Goal: Information Seeking & Learning: Find specific fact

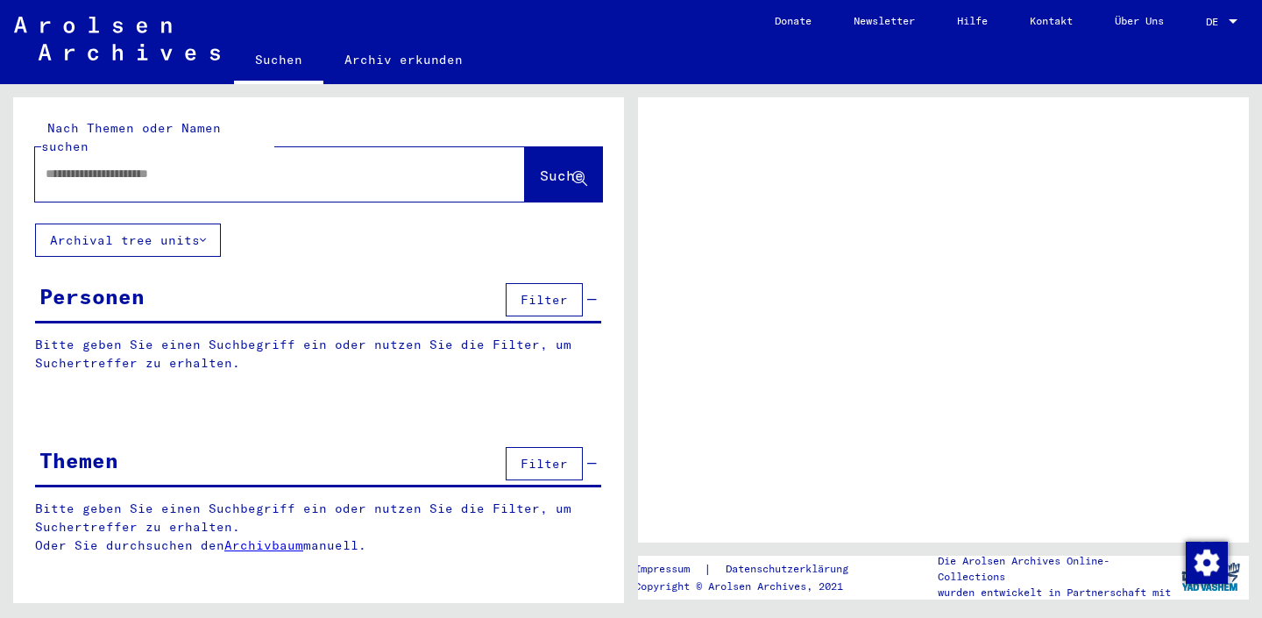
click at [258, 165] on div at bounding box center [259, 173] width 448 height 39
click at [227, 165] on input "text" at bounding box center [264, 174] width 437 height 18
type input "**********"
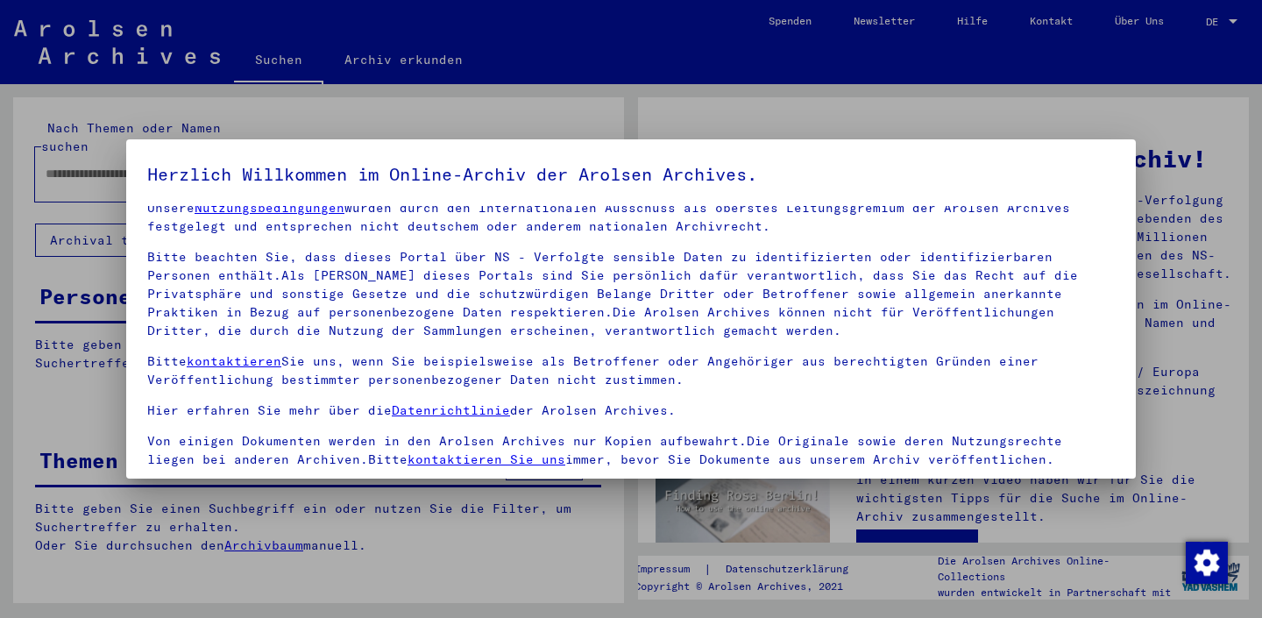
scroll to position [123, 0]
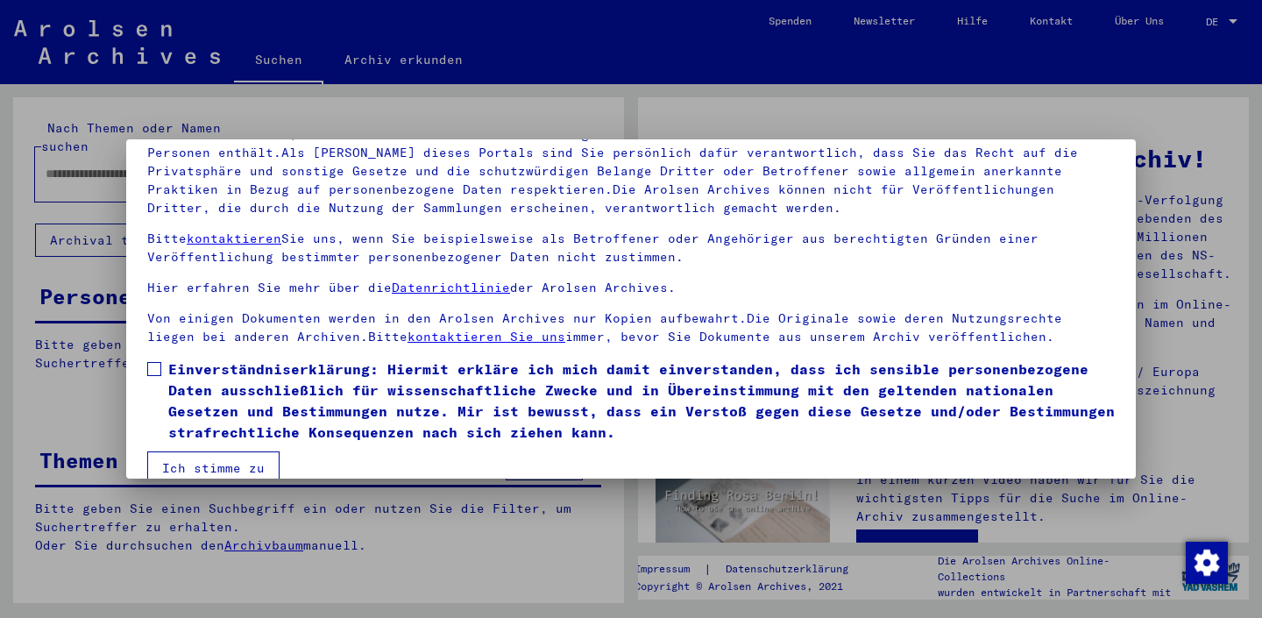
click at [285, 419] on span "Einverständniserklärung: Hiermit erkläre ich mich damit einverstanden, dass ich…" at bounding box center [641, 400] width 946 height 84
click at [253, 464] on button "Ich stimme zu" at bounding box center [213, 467] width 132 height 33
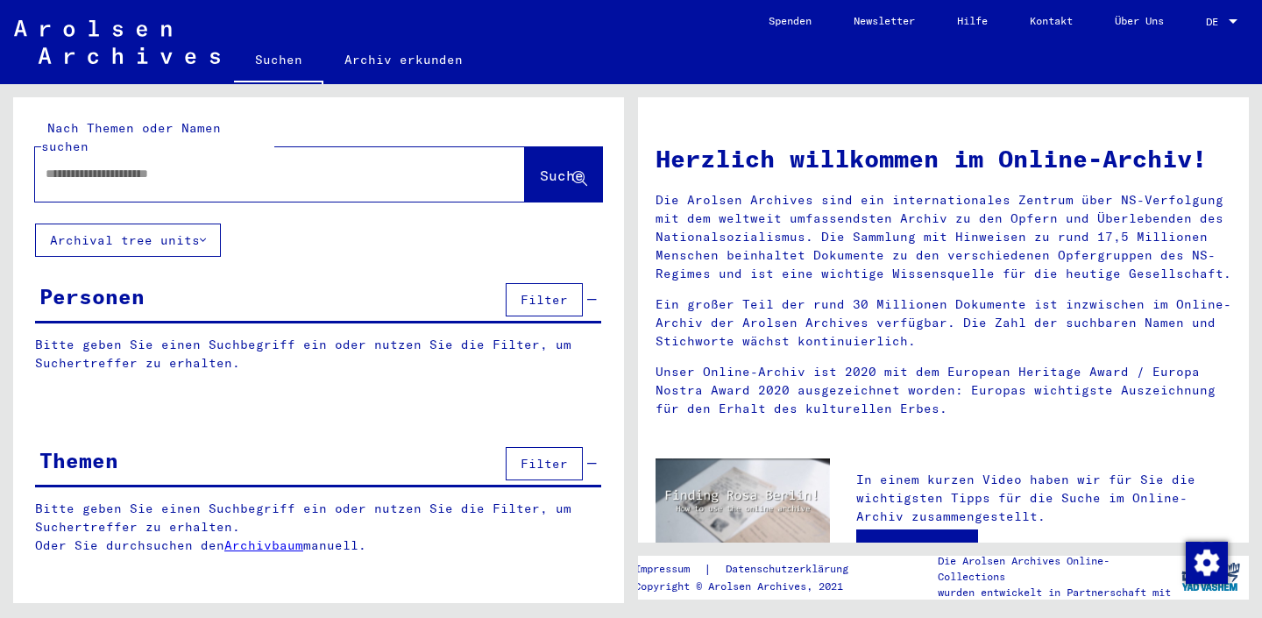
click at [564, 172] on button "Suche" at bounding box center [563, 174] width 77 height 54
click at [355, 173] on div at bounding box center [253, 173] width 437 height 39
click at [351, 165] on input "text" at bounding box center [259, 174] width 427 height 18
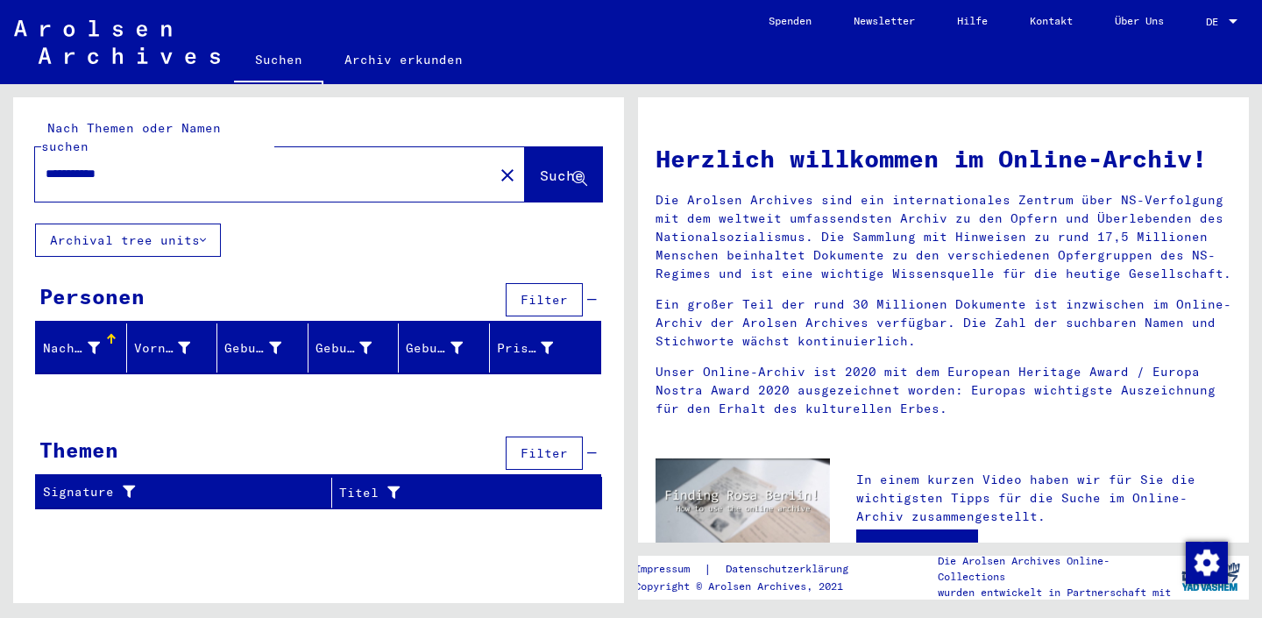
click at [88, 165] on input "**********" at bounding box center [259, 174] width 427 height 18
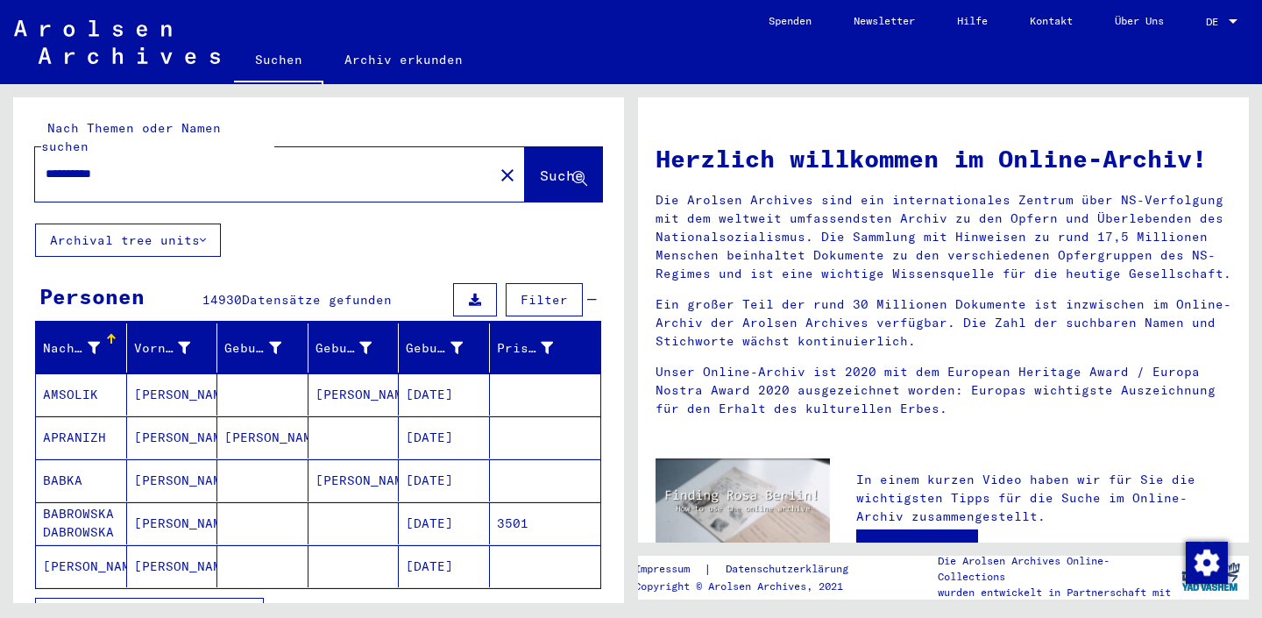
scroll to position [27, 0]
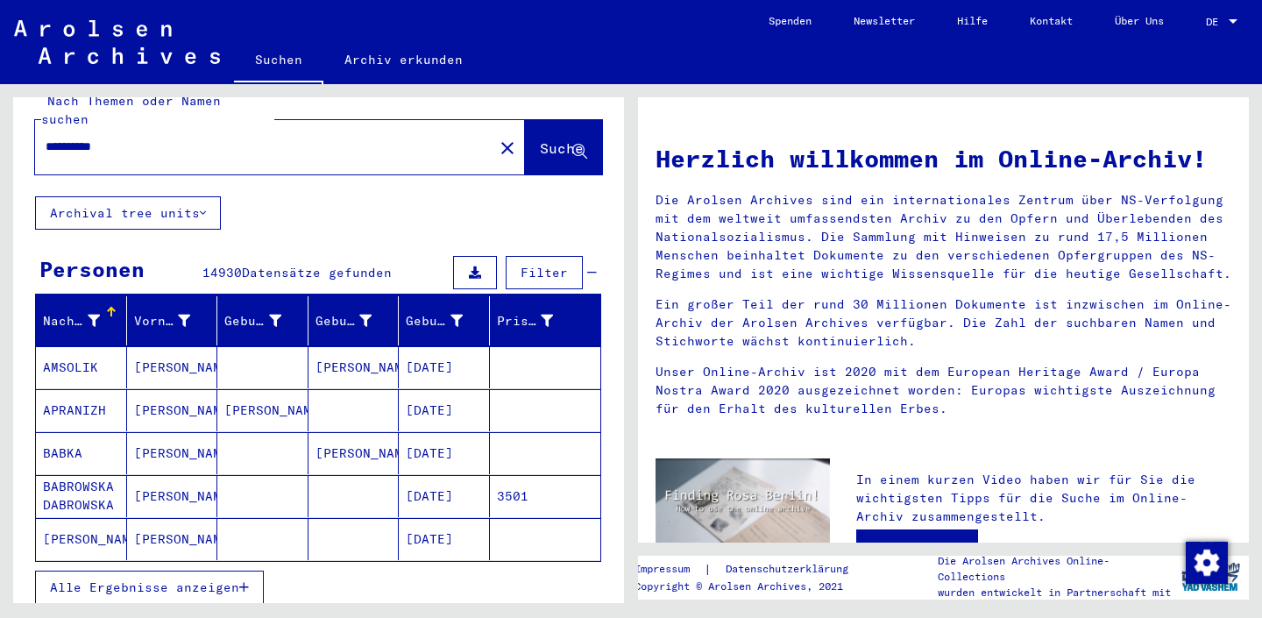
click at [194, 579] on span "Alle Ergebnisse anzeigen" at bounding box center [144, 587] width 189 height 16
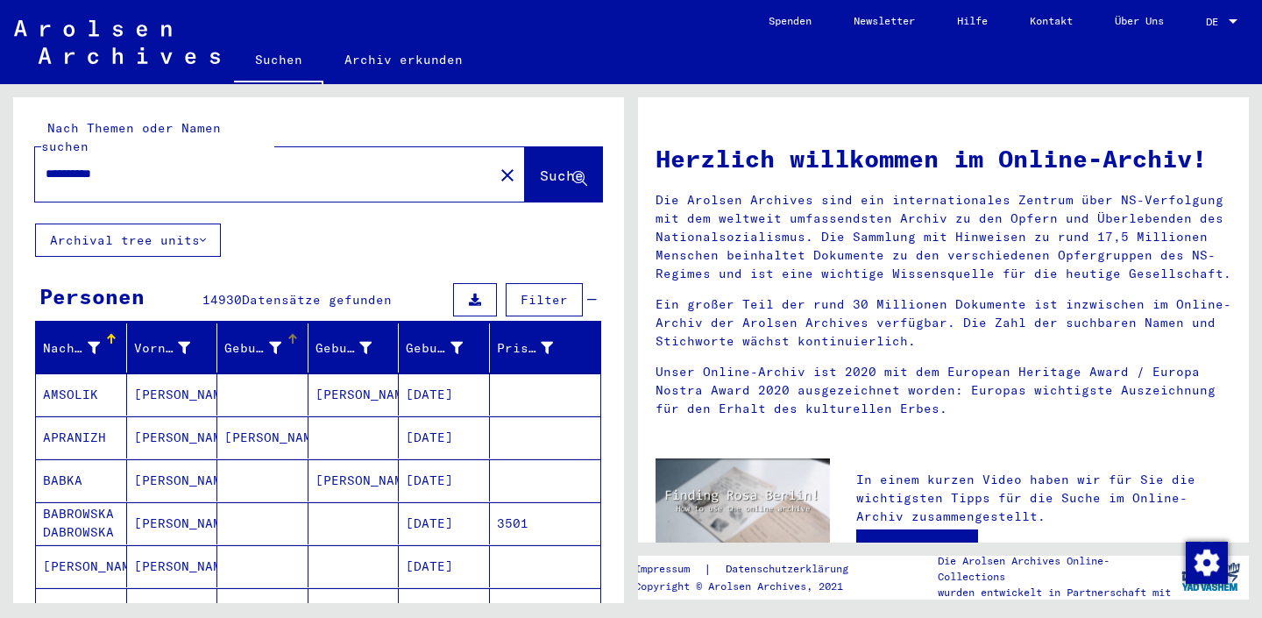
scroll to position [0, 0]
click at [203, 166] on div "**********" at bounding box center [253, 173] width 437 height 39
click at [178, 165] on input "**********" at bounding box center [259, 174] width 427 height 18
type input "**********"
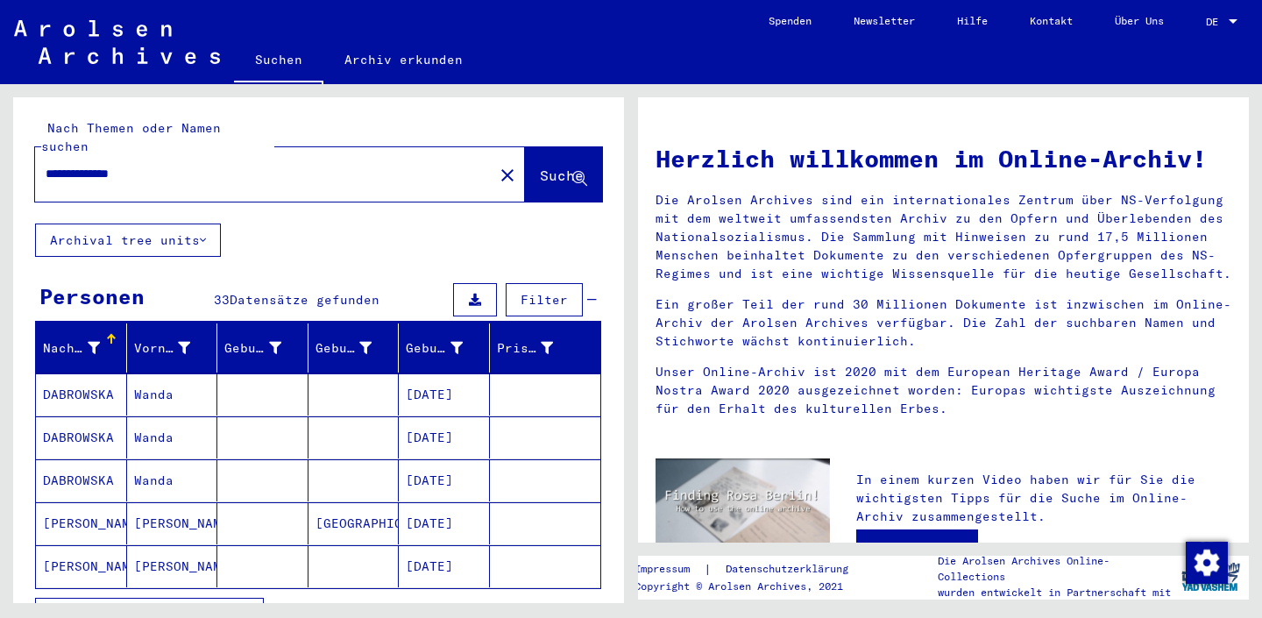
scroll to position [74, 0]
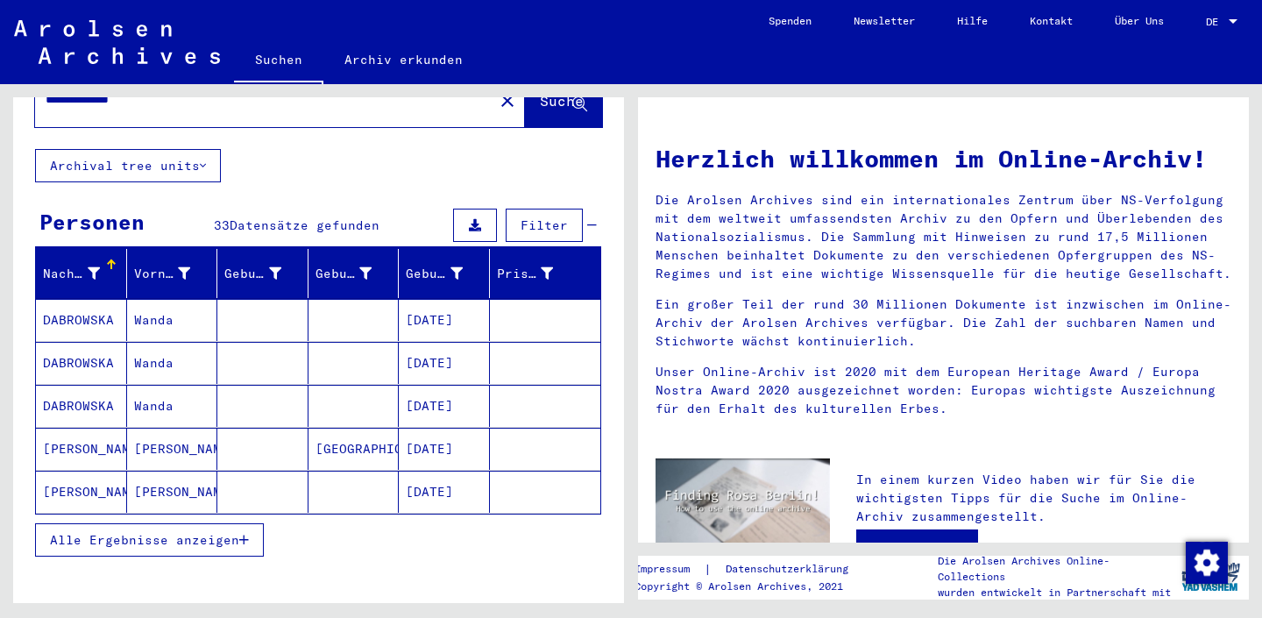
click at [220, 532] on span "Alle Ergebnisse anzeigen" at bounding box center [144, 540] width 189 height 16
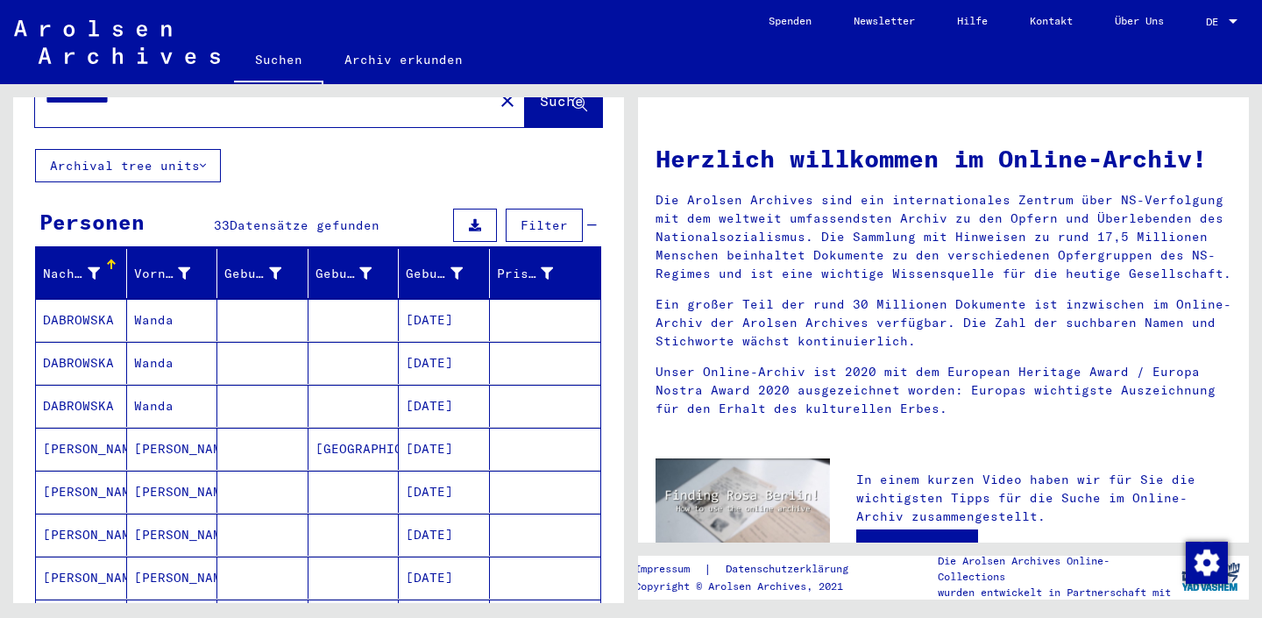
click at [214, 481] on mat-cell "[PERSON_NAME]" at bounding box center [172, 491] width 91 height 42
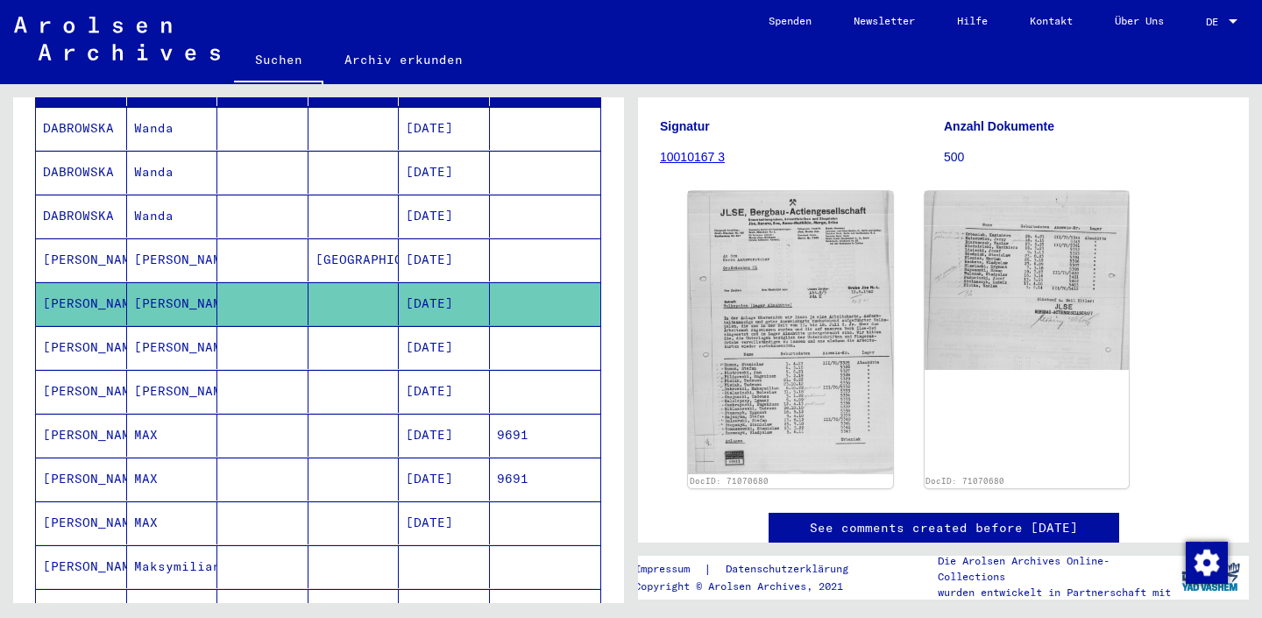
scroll to position [268, 0]
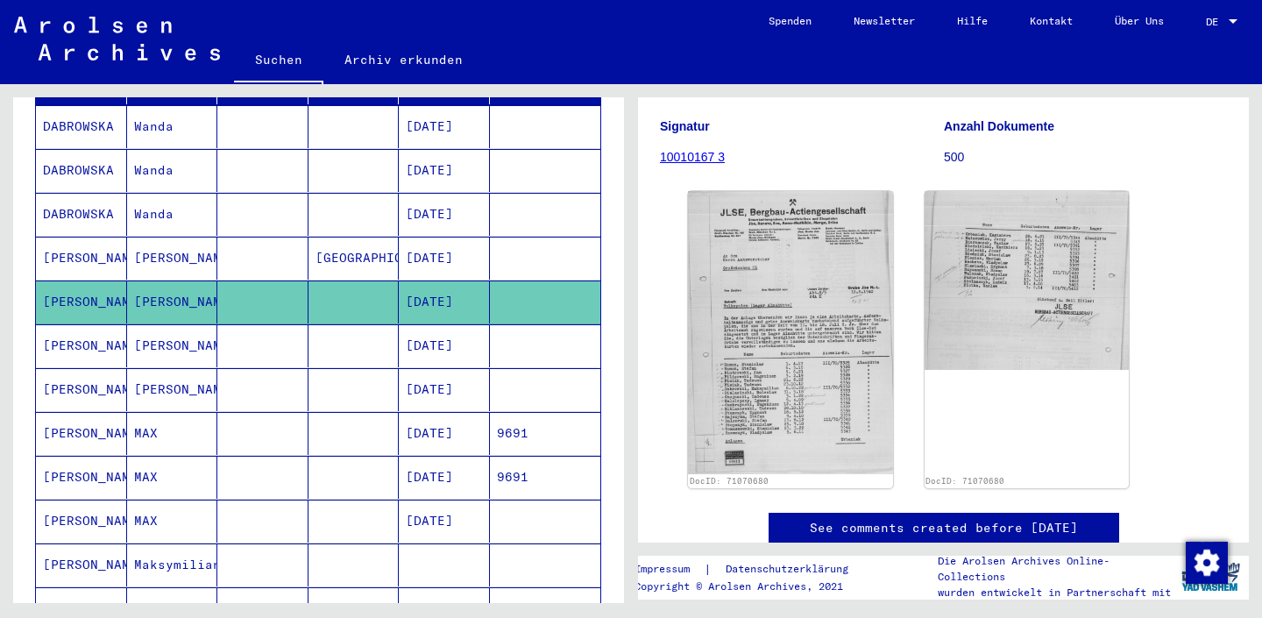
click at [386, 544] on mat-cell at bounding box center [353, 564] width 91 height 43
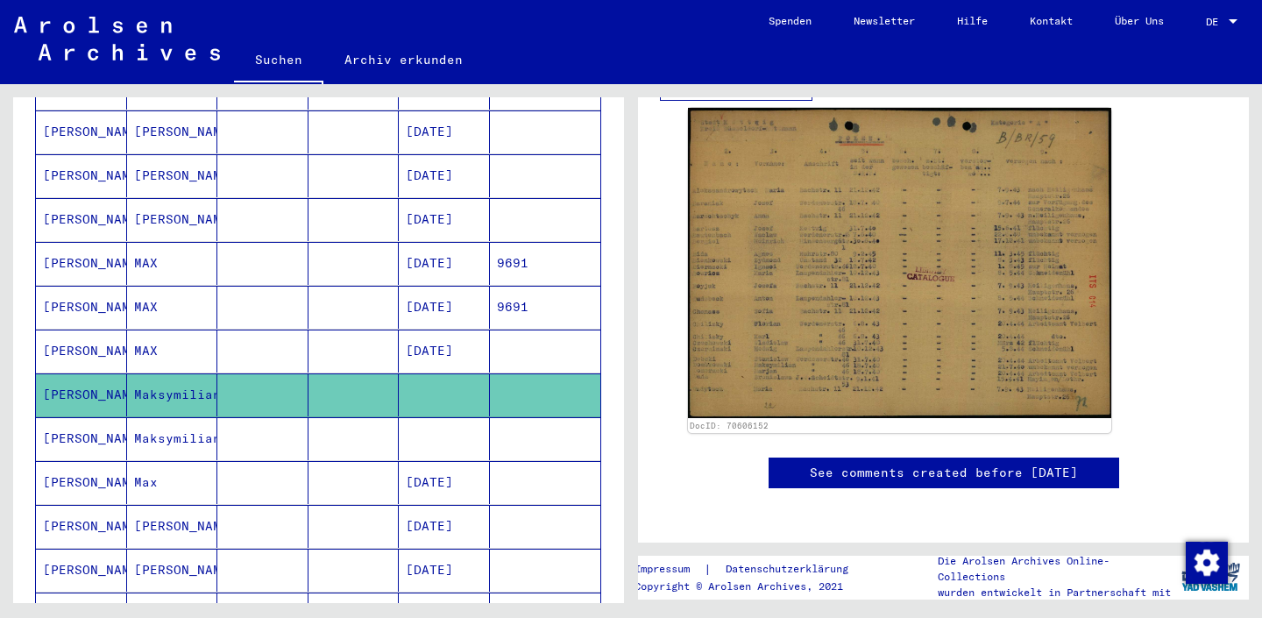
scroll to position [343, 0]
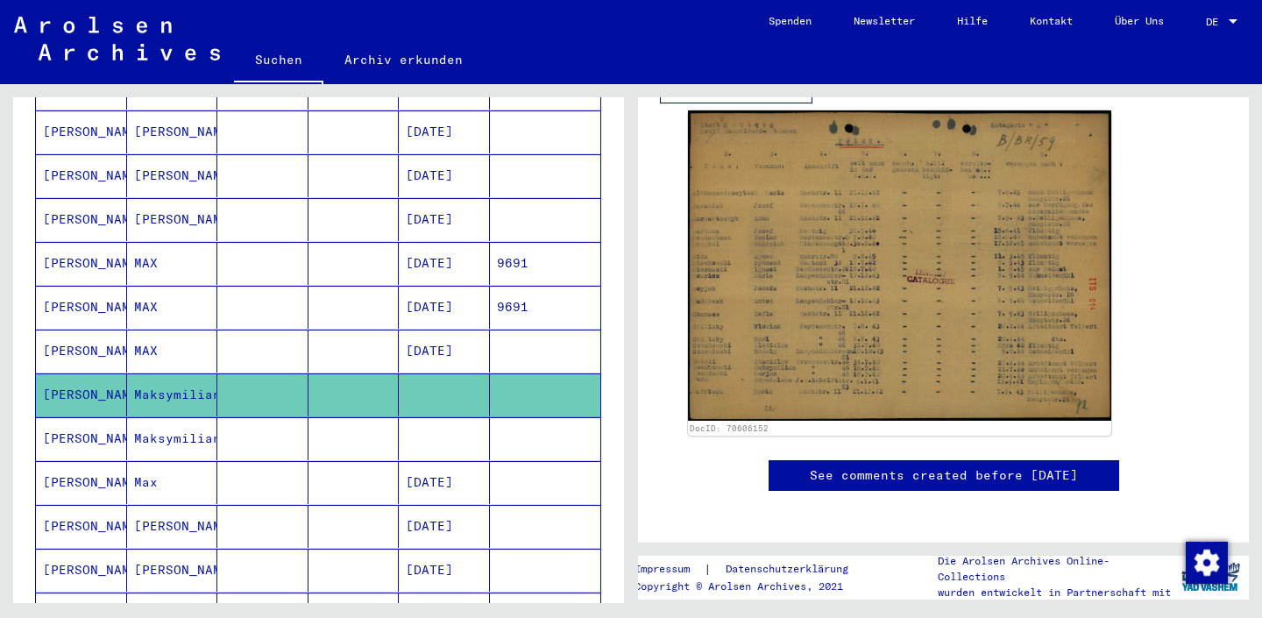
click at [352, 423] on mat-cell at bounding box center [353, 438] width 91 height 43
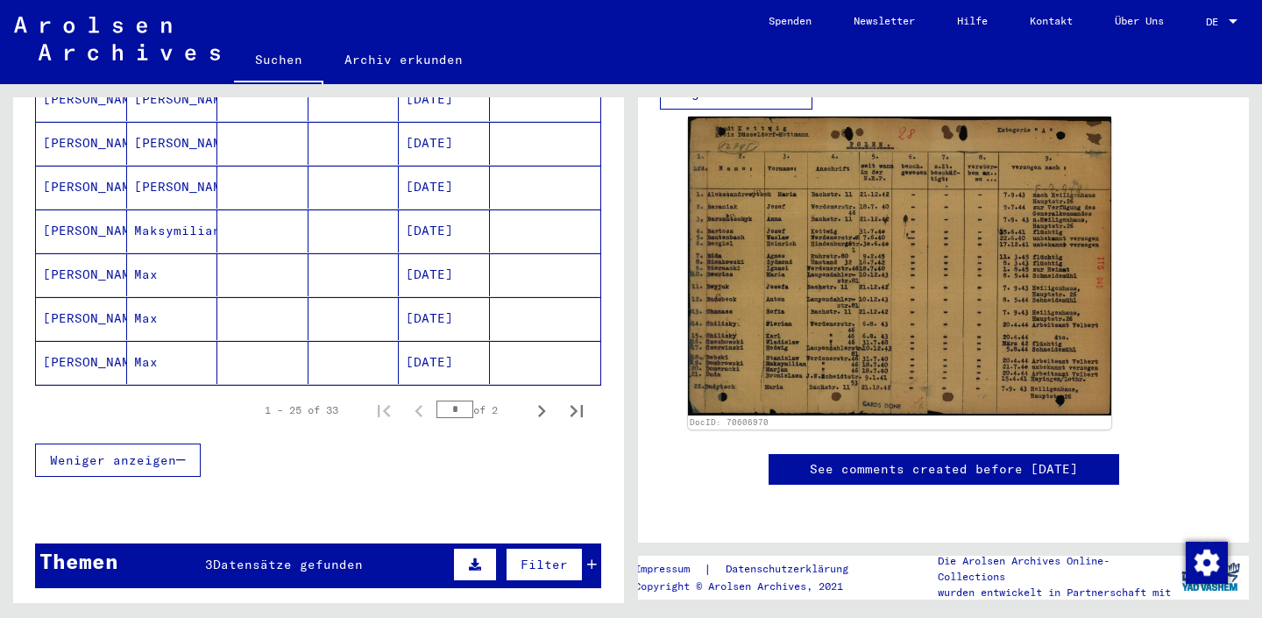
scroll to position [1089, 0]
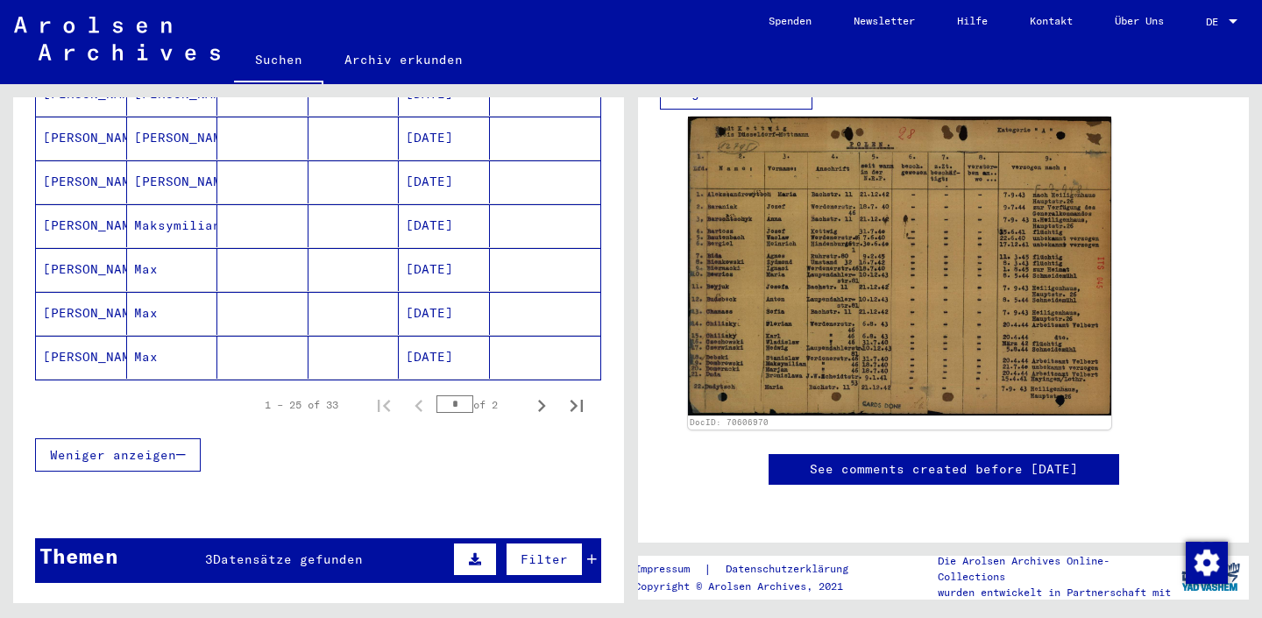
click at [310, 292] on mat-cell at bounding box center [353, 313] width 91 height 43
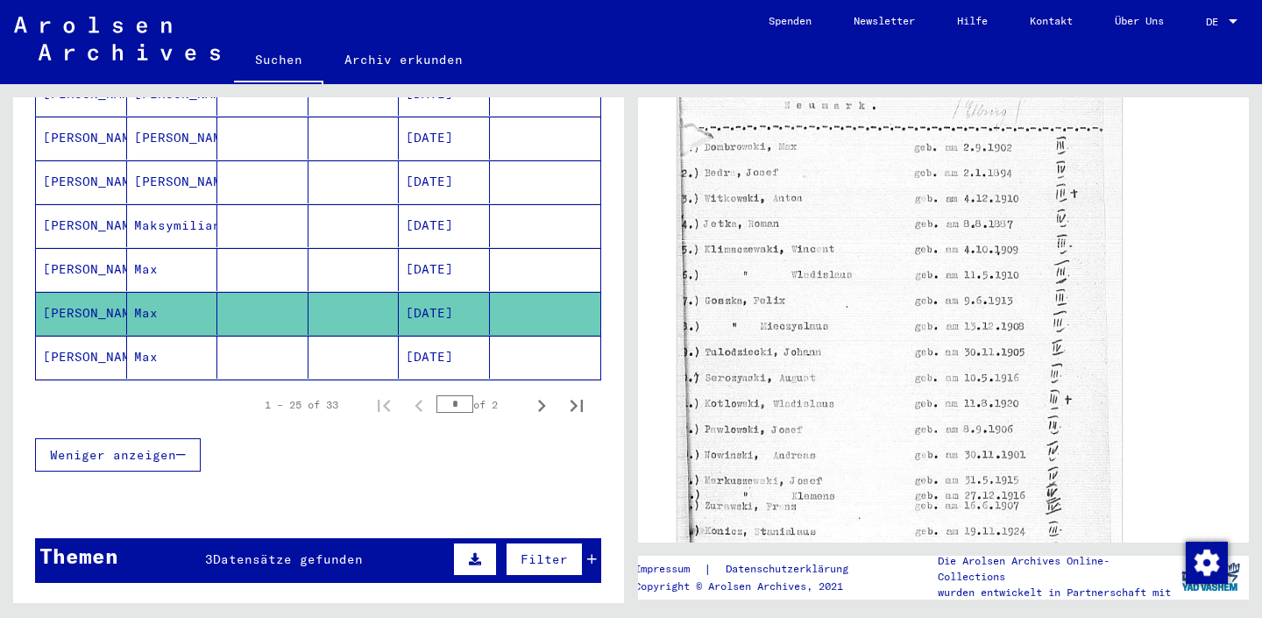
scroll to position [582, 0]
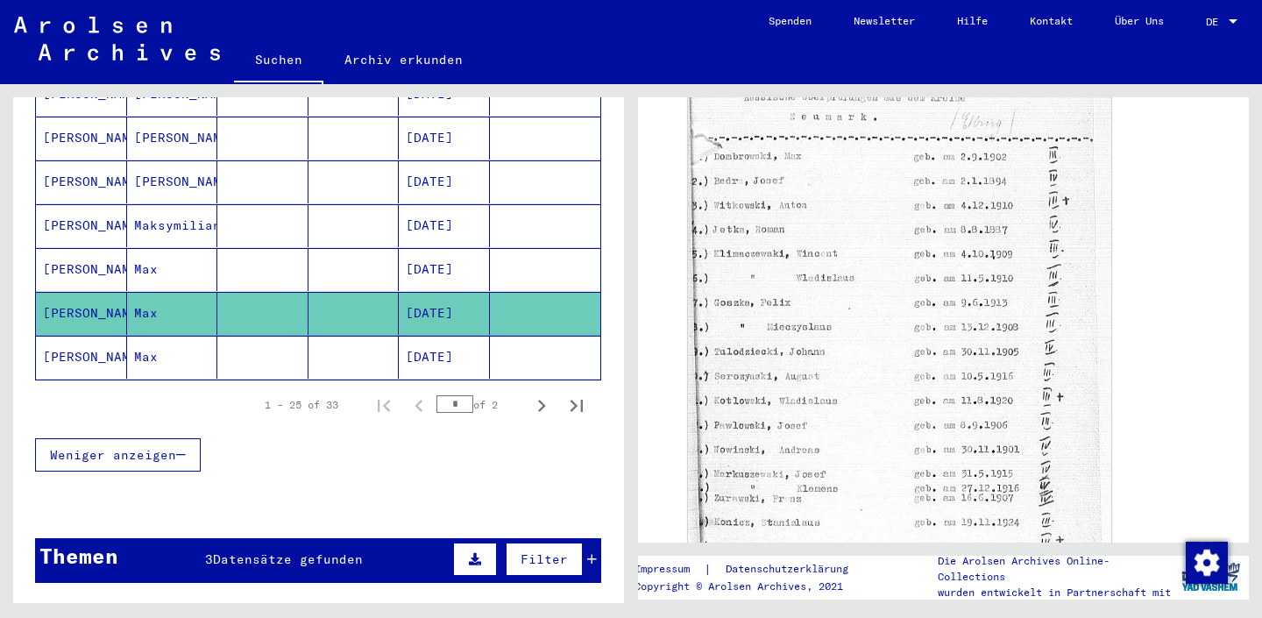
click at [477, 336] on mat-cell "[DATE]" at bounding box center [444, 357] width 91 height 43
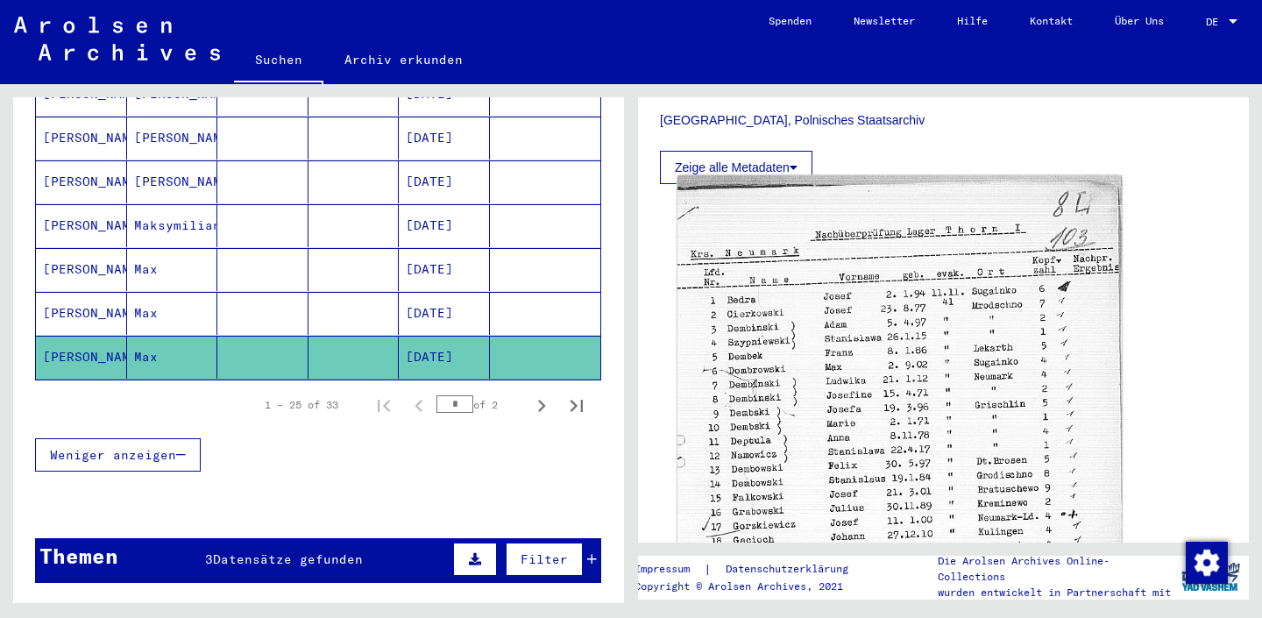
scroll to position [400, 0]
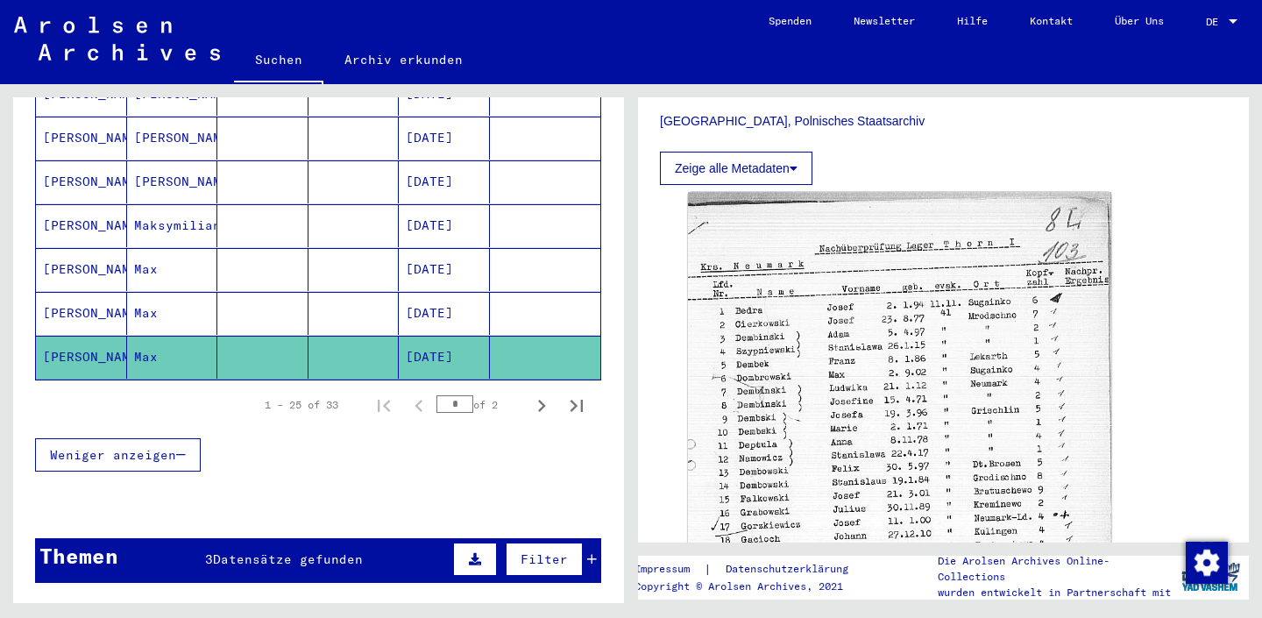
drag, startPoint x: 834, startPoint y: 324, endPoint x: 1108, endPoint y: 623, distance: 405.5
click at [527, 387] on button "Next page" at bounding box center [541, 404] width 35 height 35
type input "*"
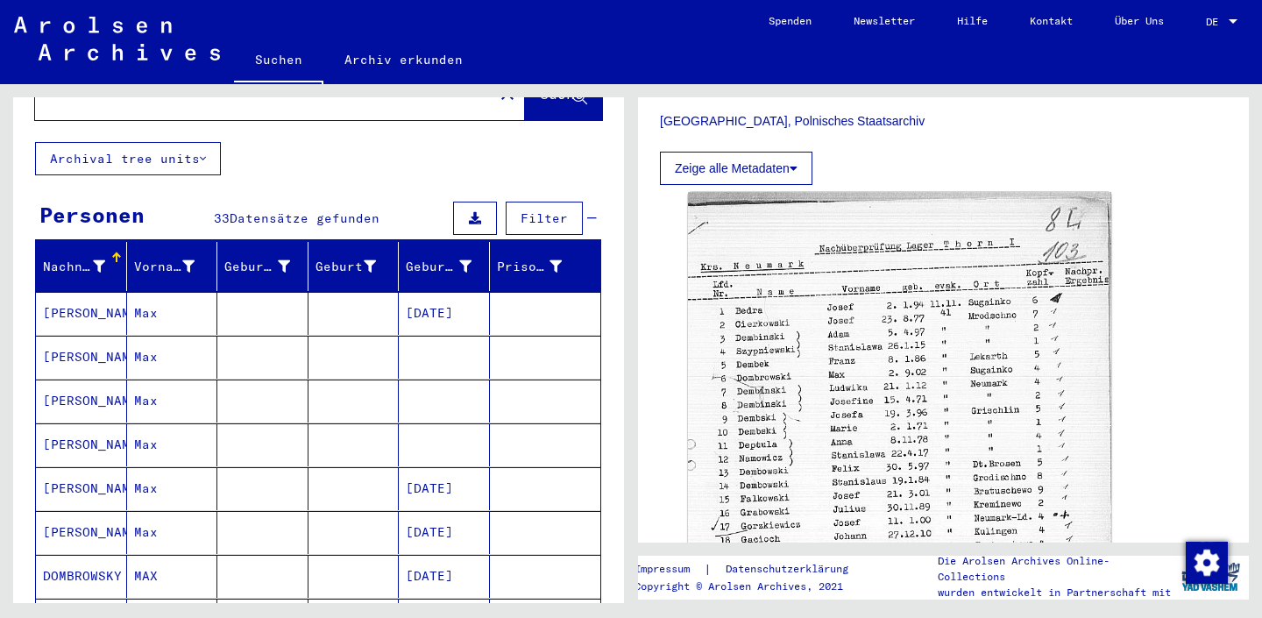
scroll to position [106, 0]
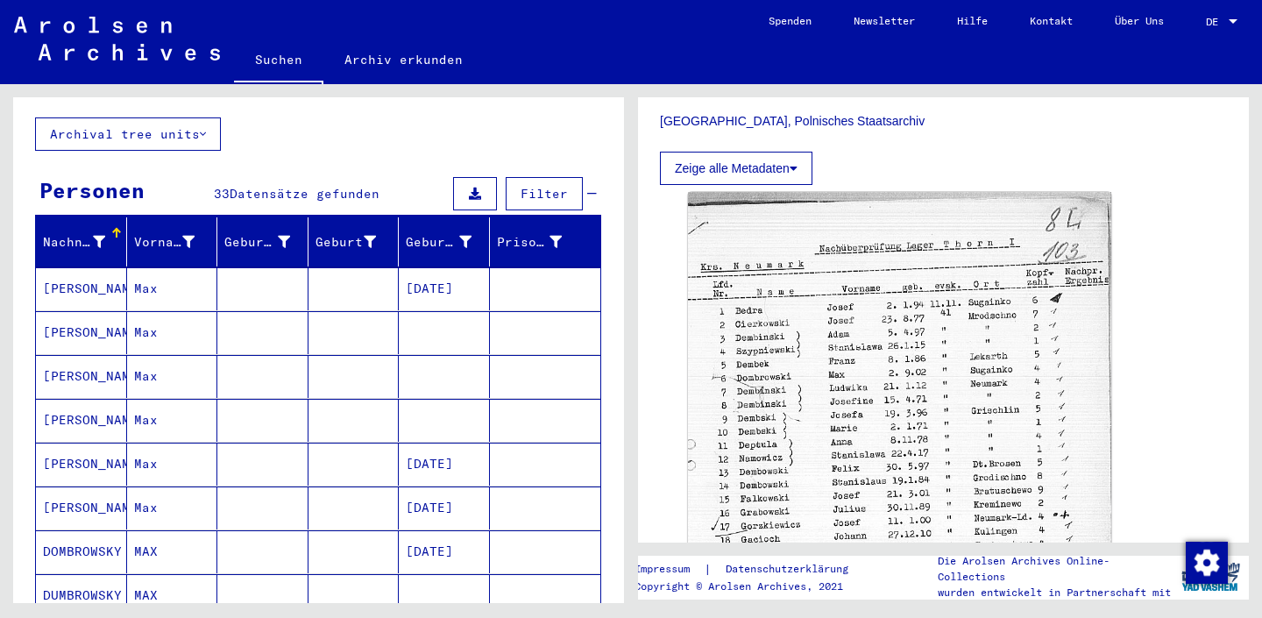
click at [444, 267] on mat-cell "[DATE]" at bounding box center [444, 288] width 91 height 43
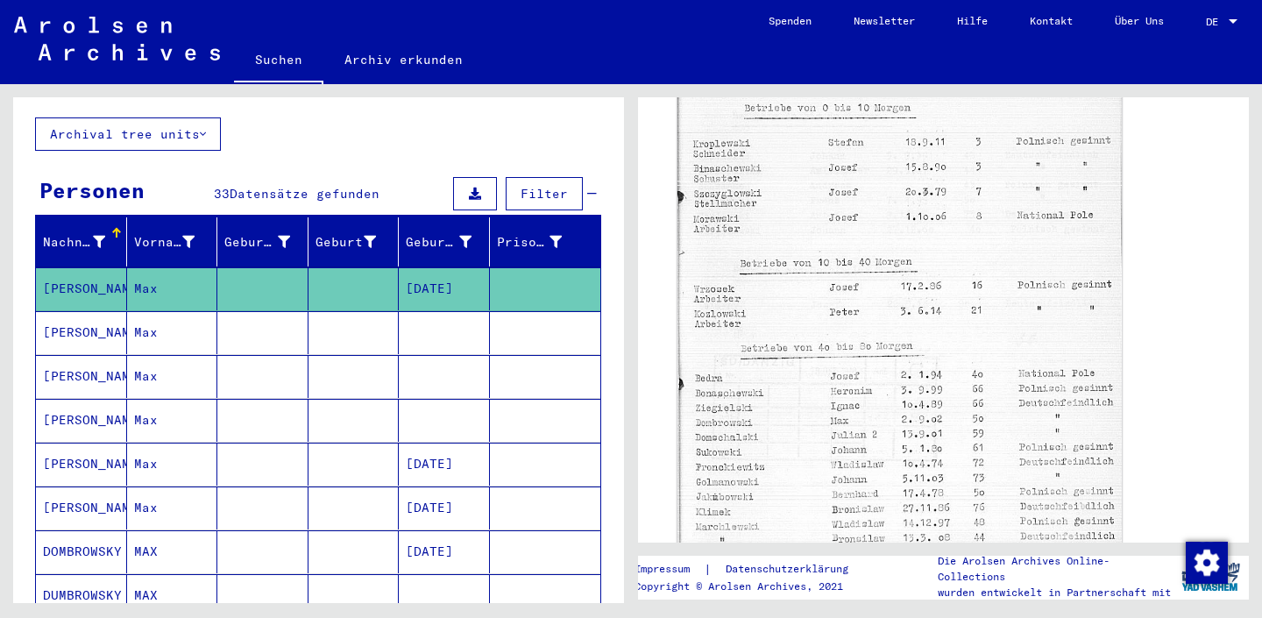
scroll to position [802, 0]
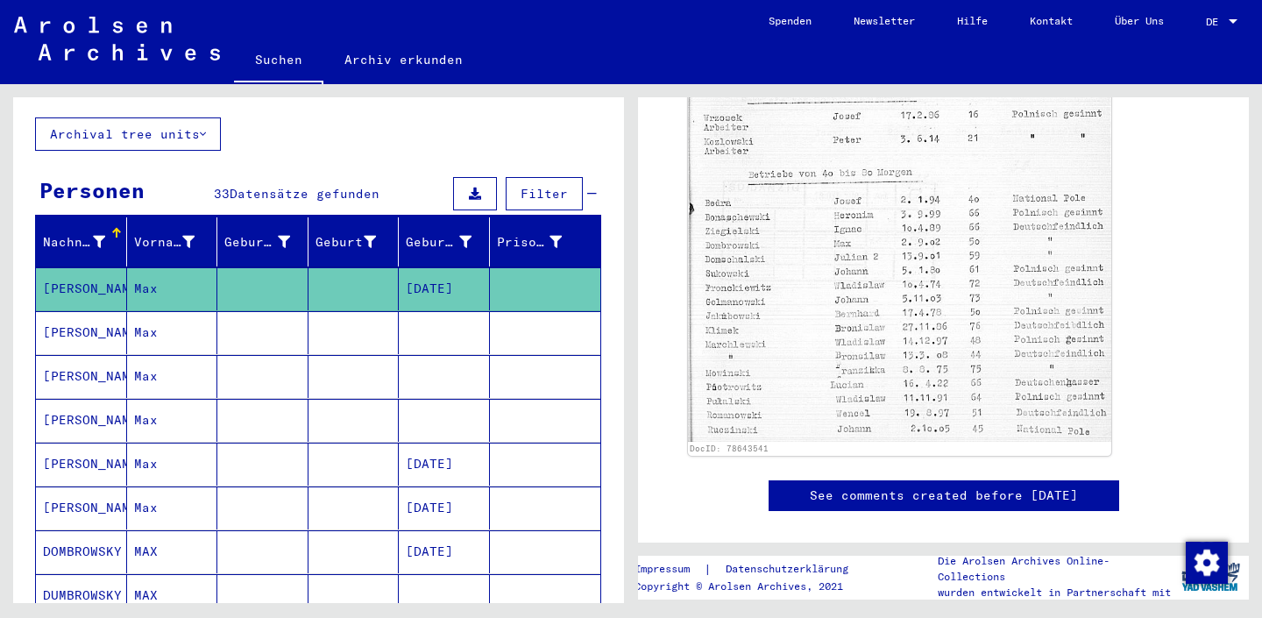
click at [422, 321] on mat-cell at bounding box center [444, 332] width 91 height 43
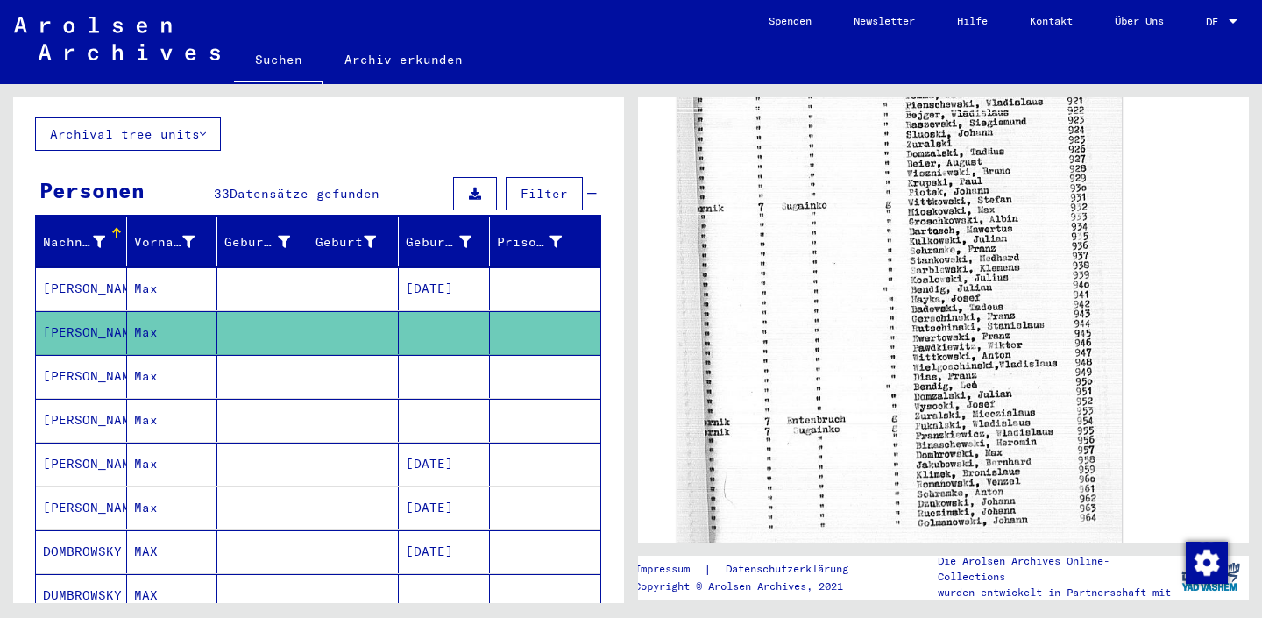
scroll to position [736, 0]
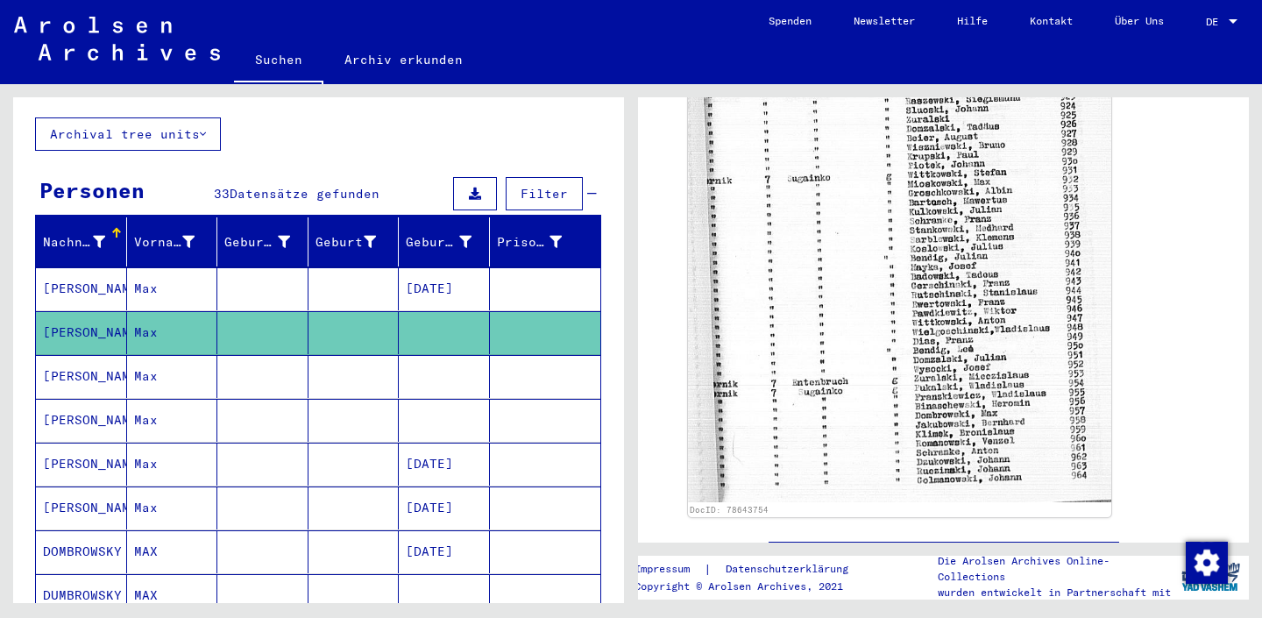
click at [456, 355] on mat-cell at bounding box center [444, 376] width 91 height 43
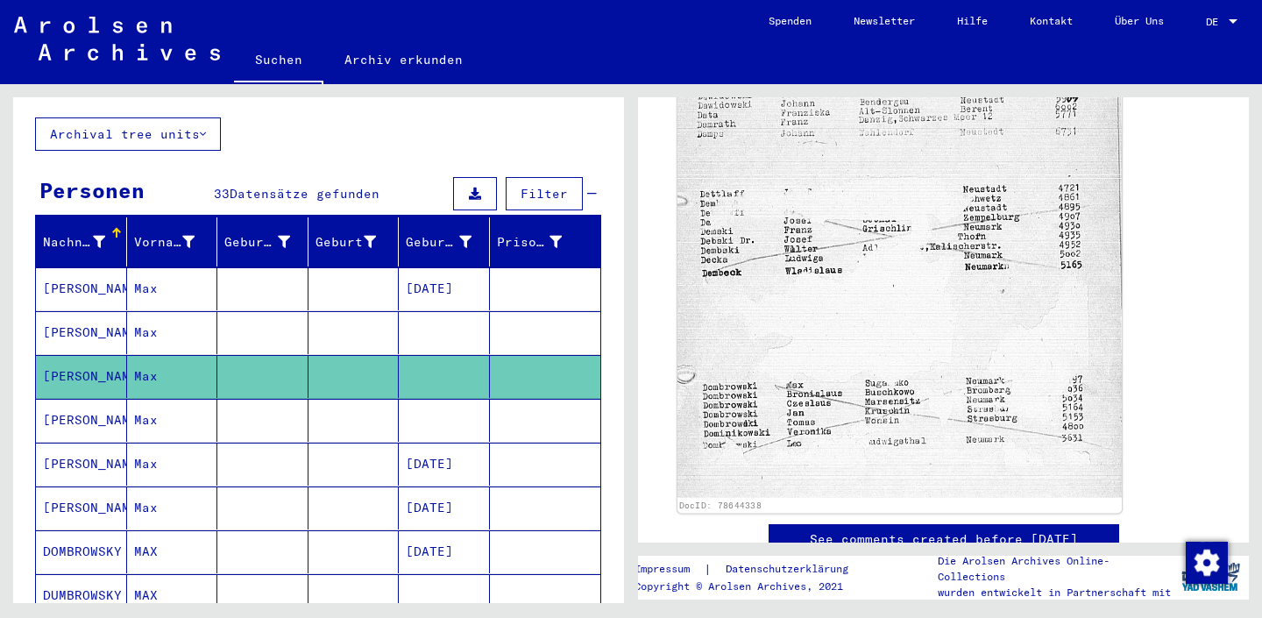
scroll to position [638, 0]
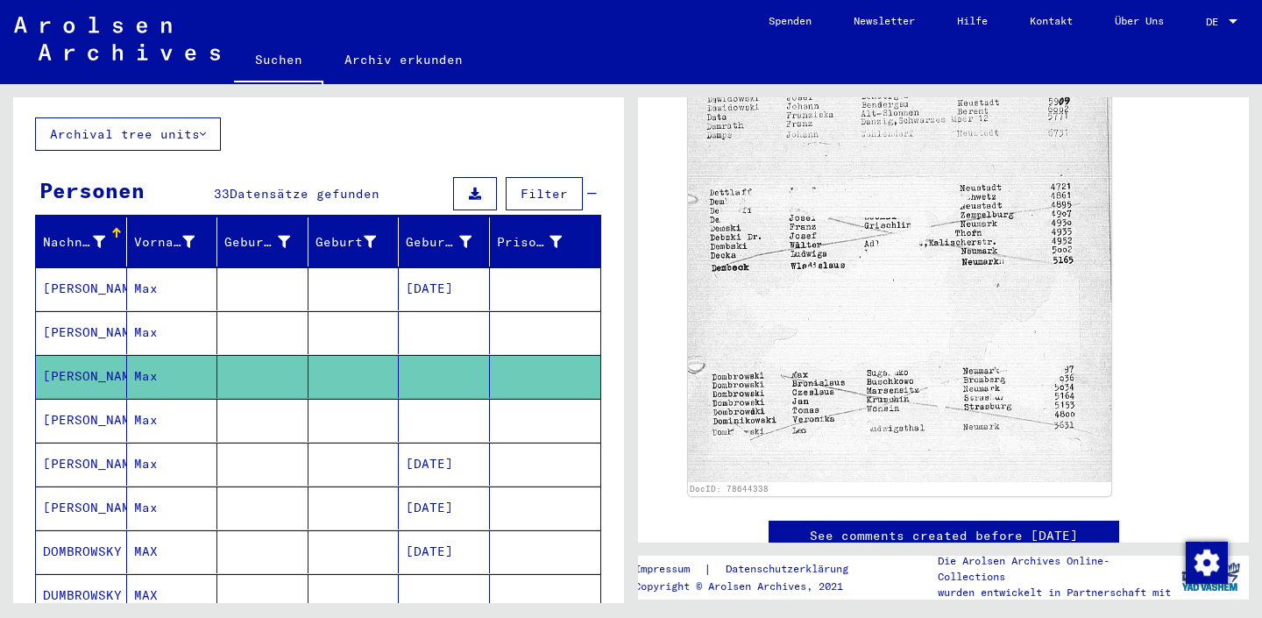
drag, startPoint x: 916, startPoint y: 306, endPoint x: 1055, endPoint y: 625, distance: 348.0
click at [460, 405] on mat-cell at bounding box center [444, 420] width 91 height 43
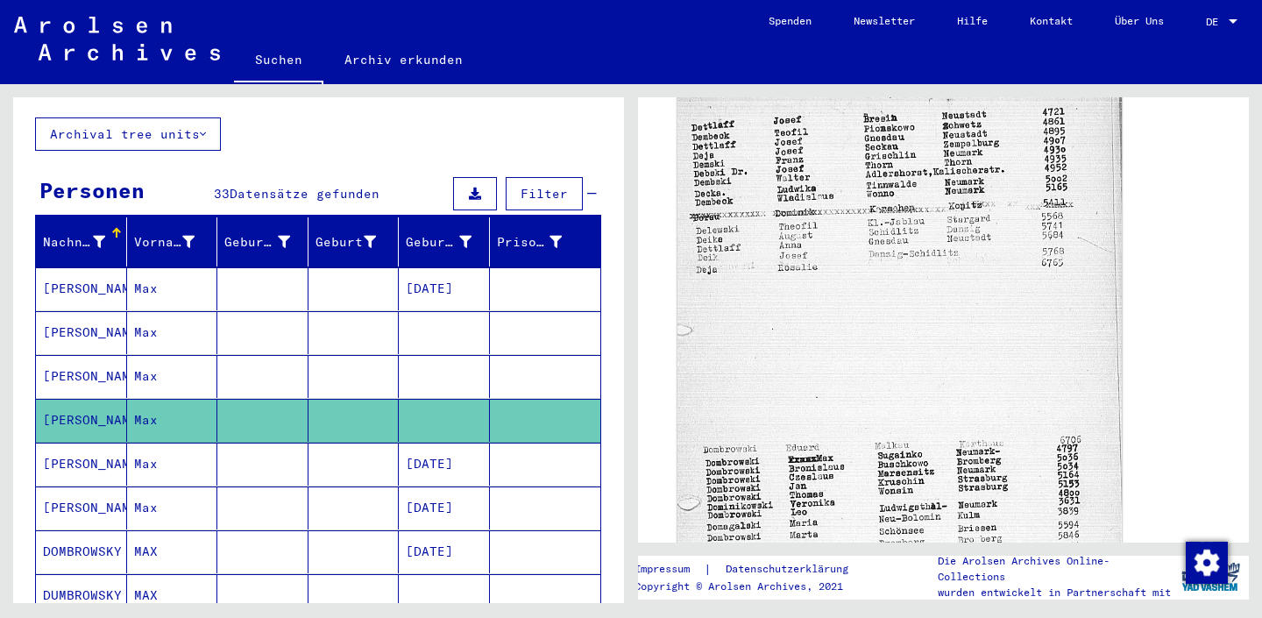
scroll to position [765, 0]
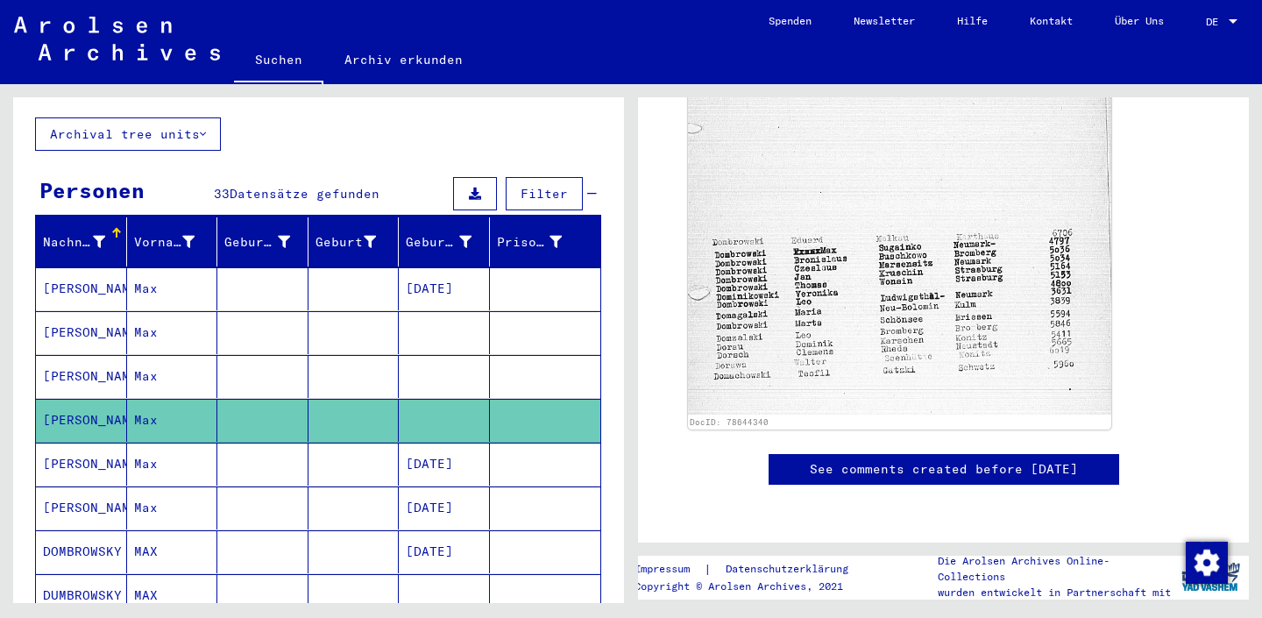
click at [355, 574] on mat-cell at bounding box center [353, 595] width 91 height 43
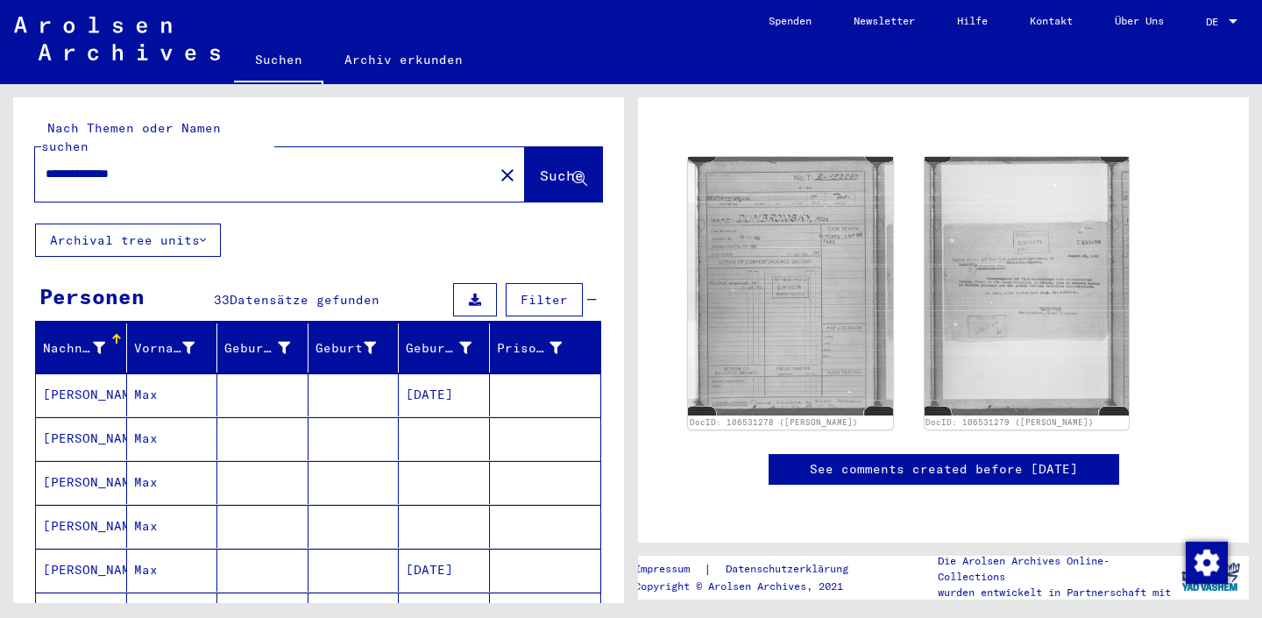
click at [250, 165] on input "**********" at bounding box center [264, 174] width 437 height 18
type input "*"
type input "******"
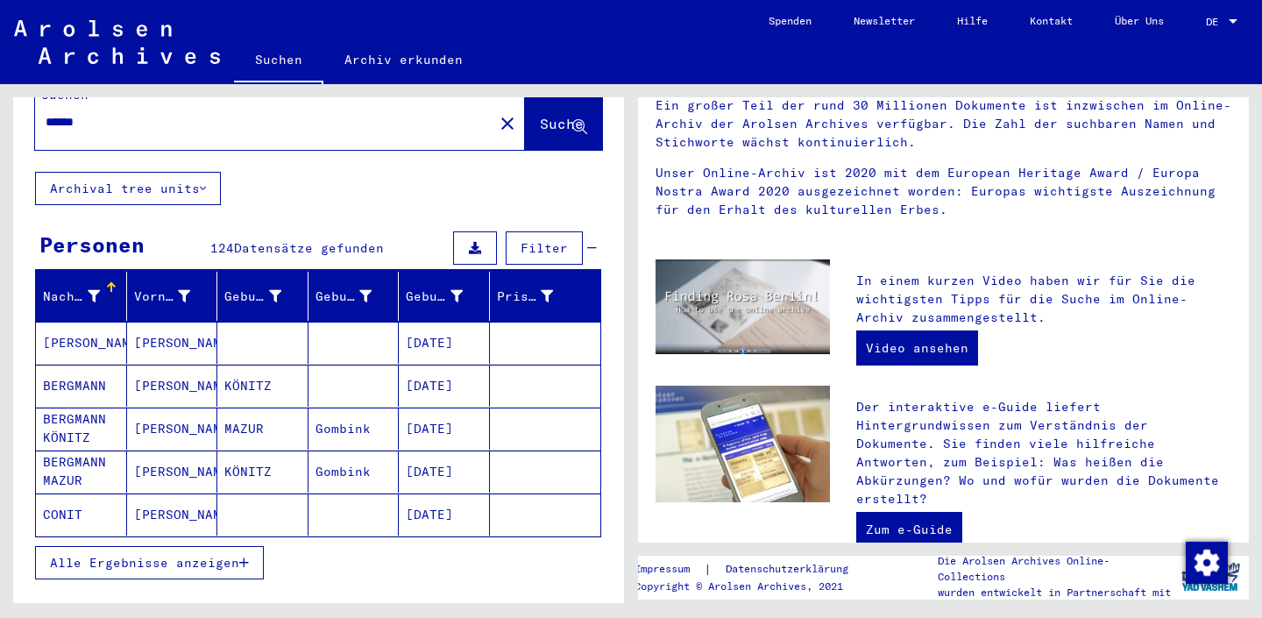
scroll to position [66, 0]
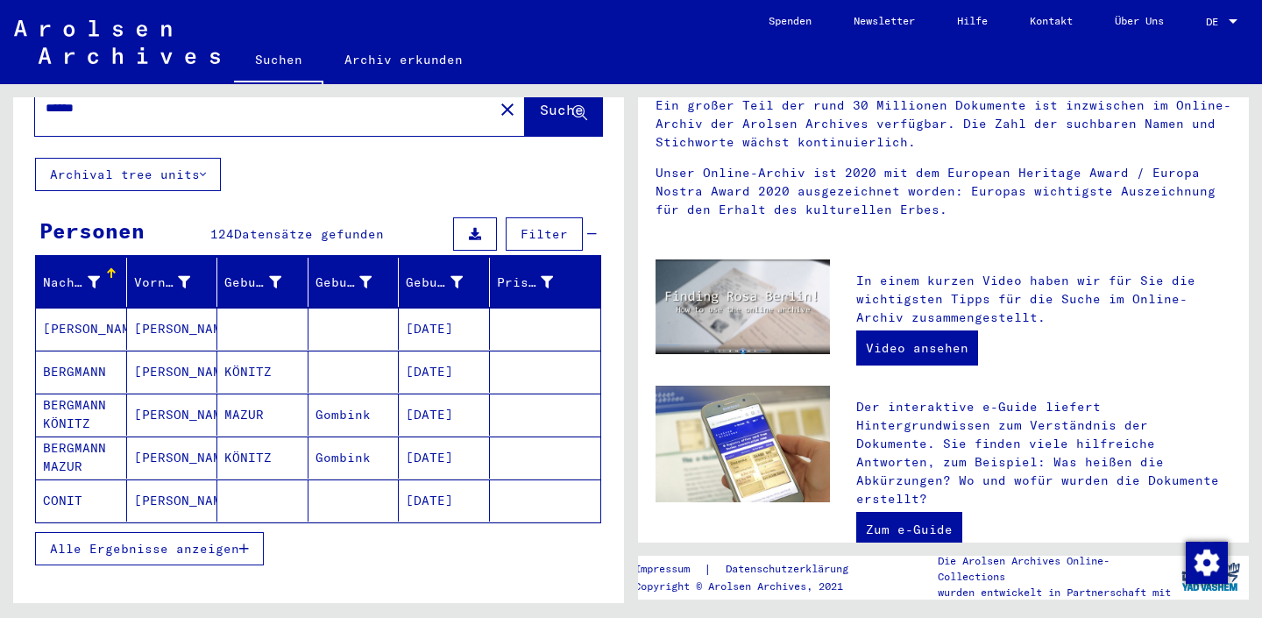
click at [217, 541] on span "Alle Ergebnisse anzeigen" at bounding box center [144, 549] width 189 height 16
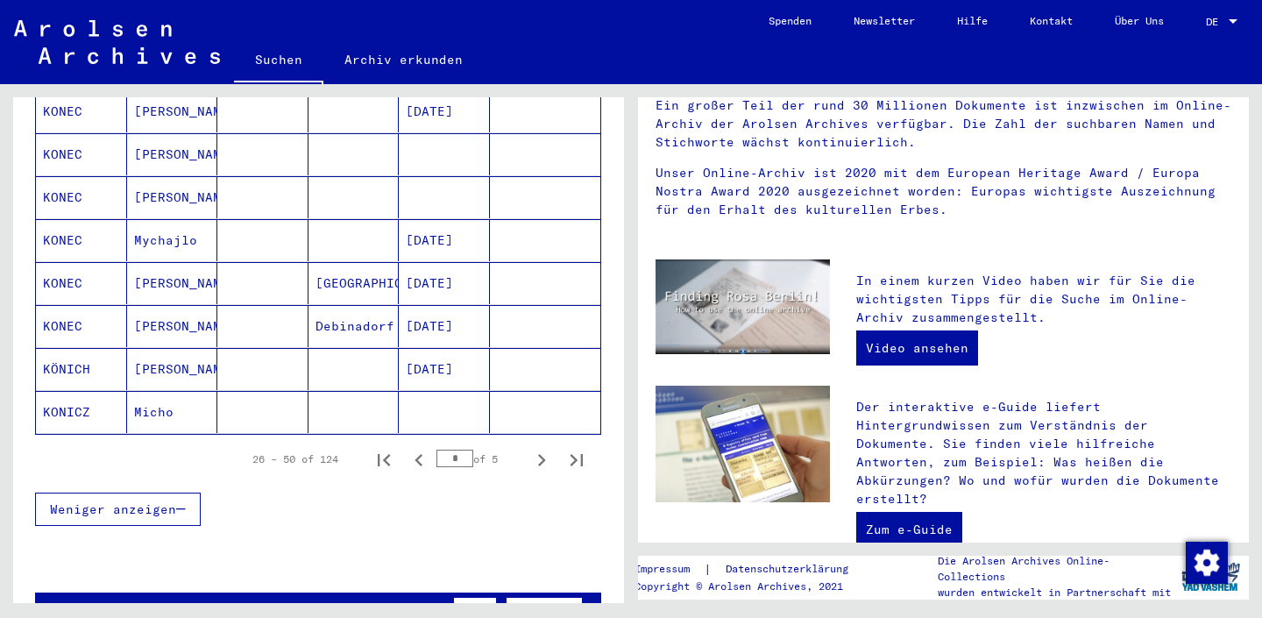
scroll to position [1012, 0]
click at [351, 392] on mat-cell at bounding box center [353, 413] width 91 height 42
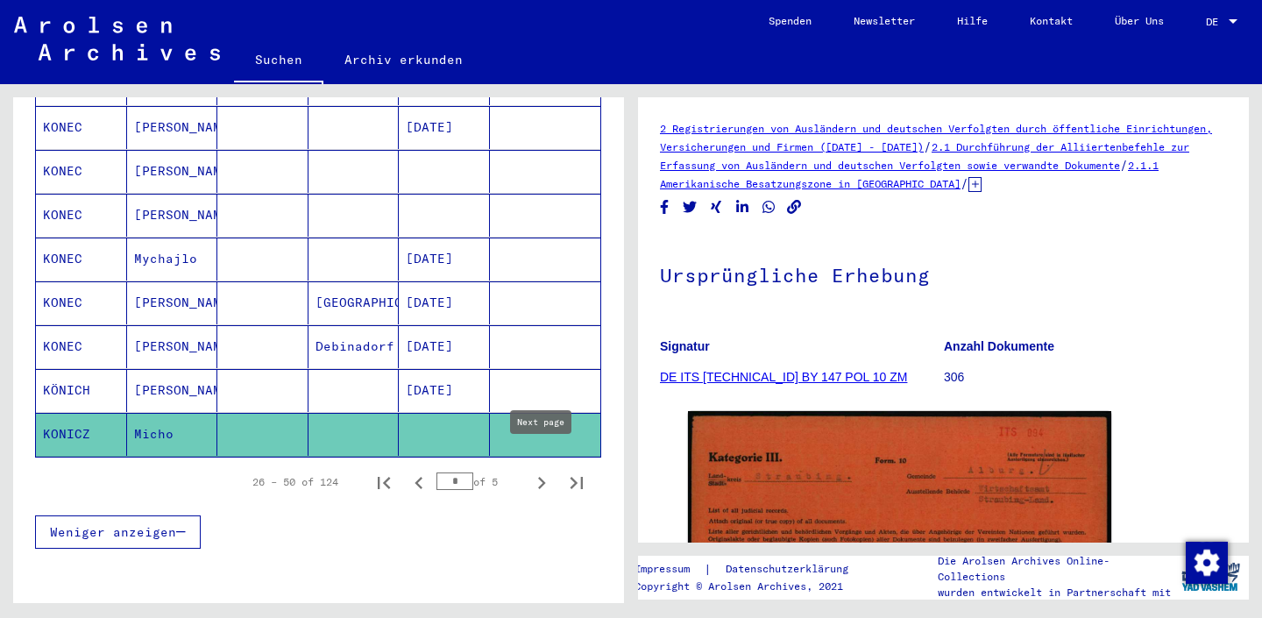
click at [534, 470] on icon "Next page" at bounding box center [541, 482] width 25 height 25
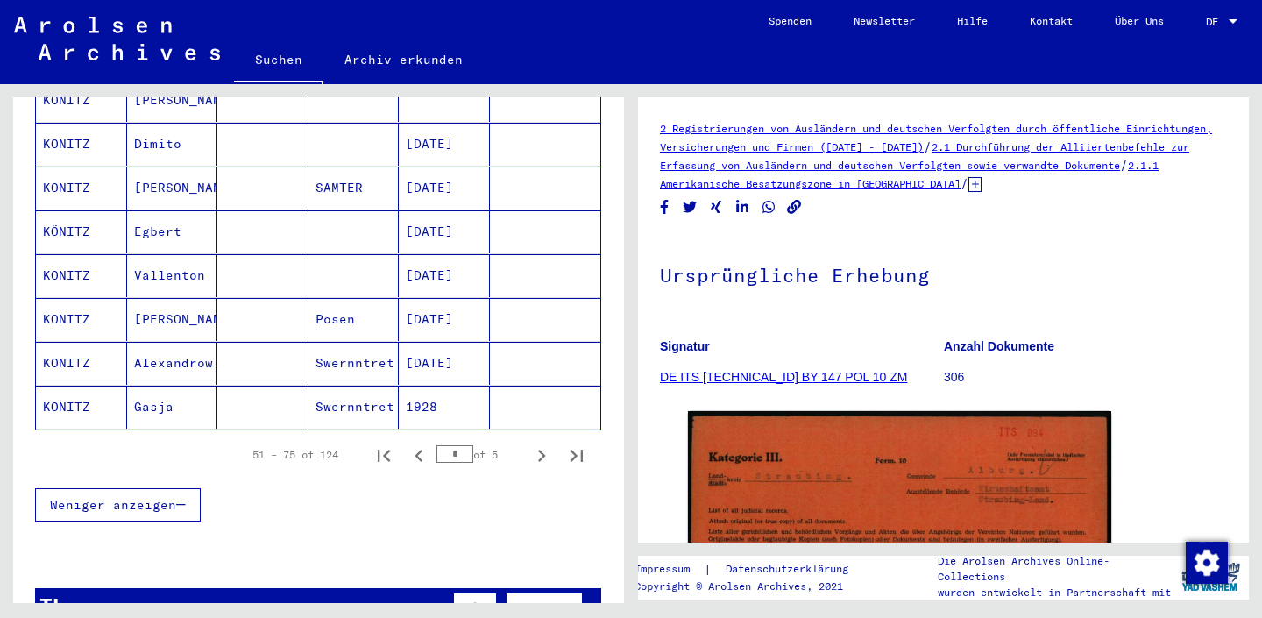
scroll to position [1181, 0]
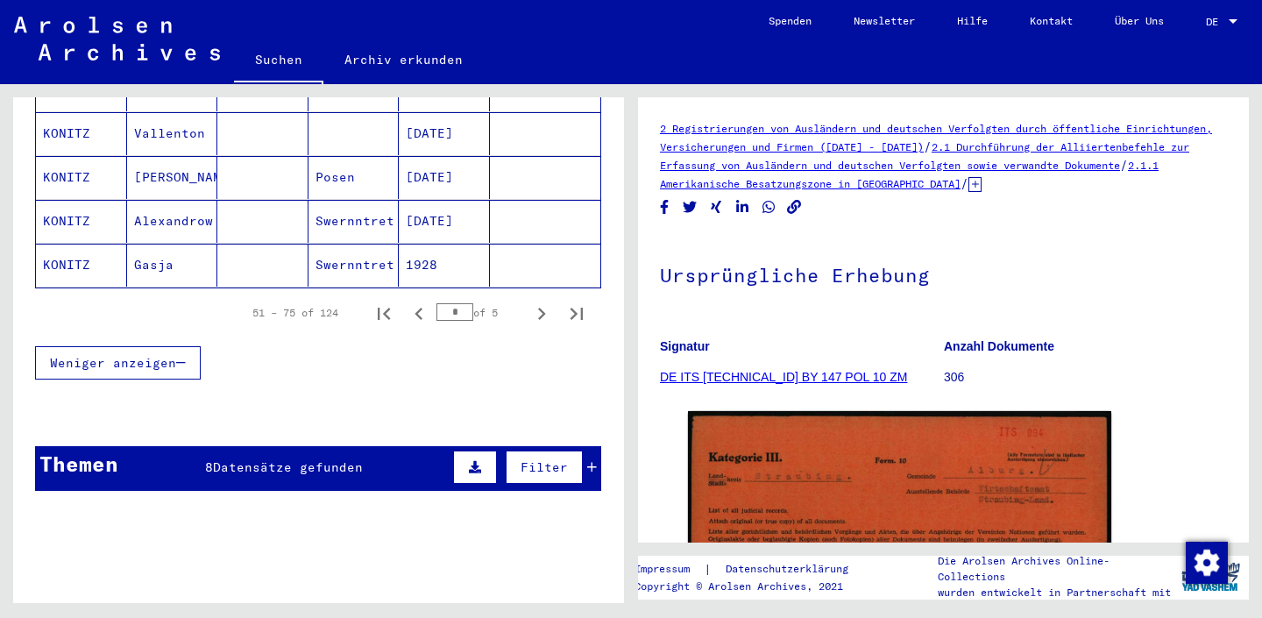
click at [534, 301] on icon "Next page" at bounding box center [541, 313] width 25 height 25
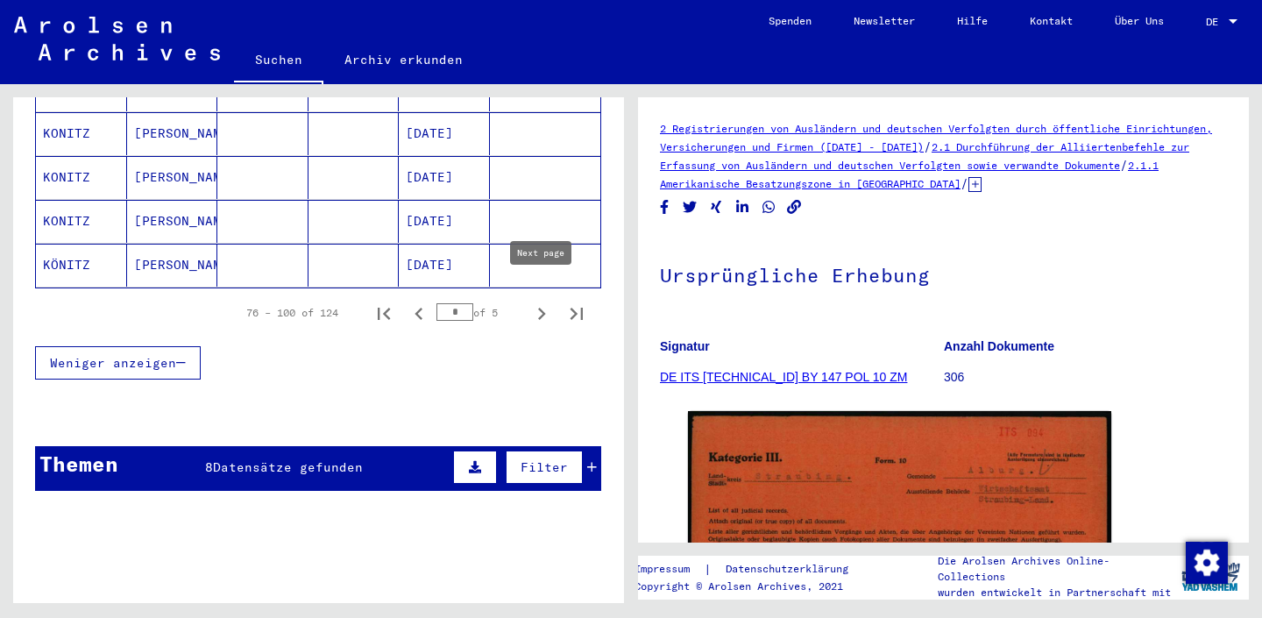
click at [534, 301] on icon "Next page" at bounding box center [541, 313] width 25 height 25
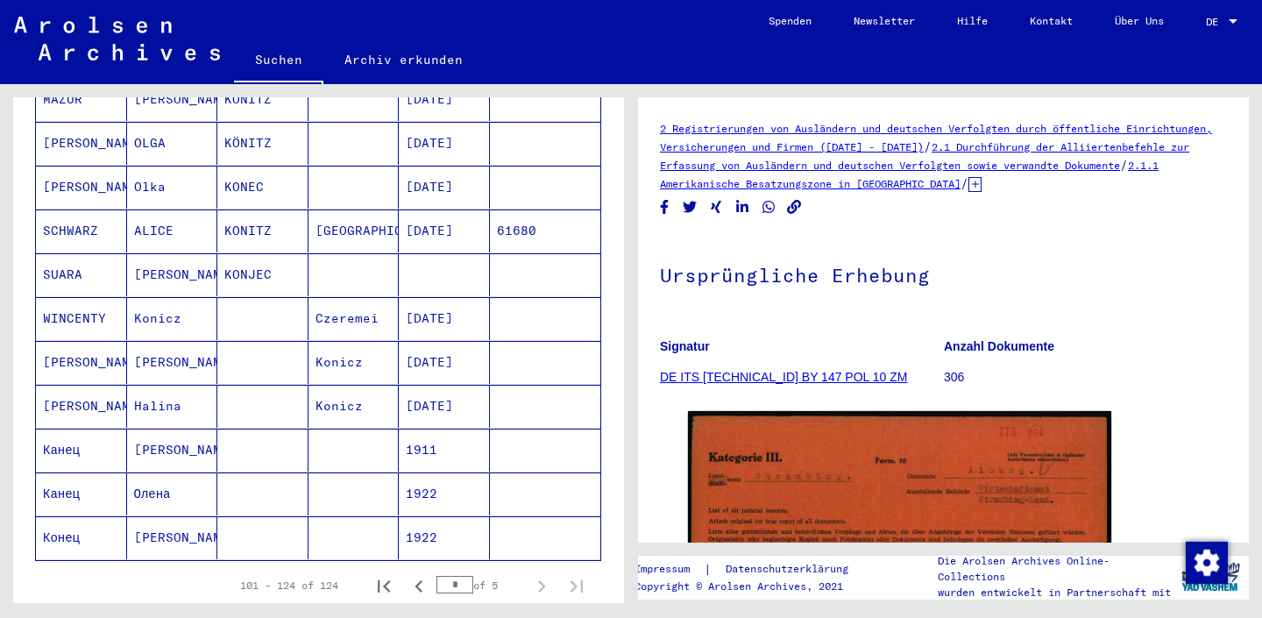
scroll to position [863, 0]
click at [414, 576] on icon "Previous page" at bounding box center [419, 588] width 25 height 25
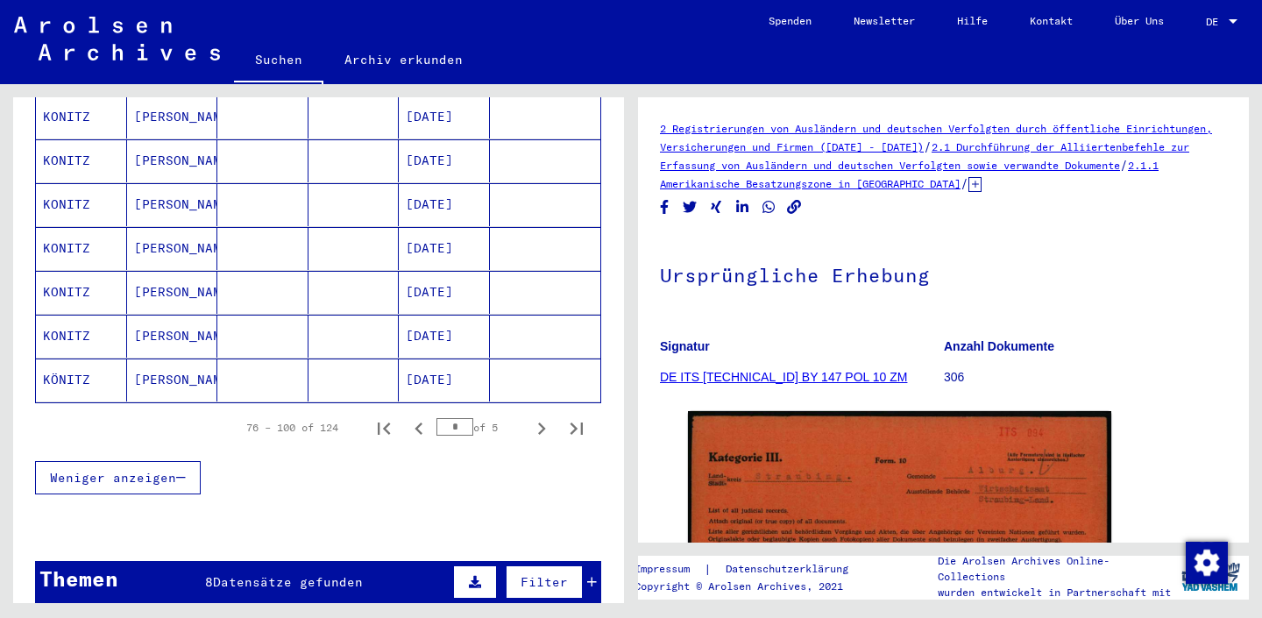
scroll to position [1065, 0]
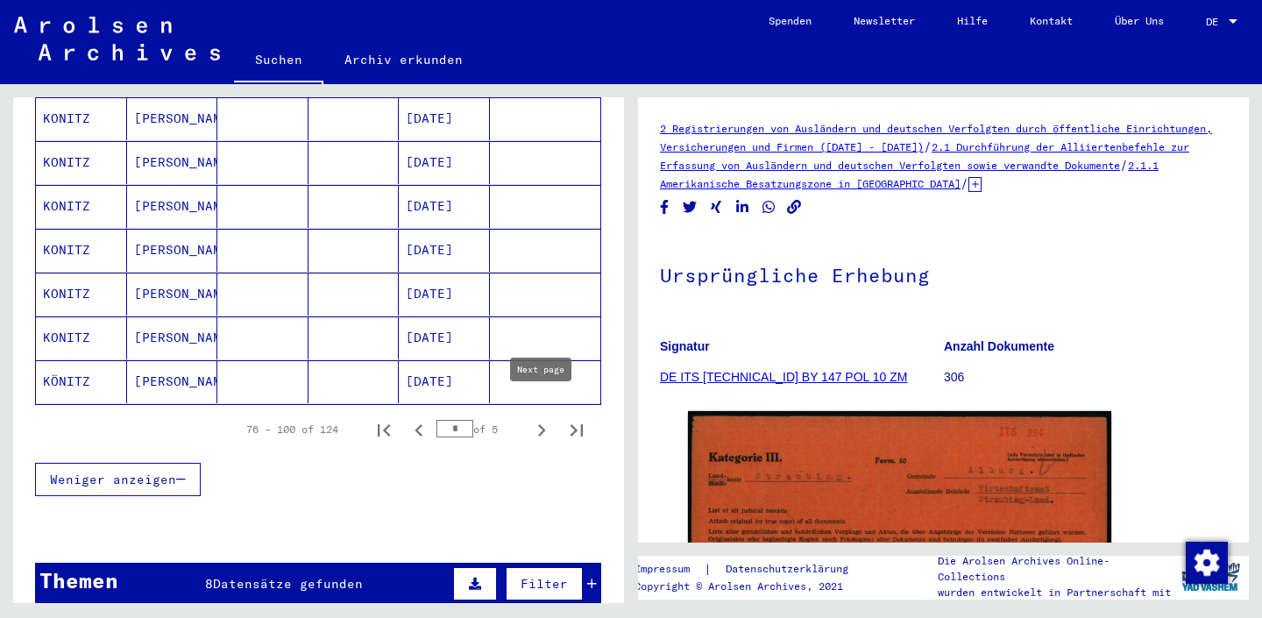
click at [537, 418] on icon "Next page" at bounding box center [541, 430] width 25 height 25
type input "*"
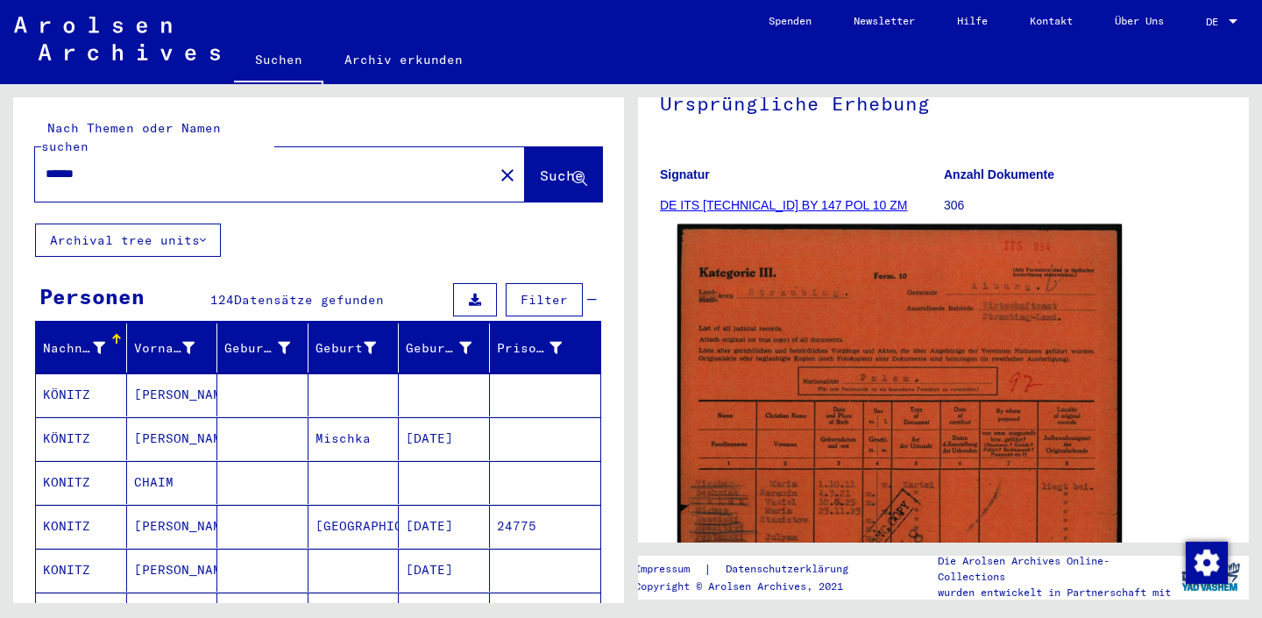
scroll to position [164, 0]
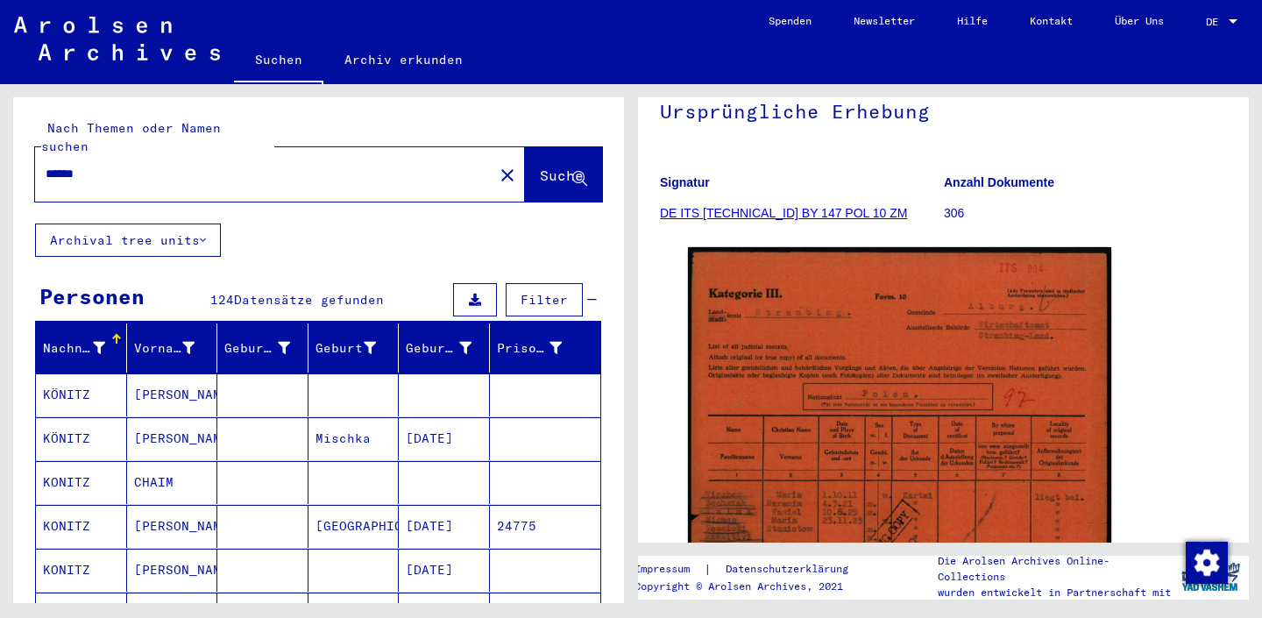
drag, startPoint x: 258, startPoint y: 161, endPoint x: 0, endPoint y: 162, distance: 257.6
click at [0, 162] on html "Suchen Archiv erkunden Spenden Newsletter Hilfe Kontakt Über Uns Suchen Archiv …" at bounding box center [631, 309] width 1262 height 618
type input "*****"
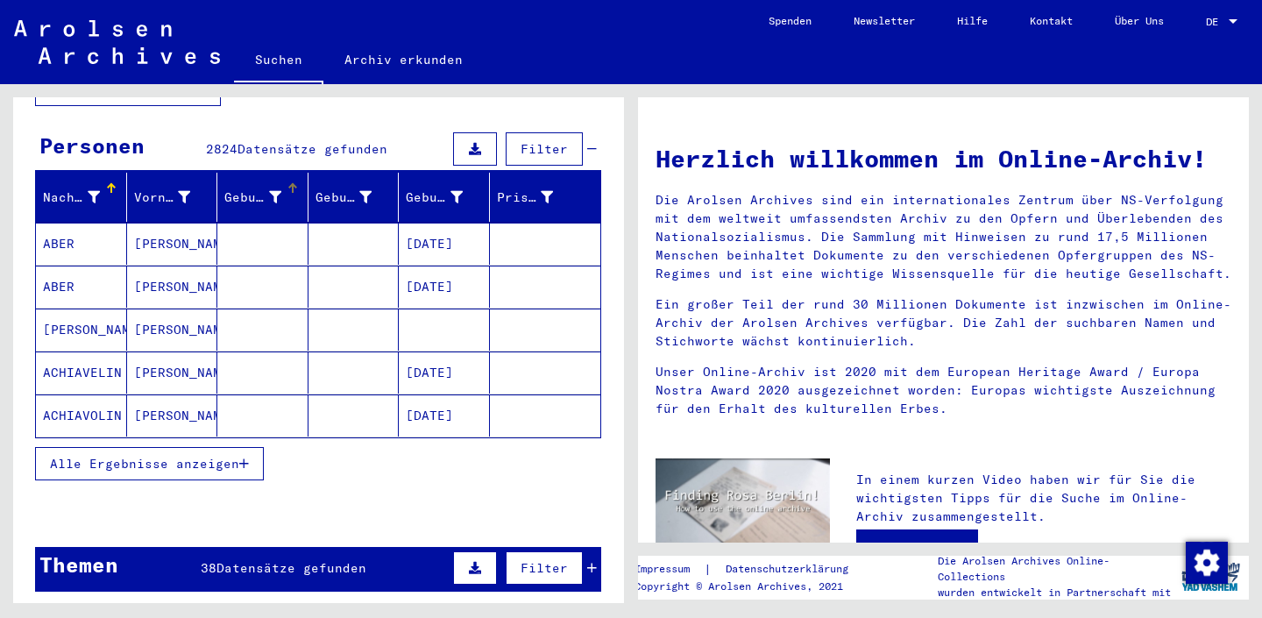
scroll to position [153, 0]
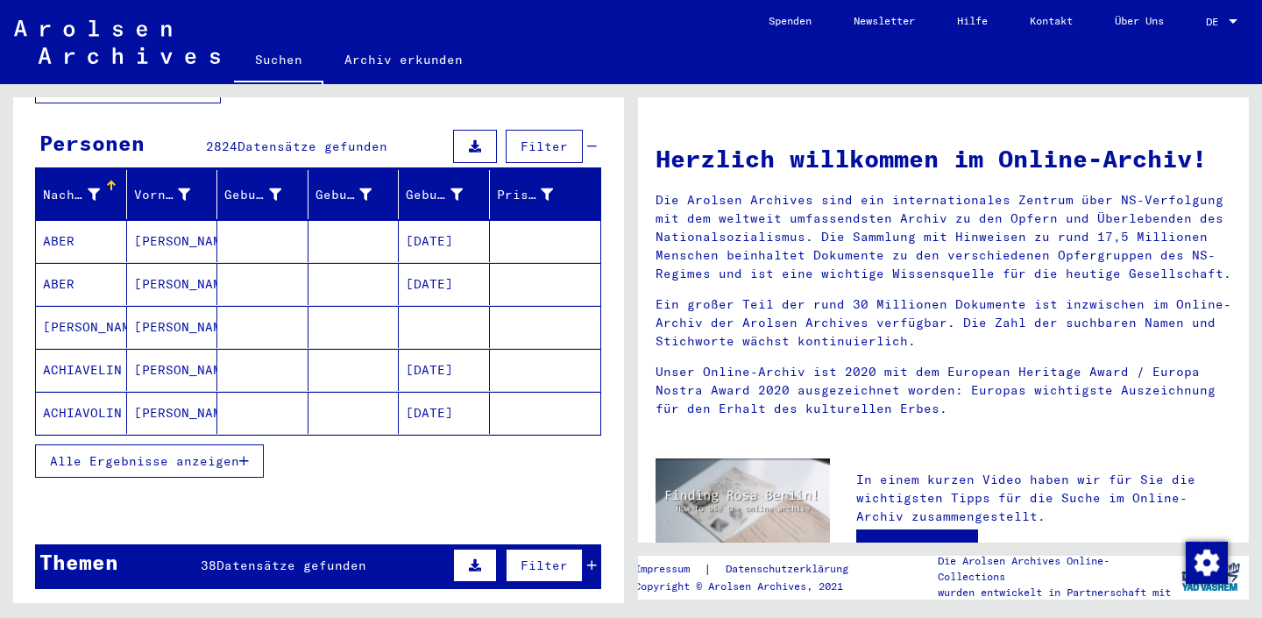
click at [176, 458] on button "Alle Ergebnisse anzeigen" at bounding box center [149, 460] width 229 height 33
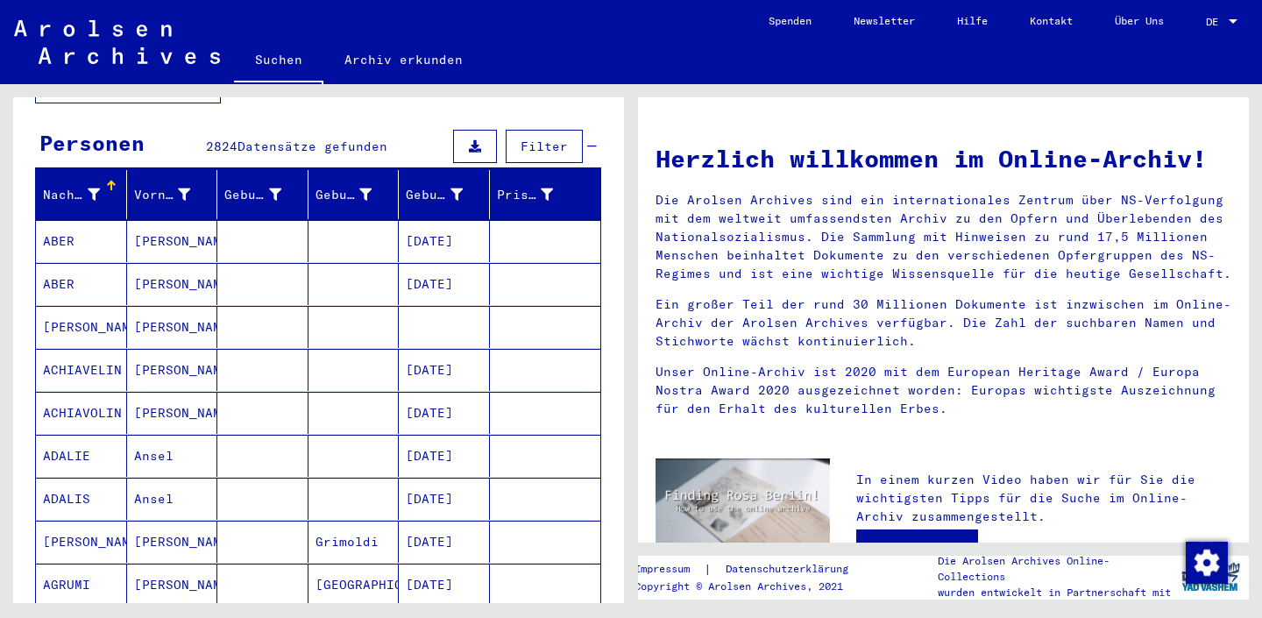
click at [89, 188] on icon at bounding box center [94, 194] width 12 height 12
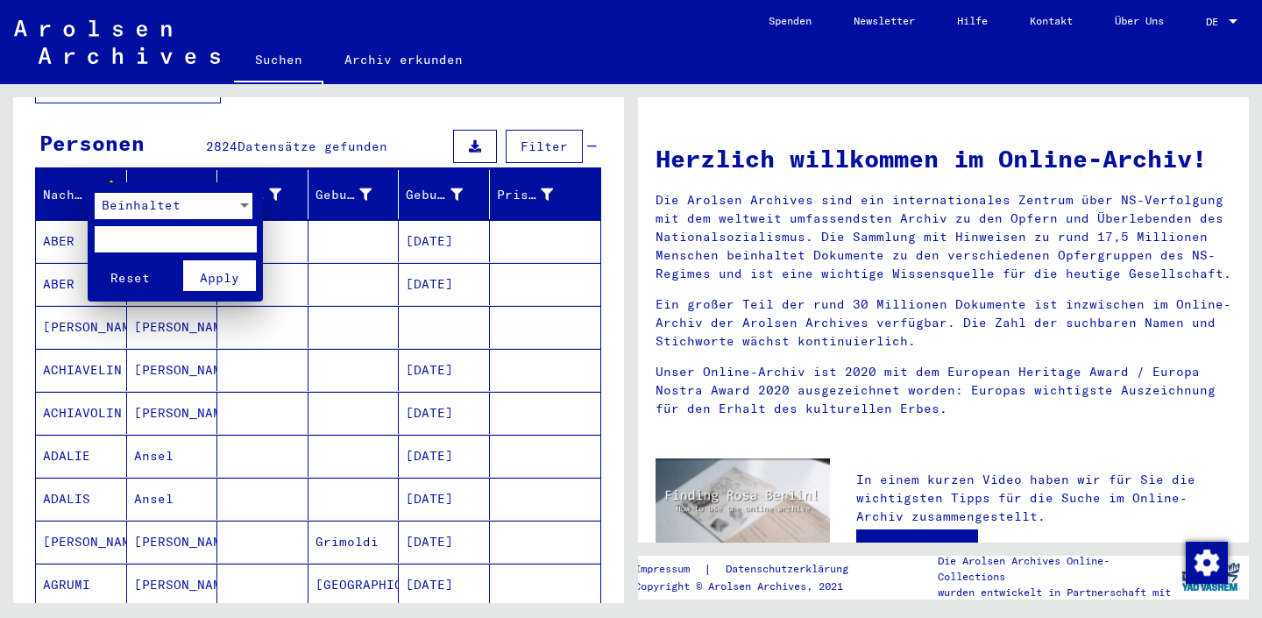
click at [178, 238] on input "text" at bounding box center [176, 239] width 162 height 26
type input "*****"
click at [130, 272] on button "Reset" at bounding box center [131, 275] width 73 height 31
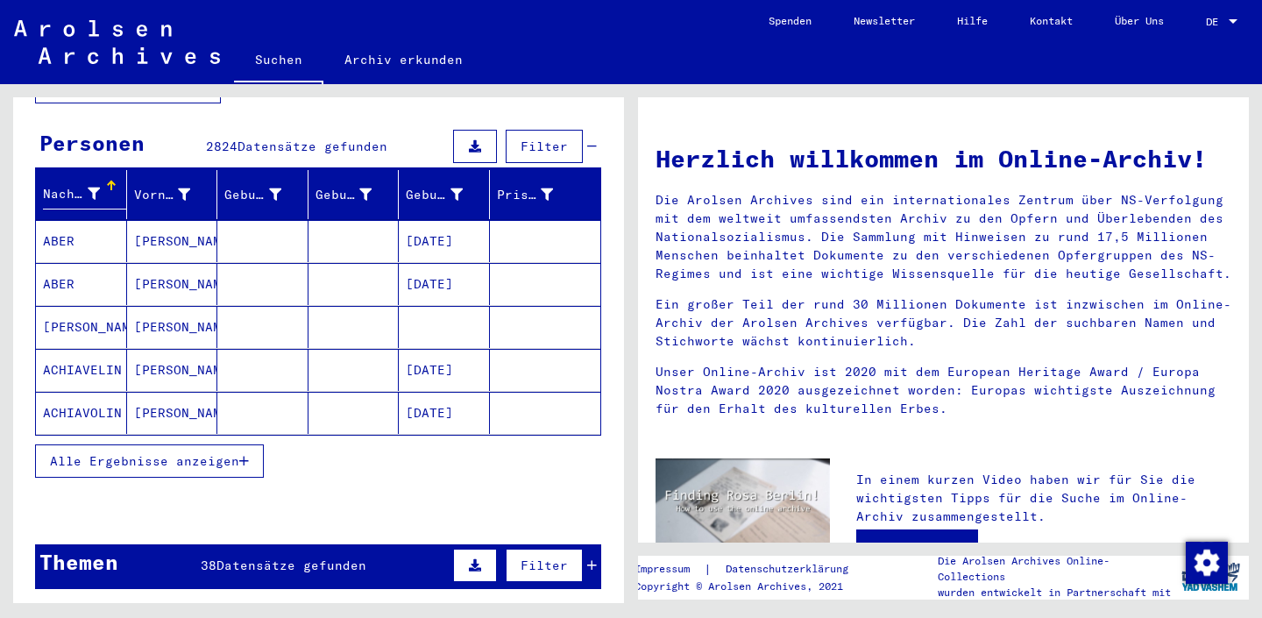
click at [169, 453] on span "Alle Ergebnisse anzeigen" at bounding box center [144, 461] width 189 height 16
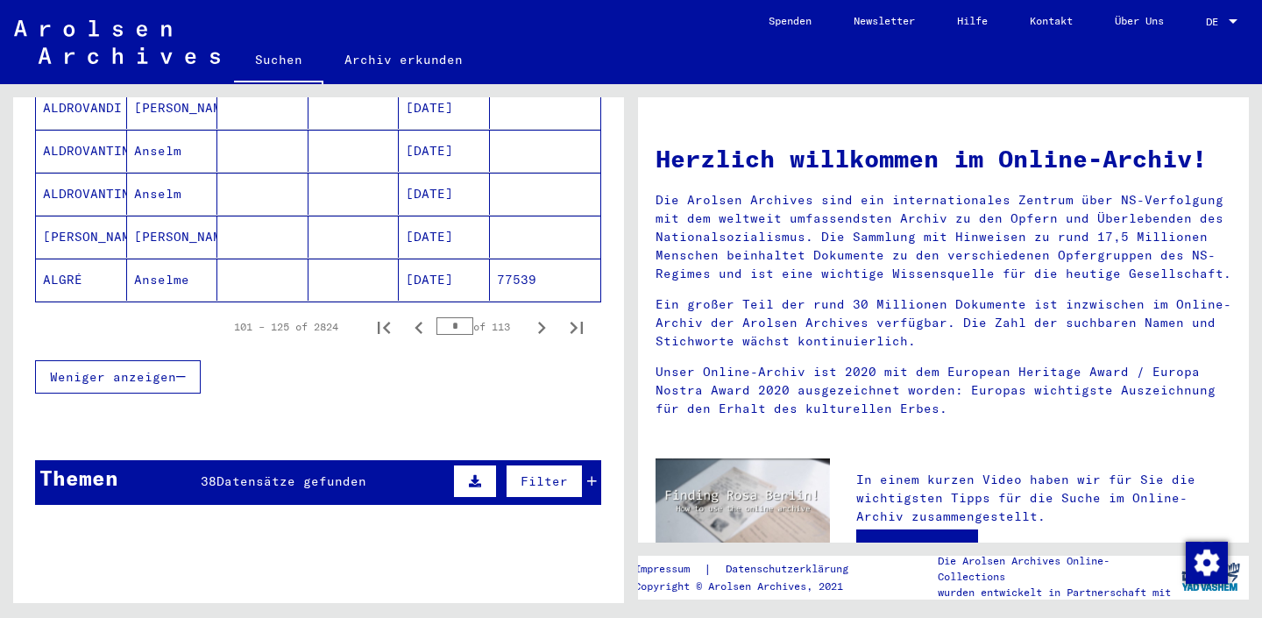
scroll to position [1146, 0]
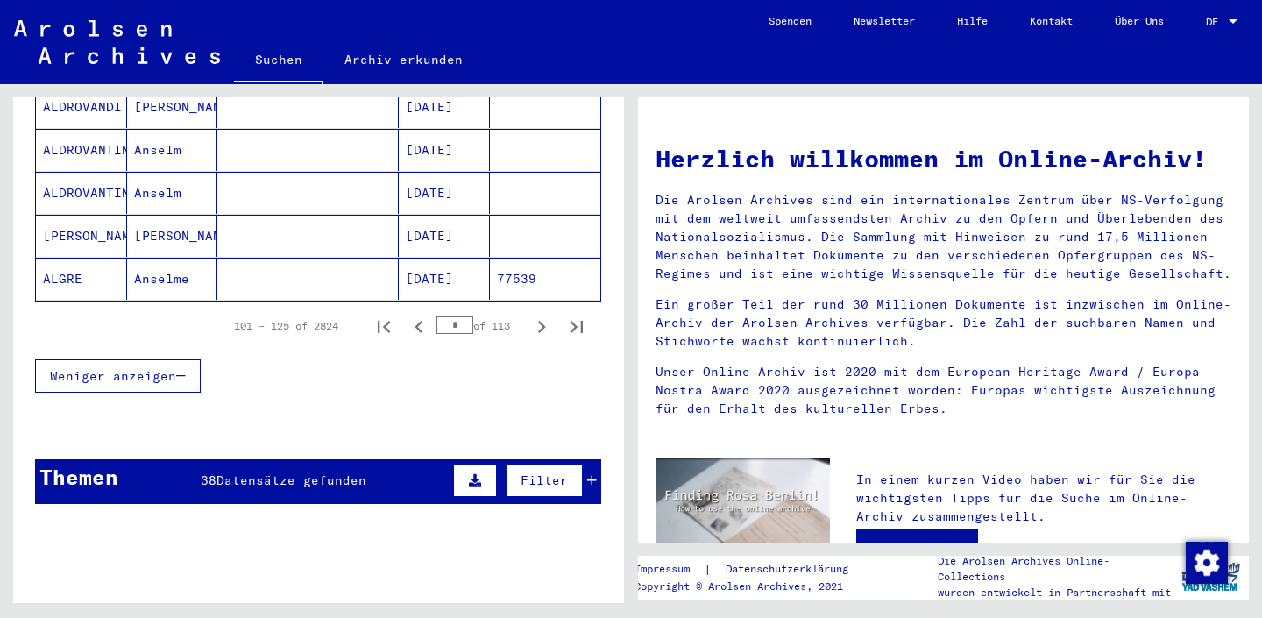
click at [522, 317] on div "* of 113" at bounding box center [480, 325] width 88 height 17
click at [541, 321] on button "Next page" at bounding box center [541, 325] width 35 height 35
click at [541, 319] on icon "Next page" at bounding box center [541, 327] width 25 height 25
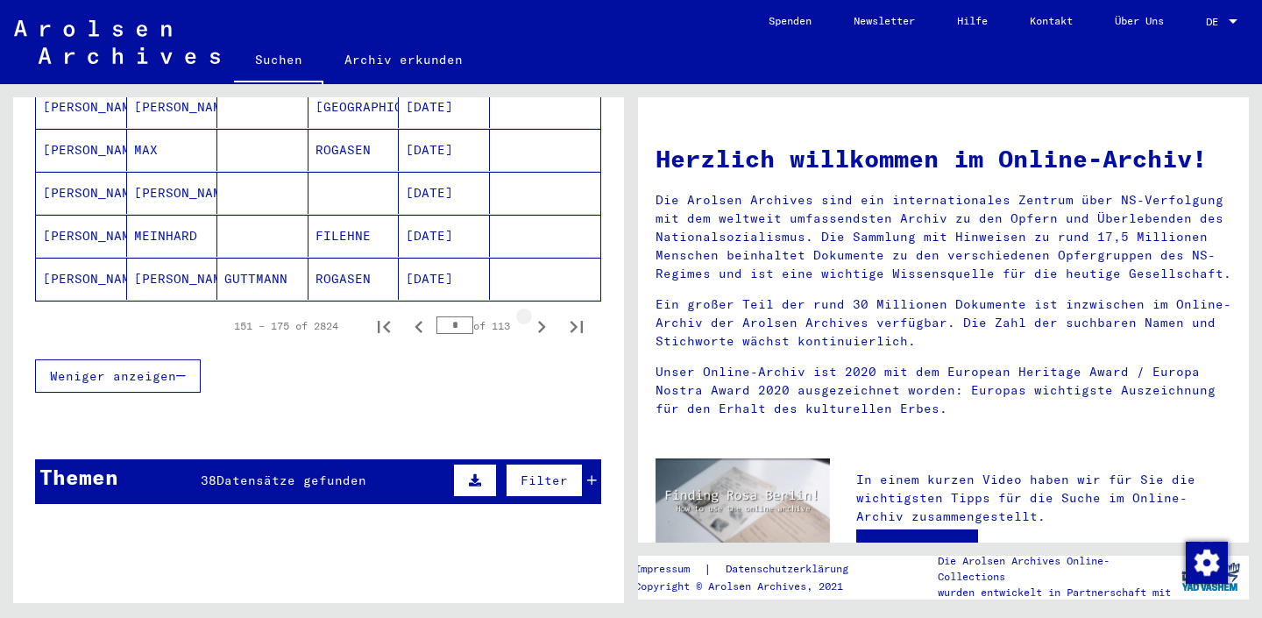
click at [541, 319] on icon "Next page" at bounding box center [541, 327] width 25 height 25
type input "*"
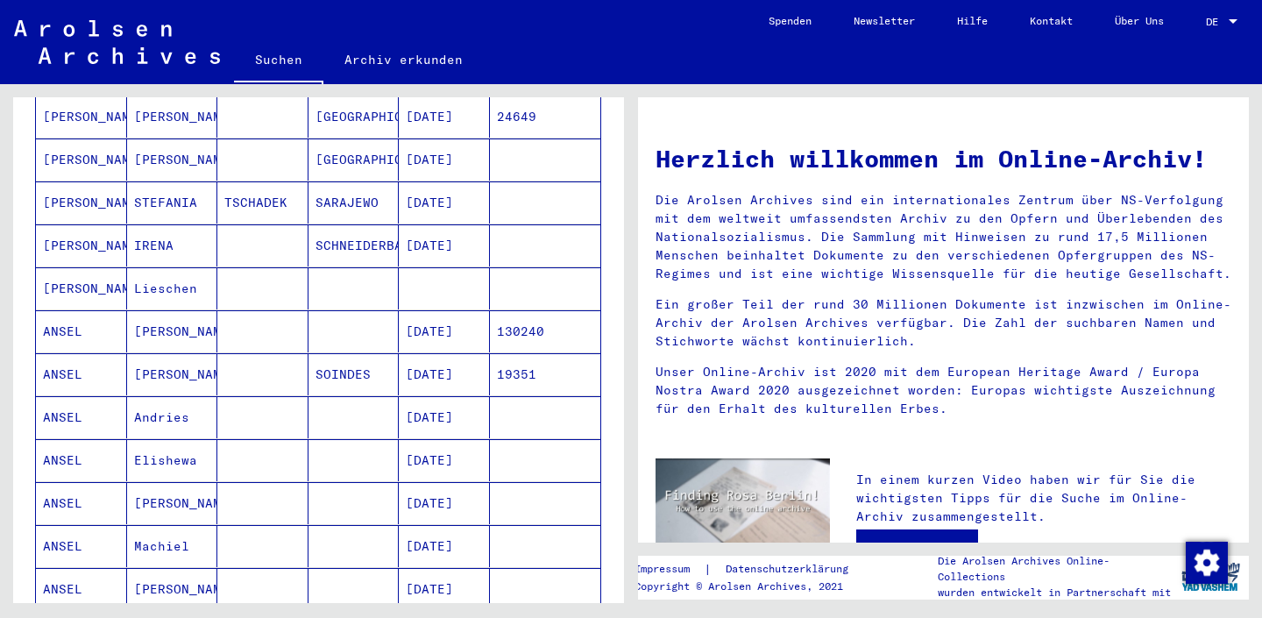
scroll to position [528, 0]
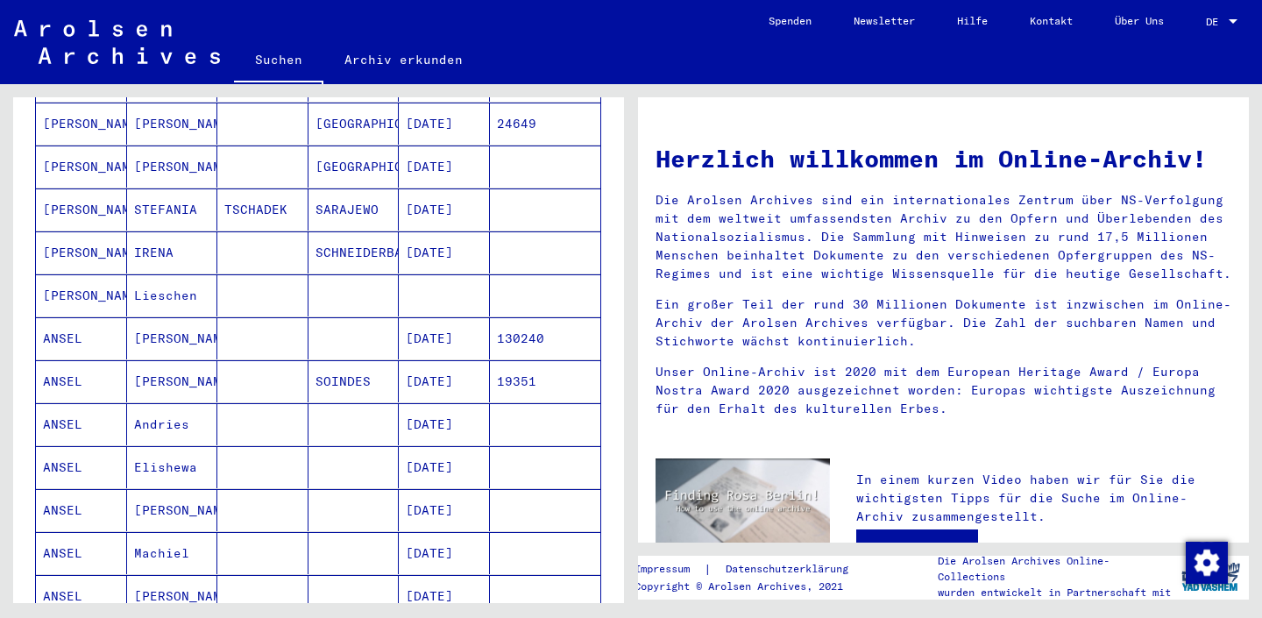
click at [252, 319] on mat-cell at bounding box center [262, 338] width 91 height 42
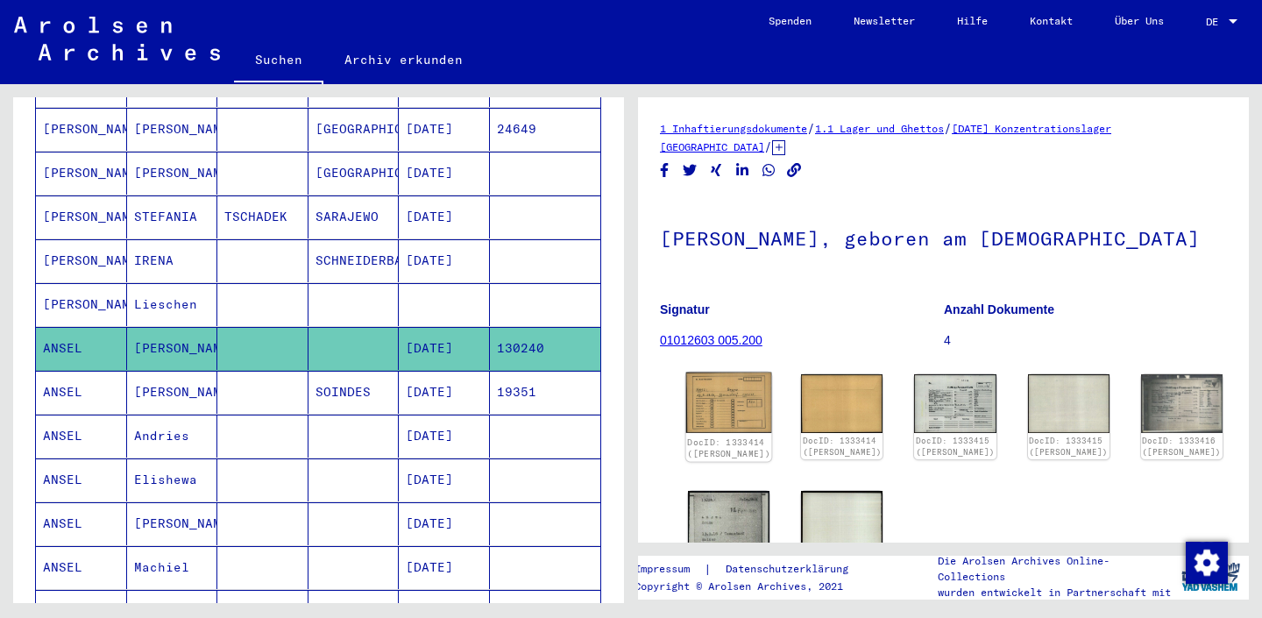
click at [746, 397] on img at bounding box center [729, 402] width 86 height 60
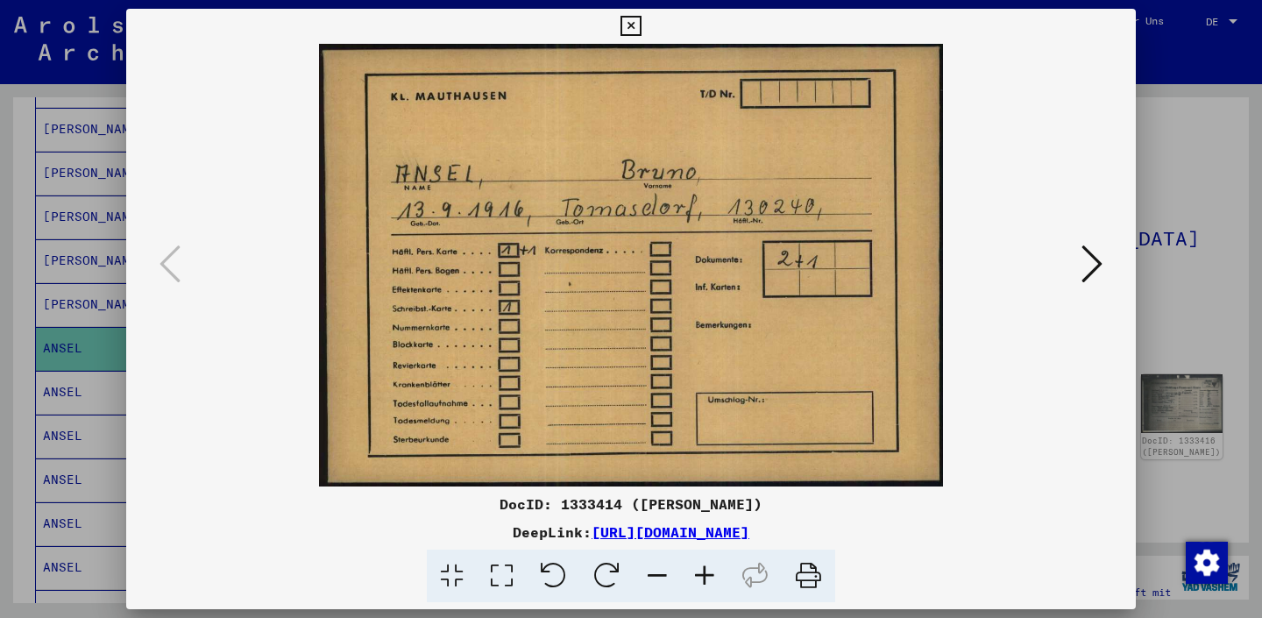
click at [1091, 244] on icon at bounding box center [1091, 264] width 21 height 42
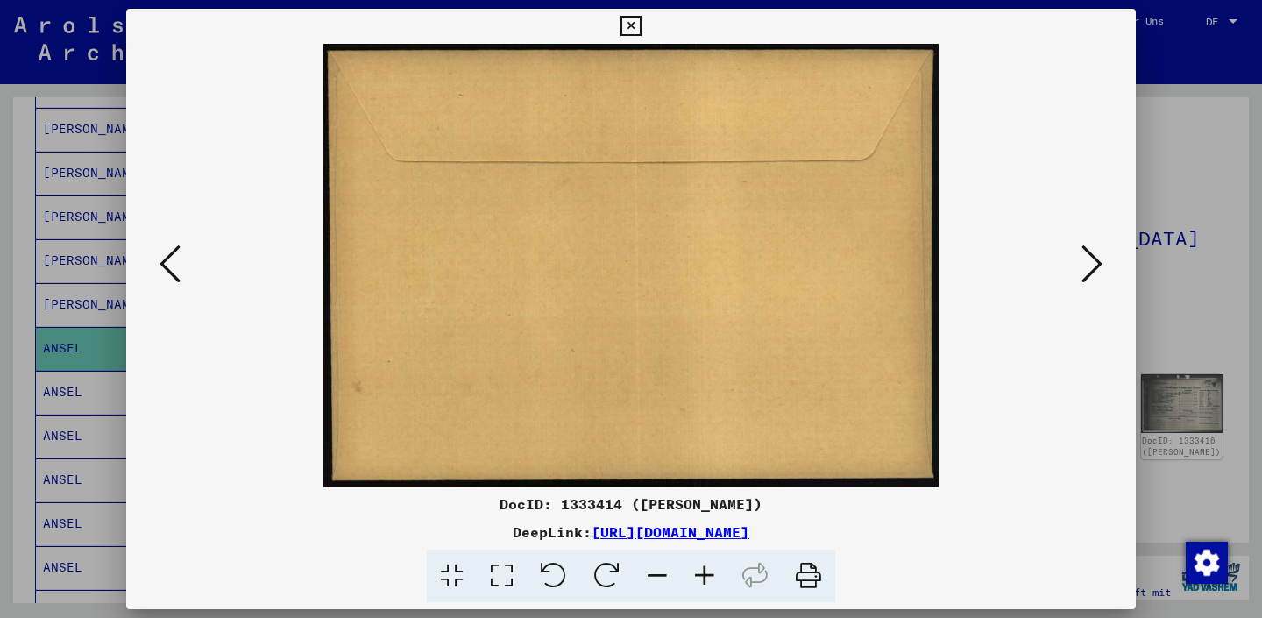
click at [1091, 244] on icon at bounding box center [1091, 264] width 21 height 42
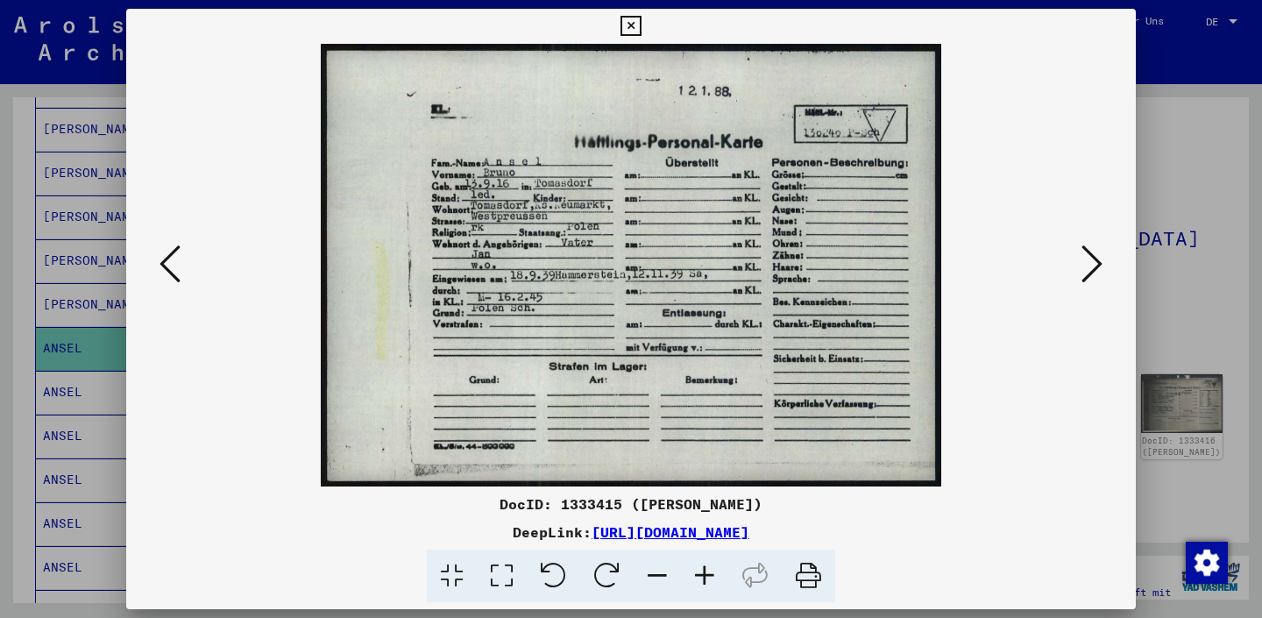
click at [1090, 270] on icon at bounding box center [1091, 264] width 21 height 42
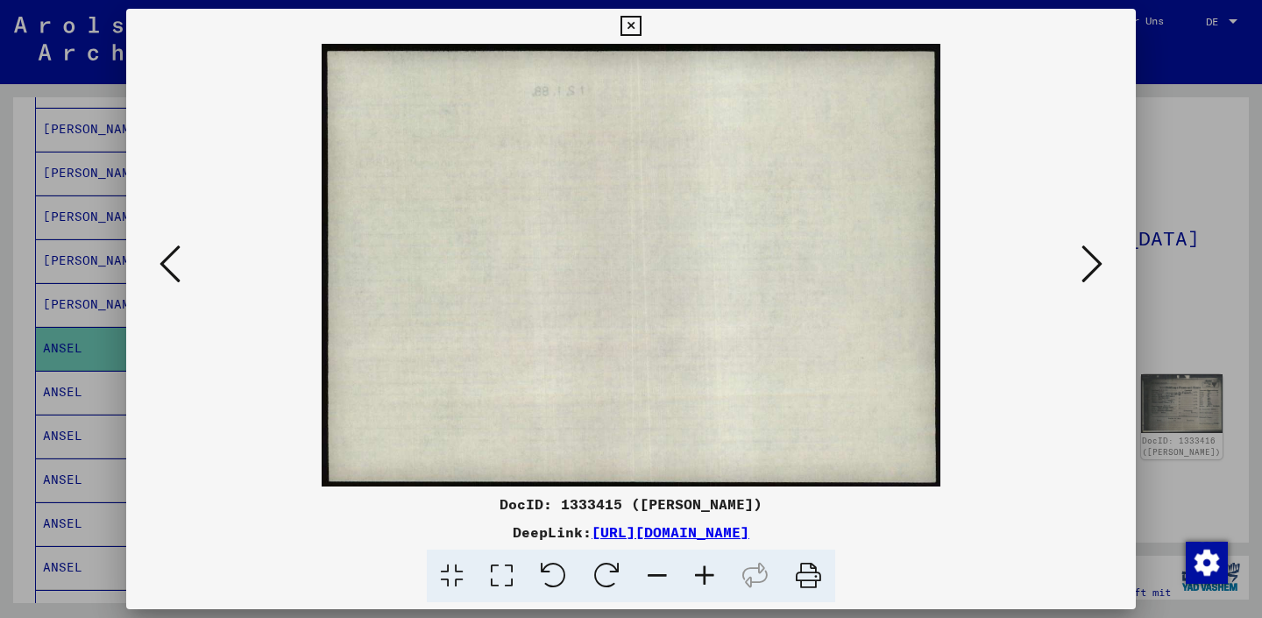
click at [1090, 270] on icon at bounding box center [1091, 264] width 21 height 42
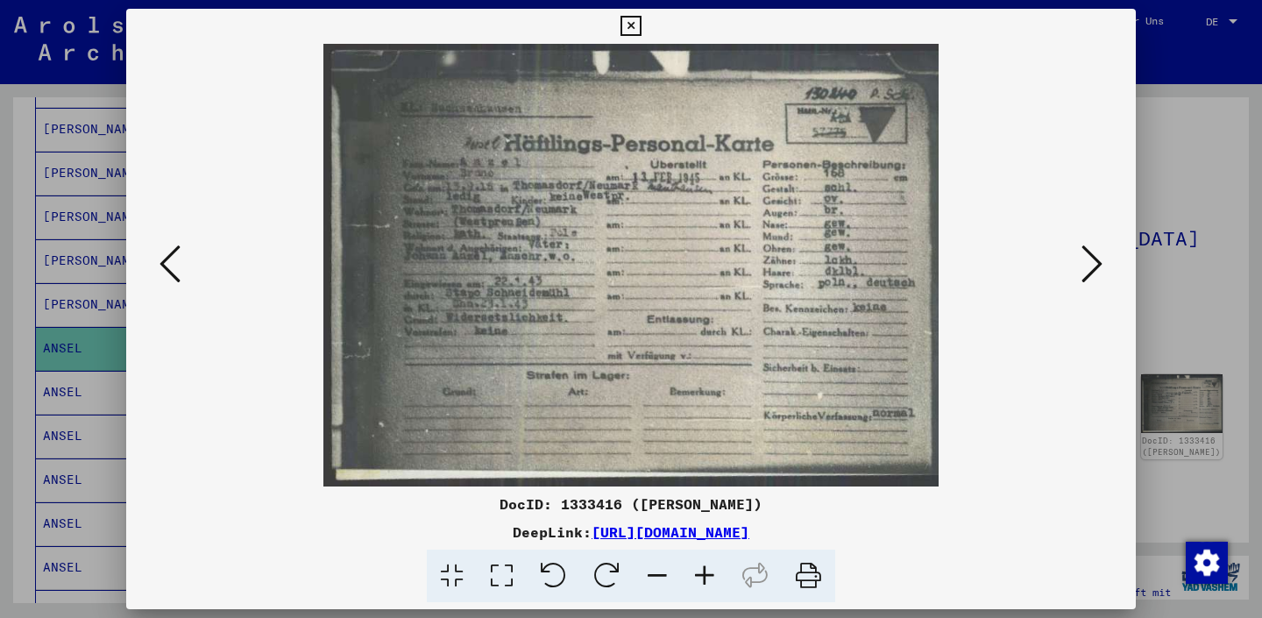
click at [1090, 270] on icon at bounding box center [1091, 264] width 21 height 42
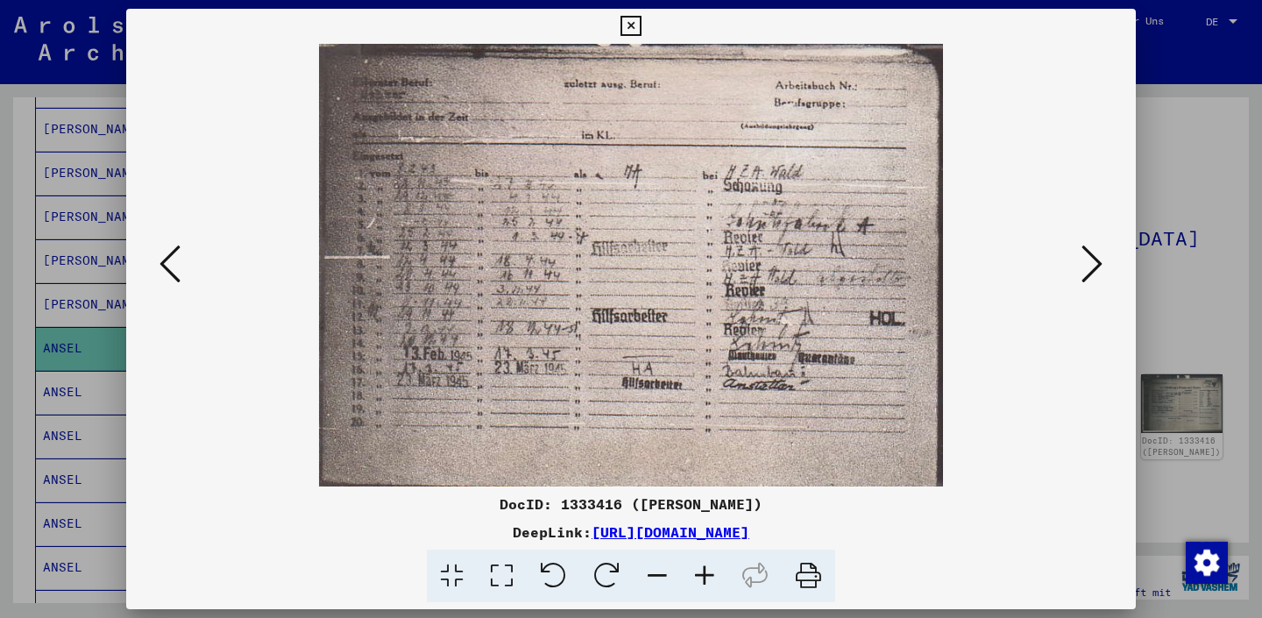
click at [1090, 270] on icon at bounding box center [1091, 264] width 21 height 42
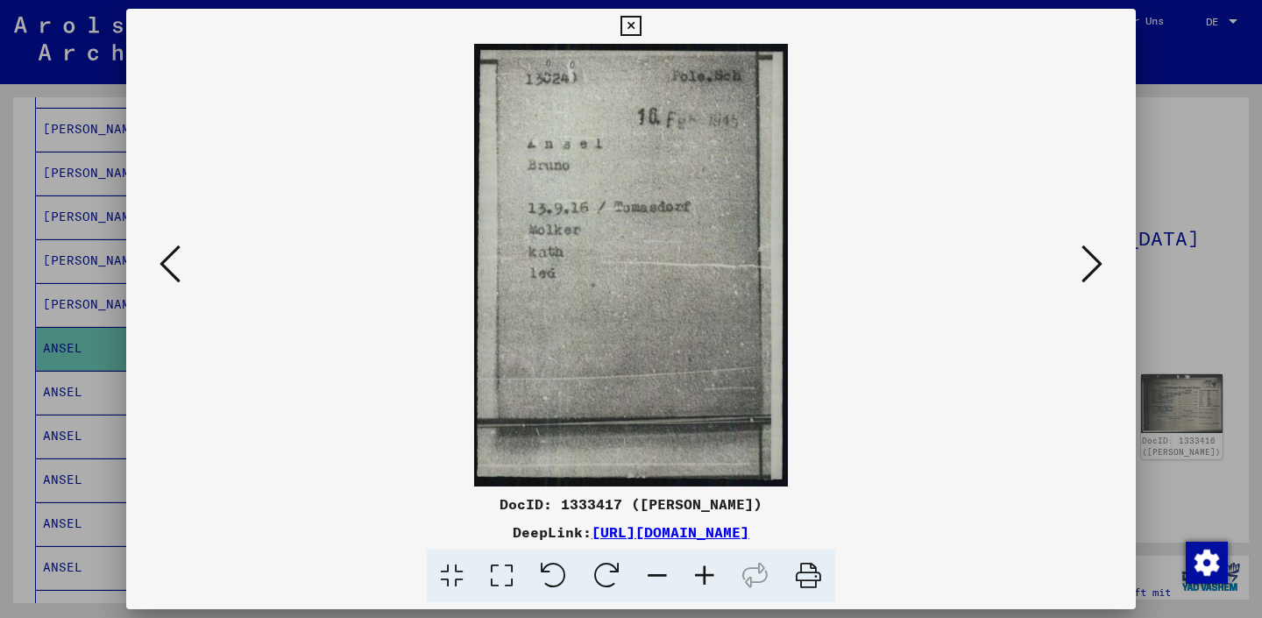
click at [1090, 270] on icon at bounding box center [1091, 264] width 21 height 42
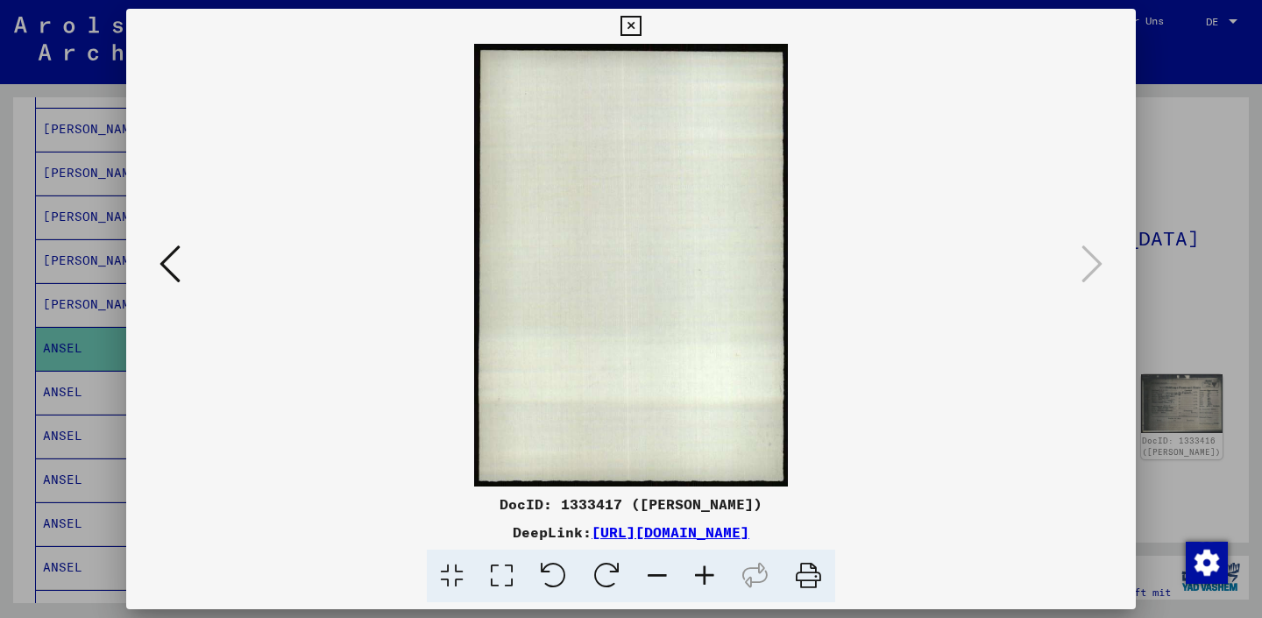
click at [1135, 272] on div at bounding box center [631, 309] width 1262 height 618
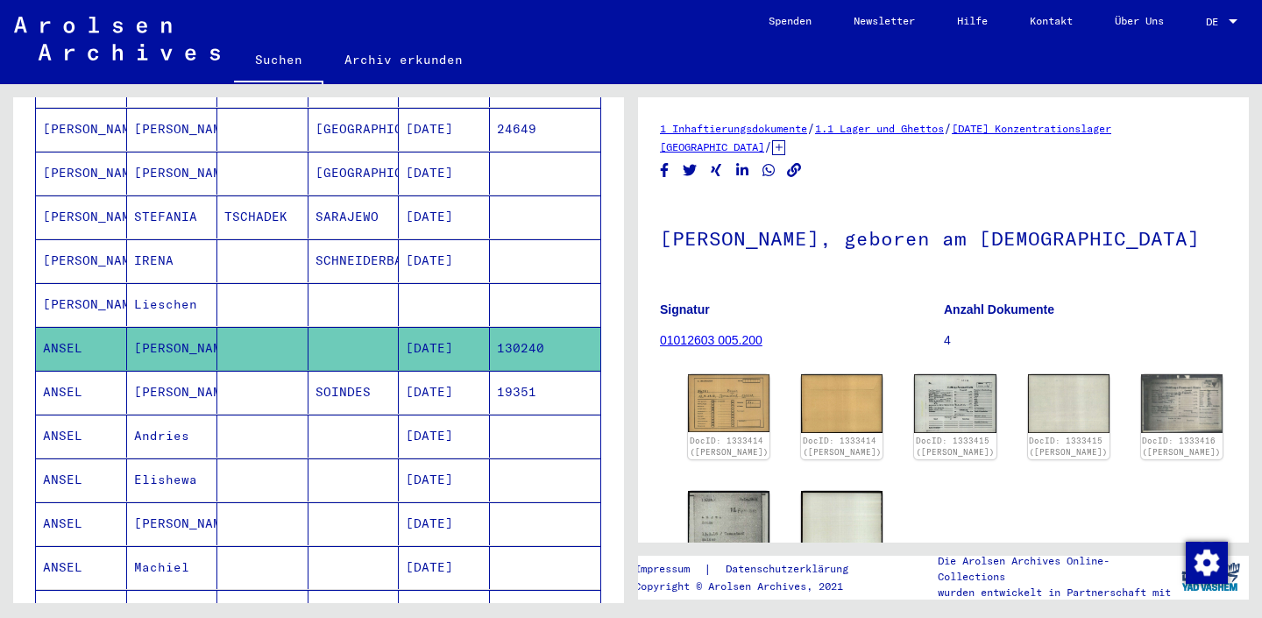
click at [336, 341] on mat-cell at bounding box center [353, 348] width 91 height 43
click at [292, 414] on mat-cell at bounding box center [262, 435] width 91 height 43
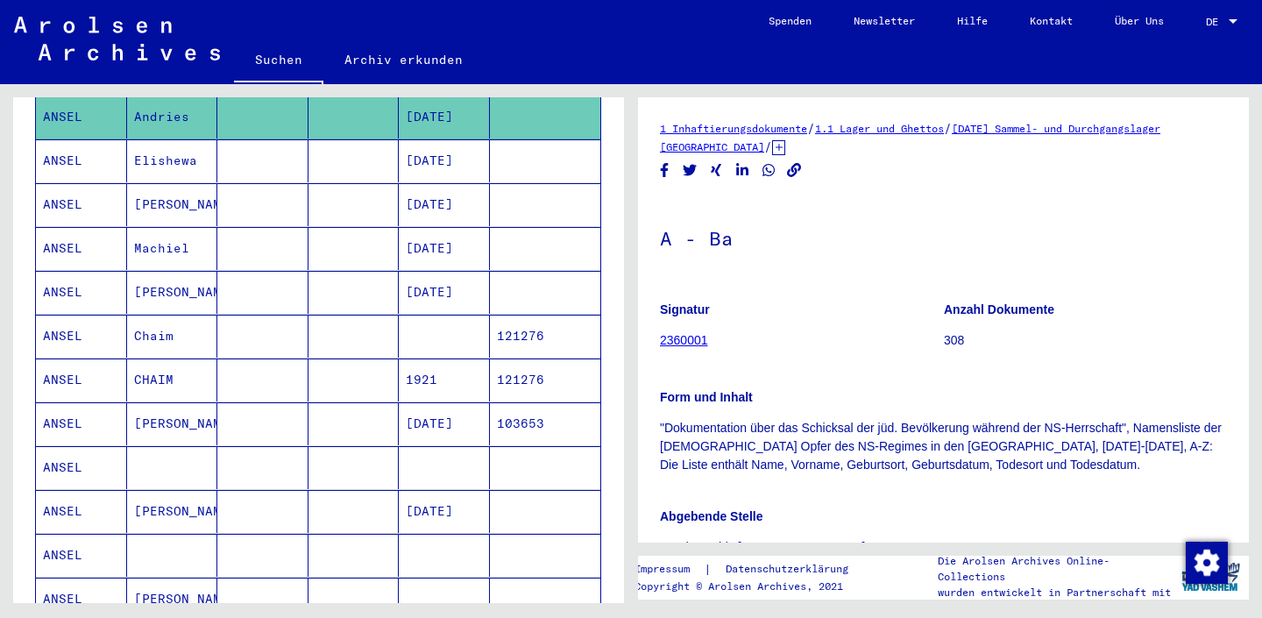
scroll to position [923, 0]
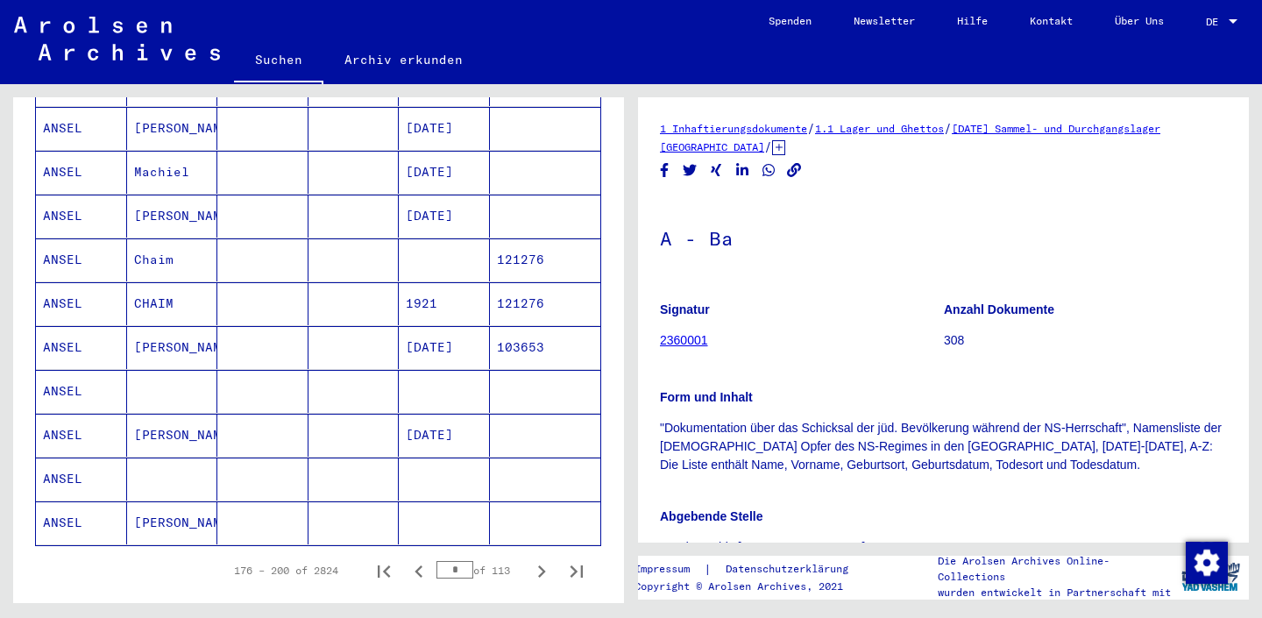
click at [324, 383] on mat-cell at bounding box center [353, 391] width 91 height 43
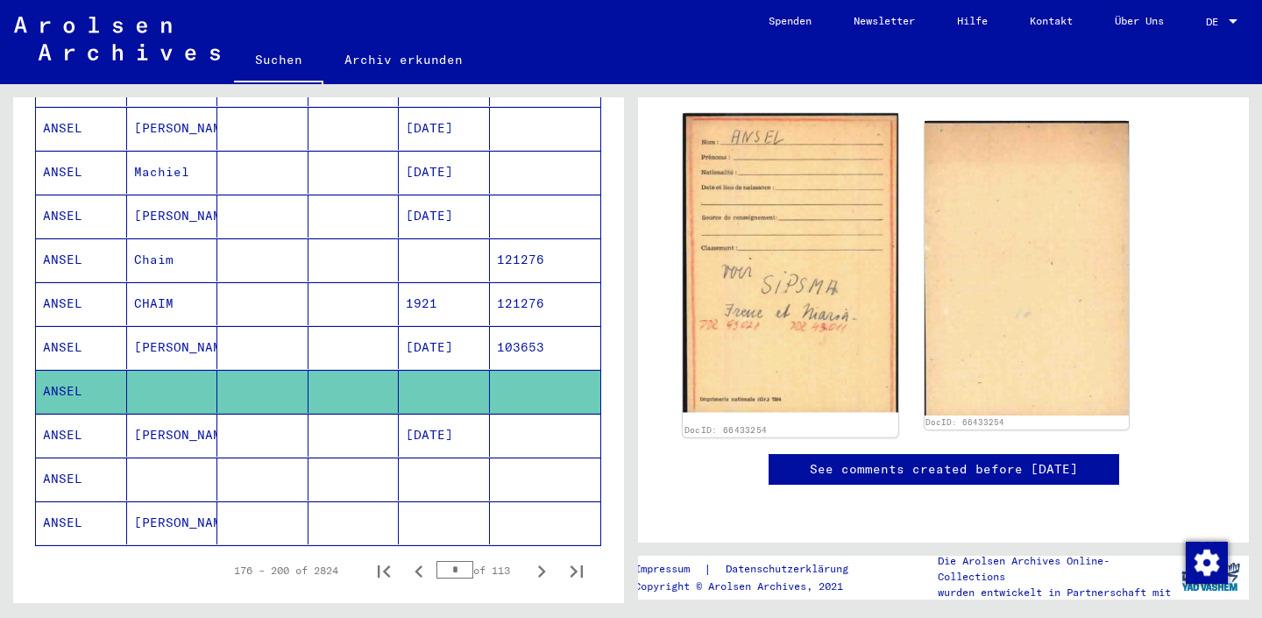
scroll to position [166, 0]
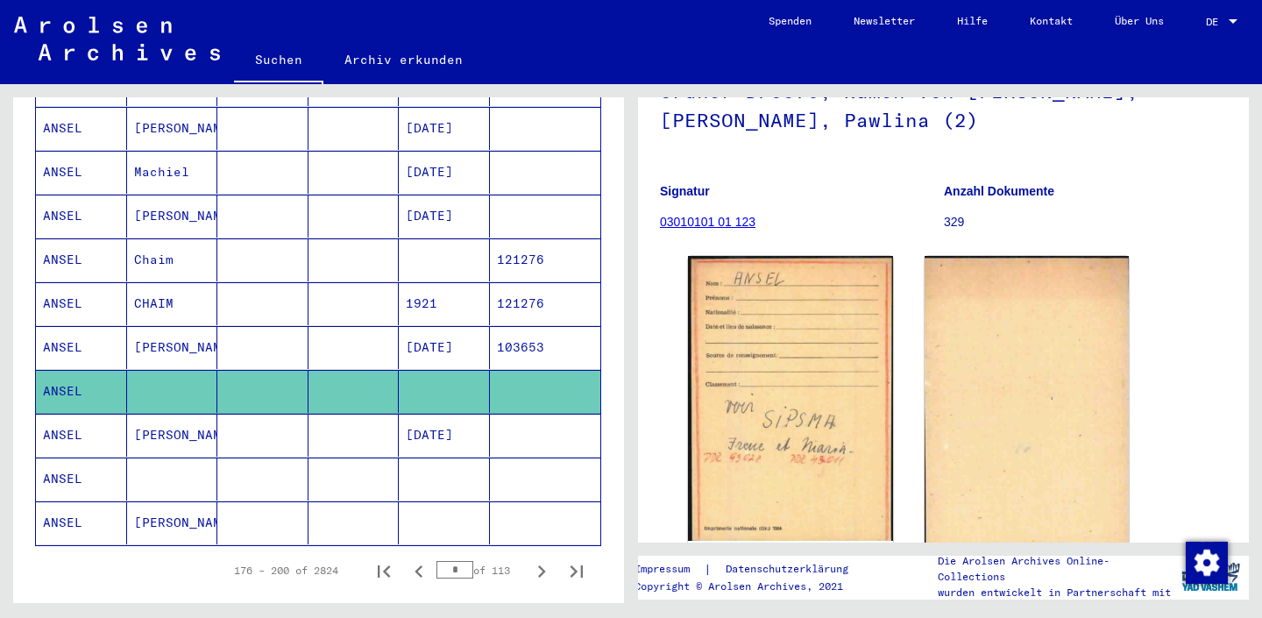
click at [256, 501] on mat-cell at bounding box center [262, 522] width 91 height 43
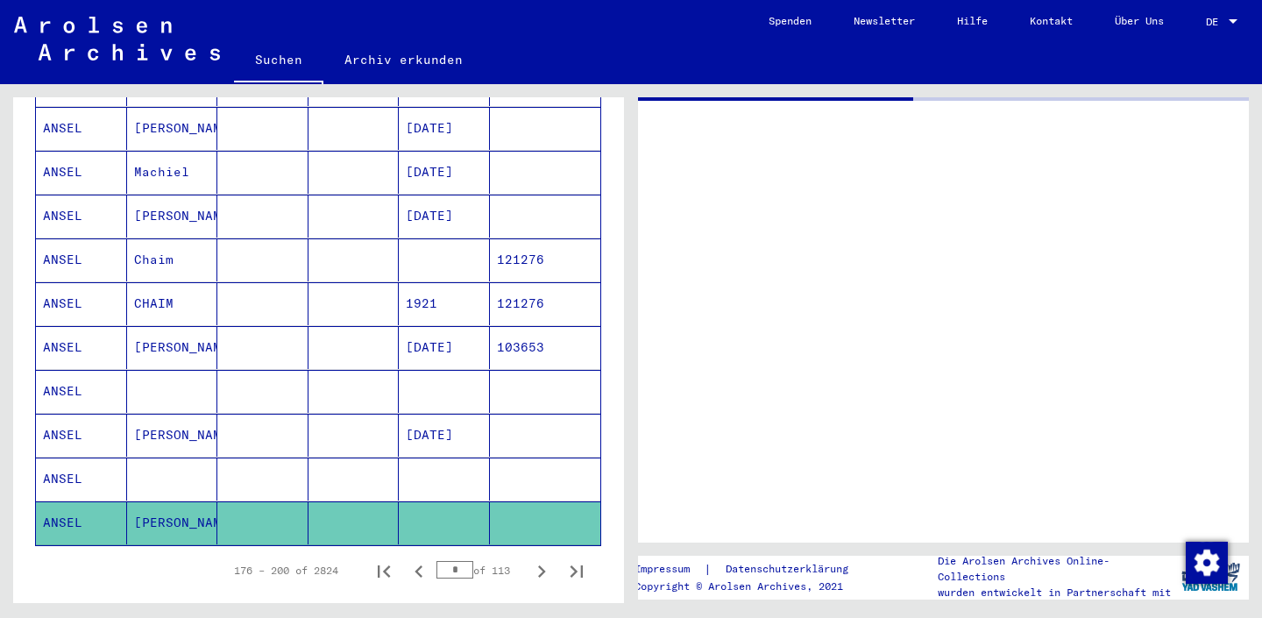
click at [268, 457] on mat-cell at bounding box center [262, 478] width 91 height 43
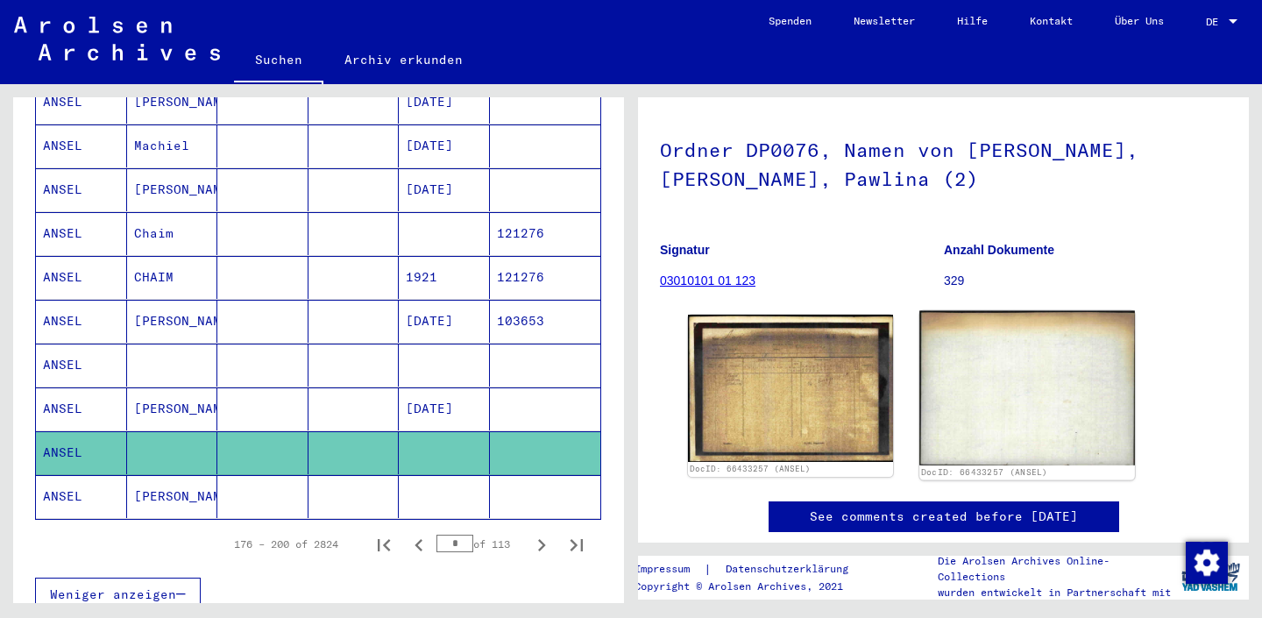
scroll to position [300, 0]
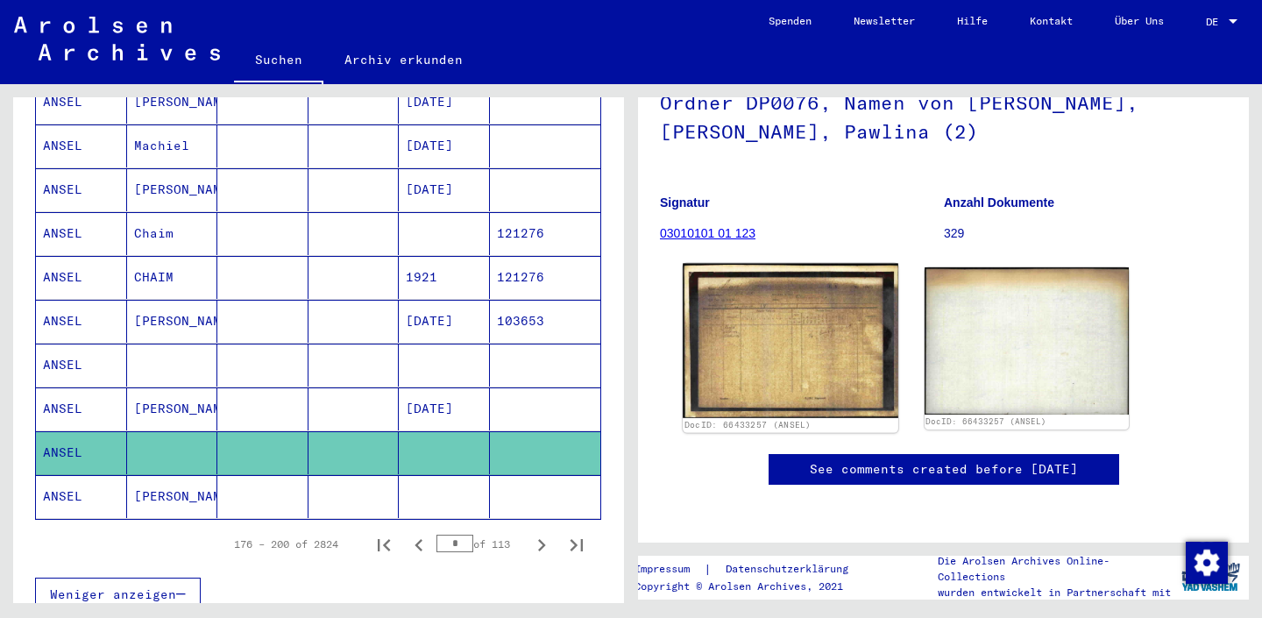
click at [787, 264] on img at bounding box center [790, 341] width 215 height 154
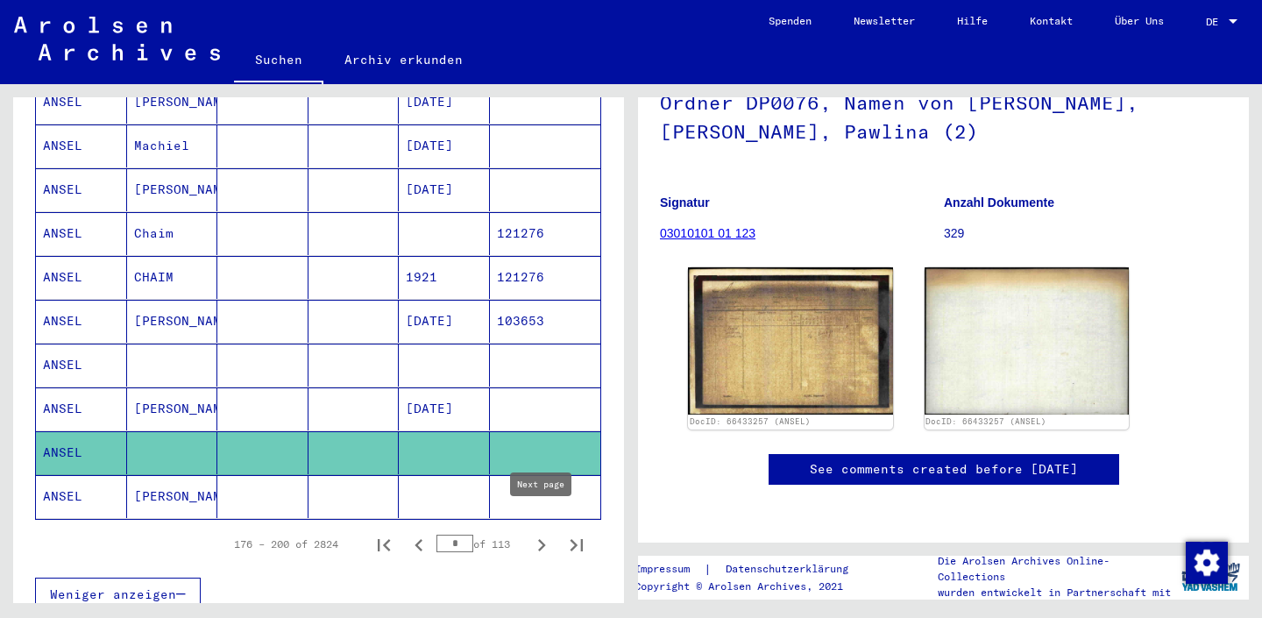
click at [547, 533] on icon "Next page" at bounding box center [541, 545] width 25 height 25
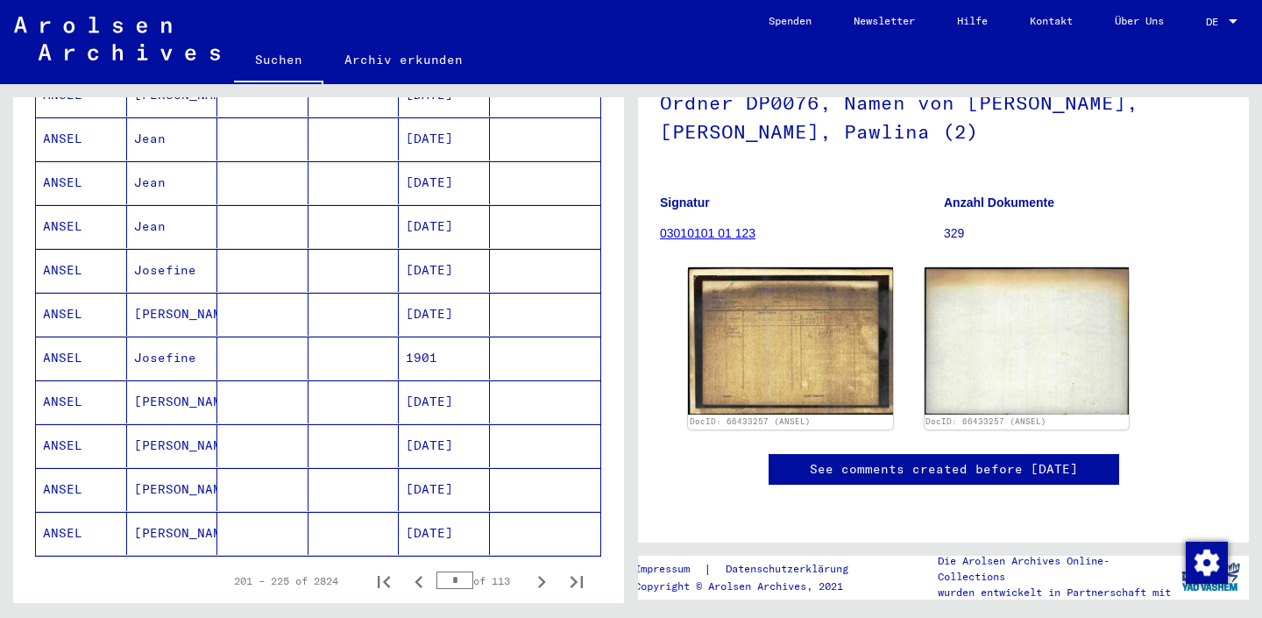
scroll to position [991, 0]
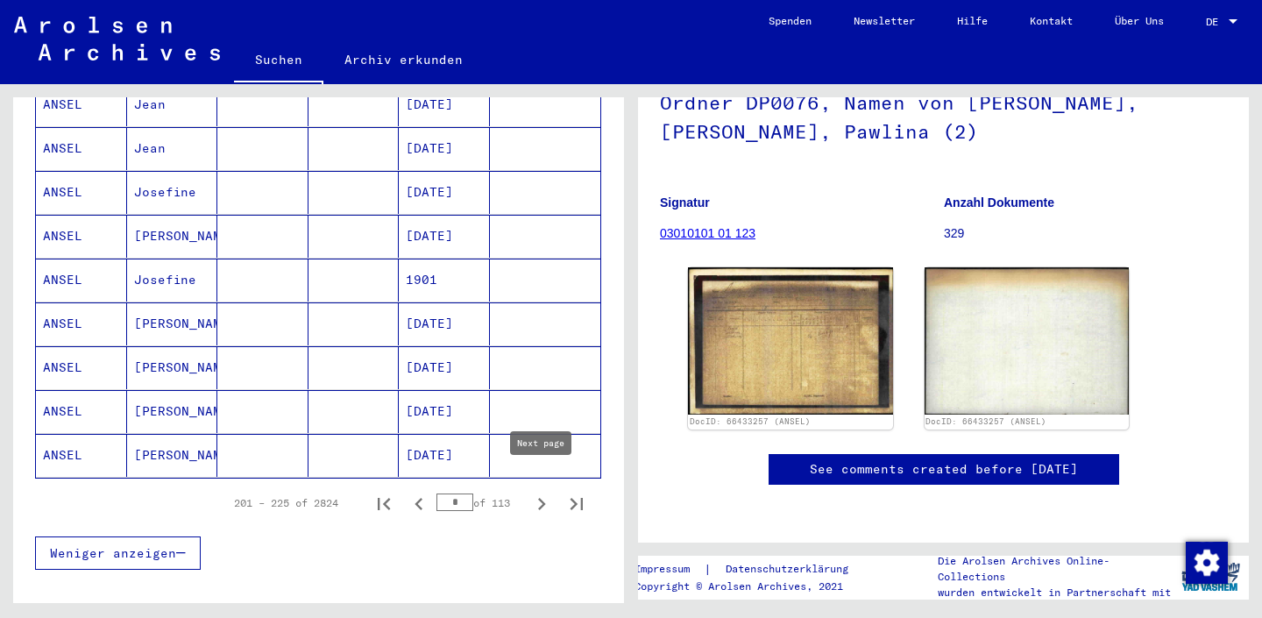
click at [537, 493] on icon "Next page" at bounding box center [541, 504] width 25 height 25
type input "**"
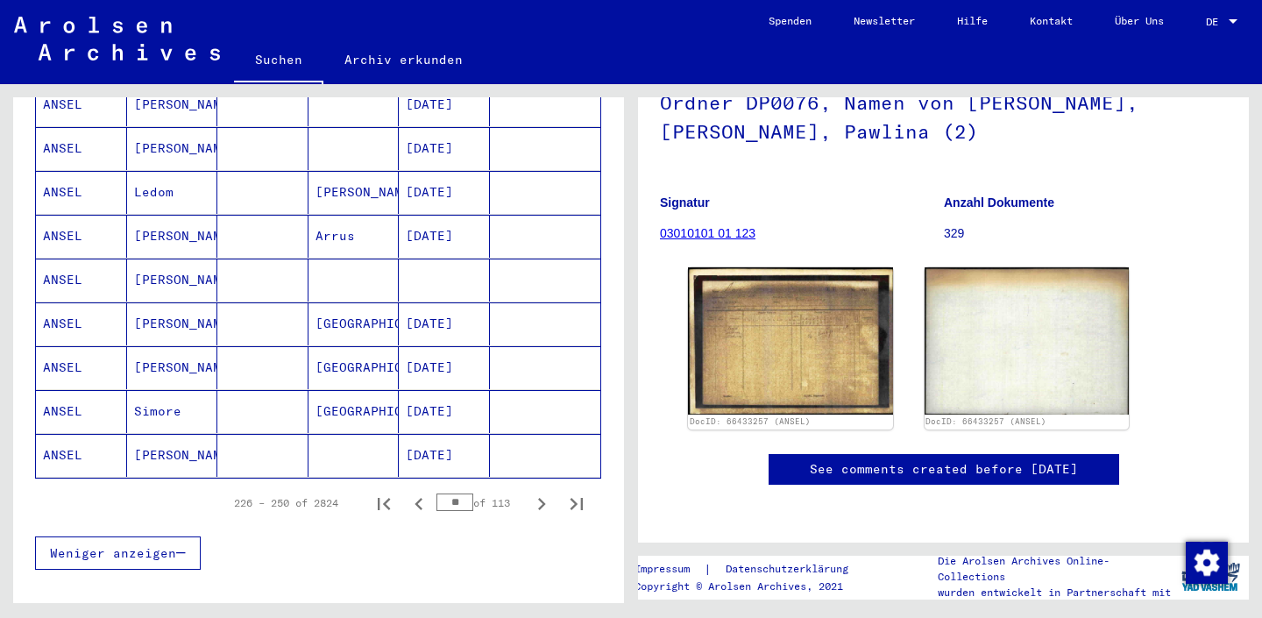
click at [325, 258] on mat-cell at bounding box center [353, 279] width 91 height 43
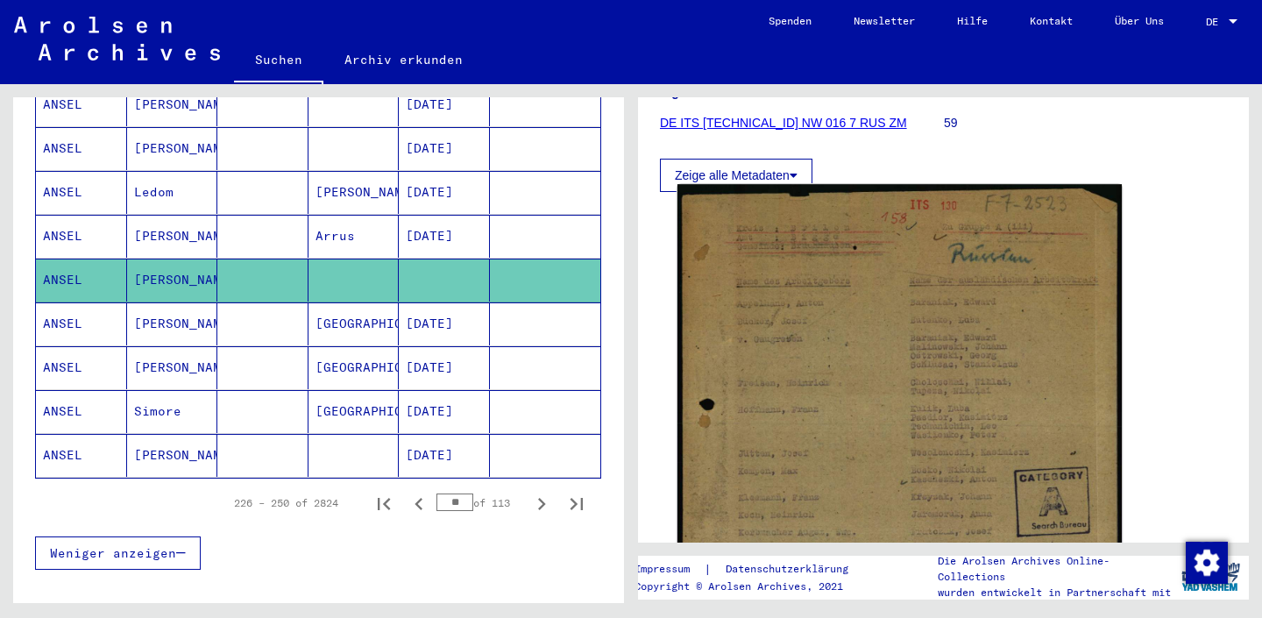
scroll to position [255, 0]
click at [864, 366] on img at bounding box center [899, 485] width 444 height 605
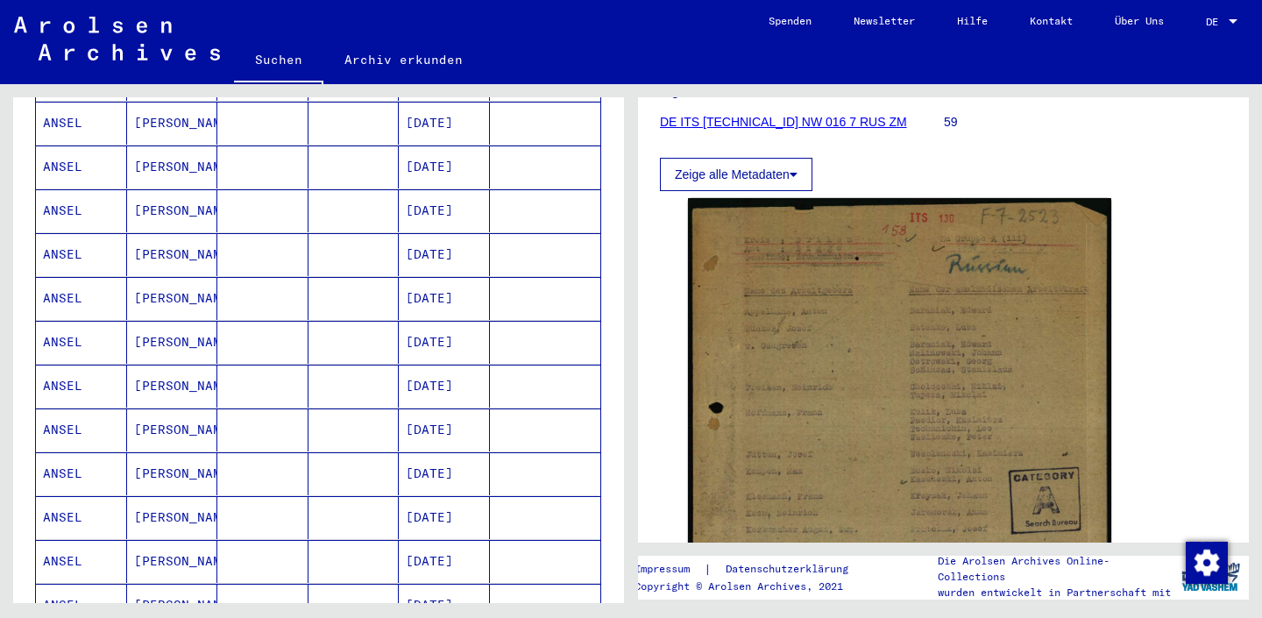
scroll to position [356, 0]
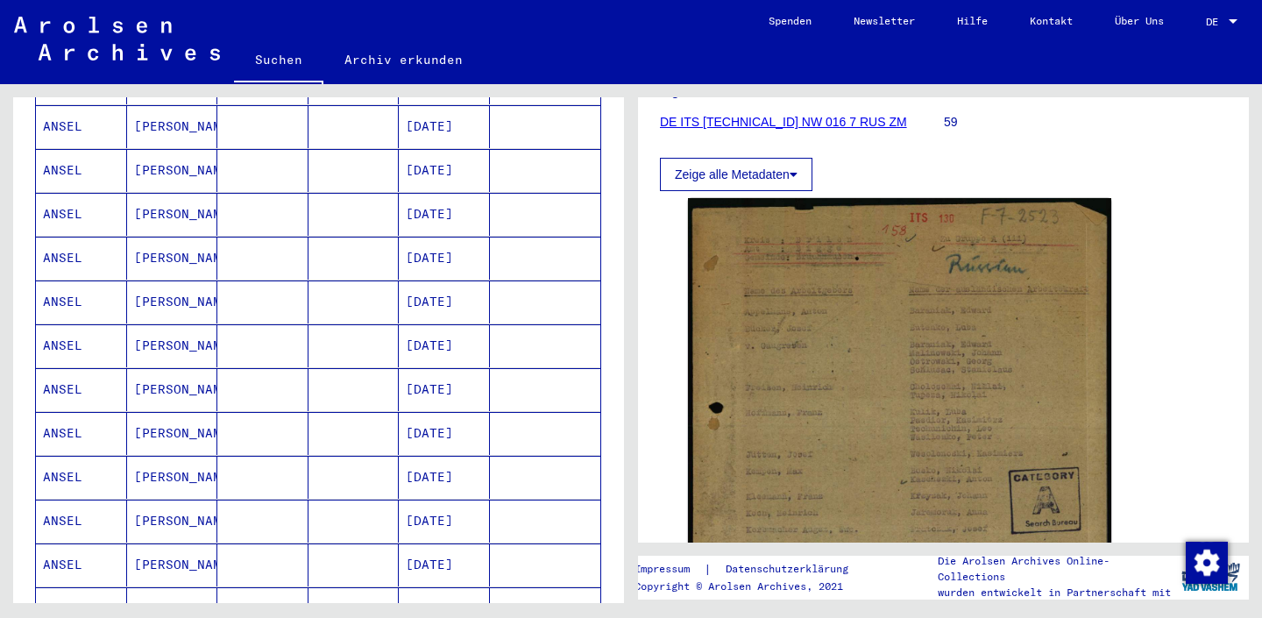
click at [320, 368] on mat-cell at bounding box center [353, 389] width 91 height 43
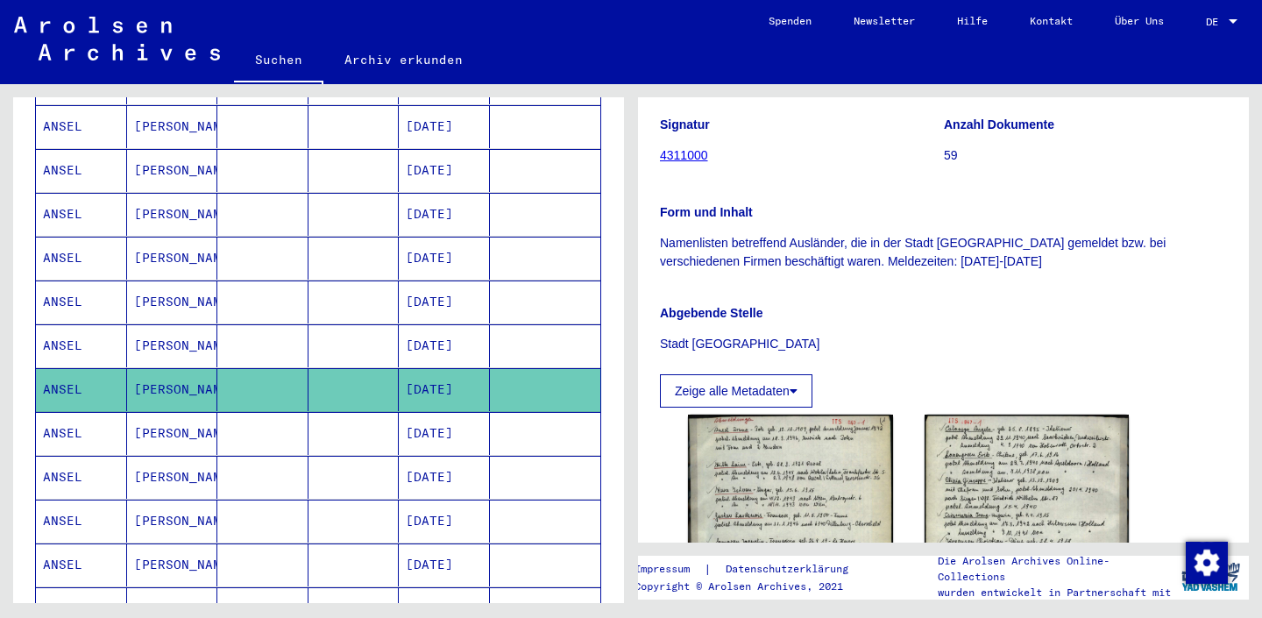
scroll to position [410, 0]
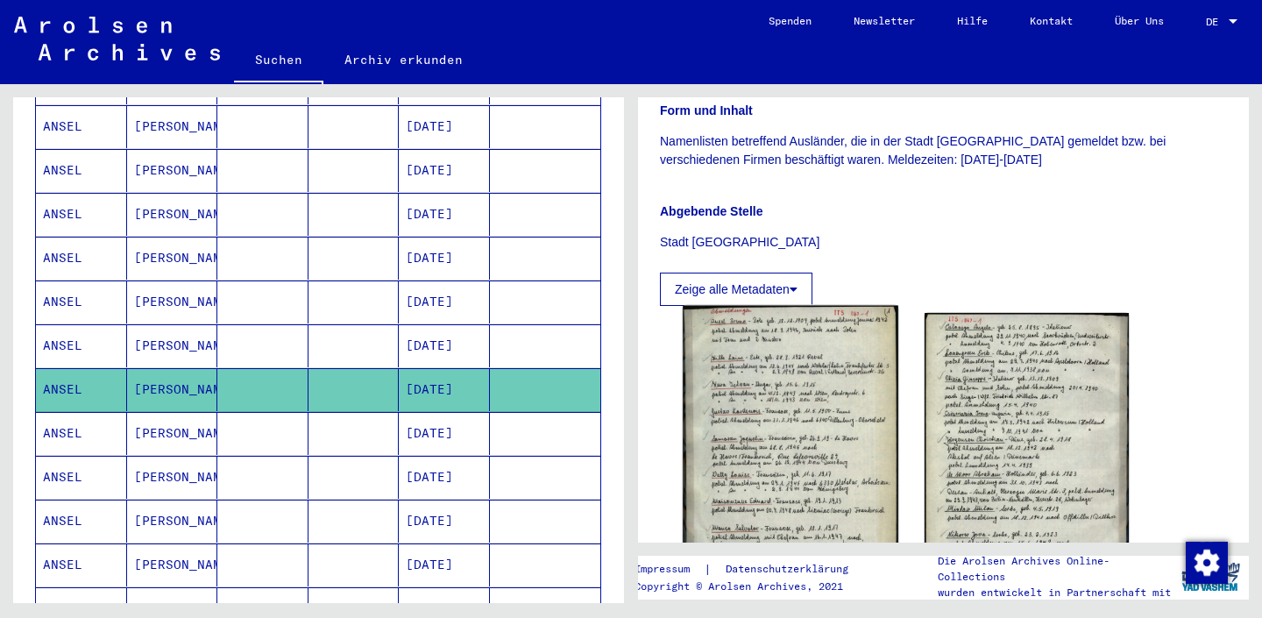
click at [824, 427] on img at bounding box center [790, 455] width 215 height 299
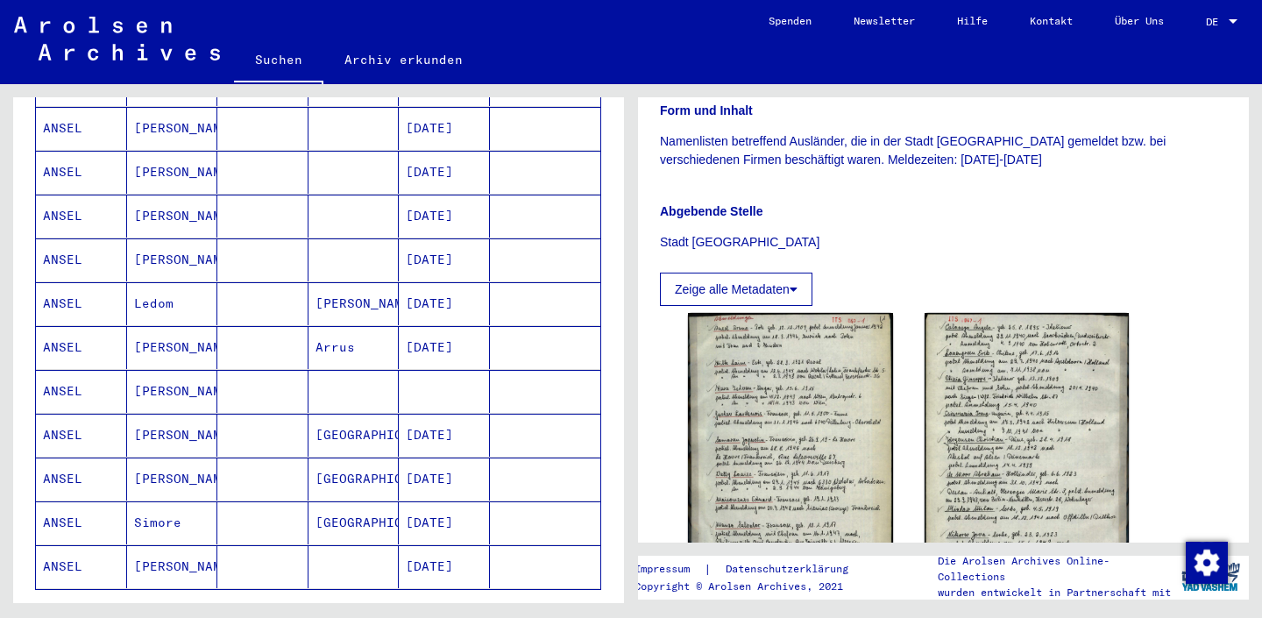
scroll to position [1065, 0]
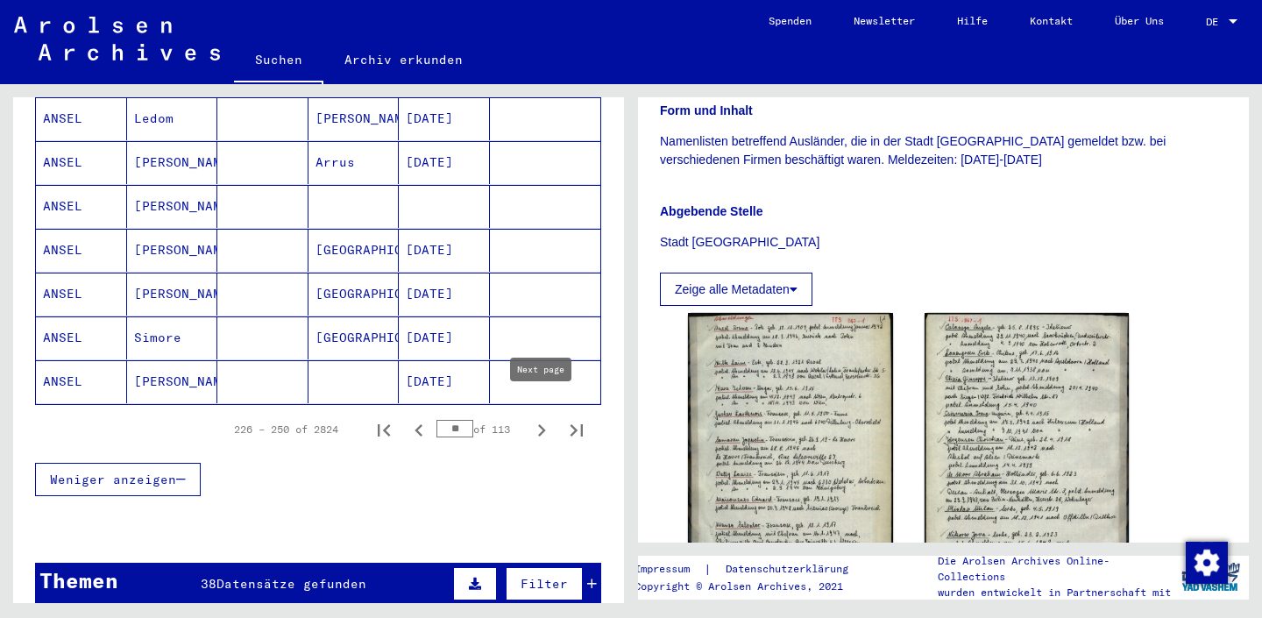
click at [543, 418] on icon "Next page" at bounding box center [541, 430] width 25 height 25
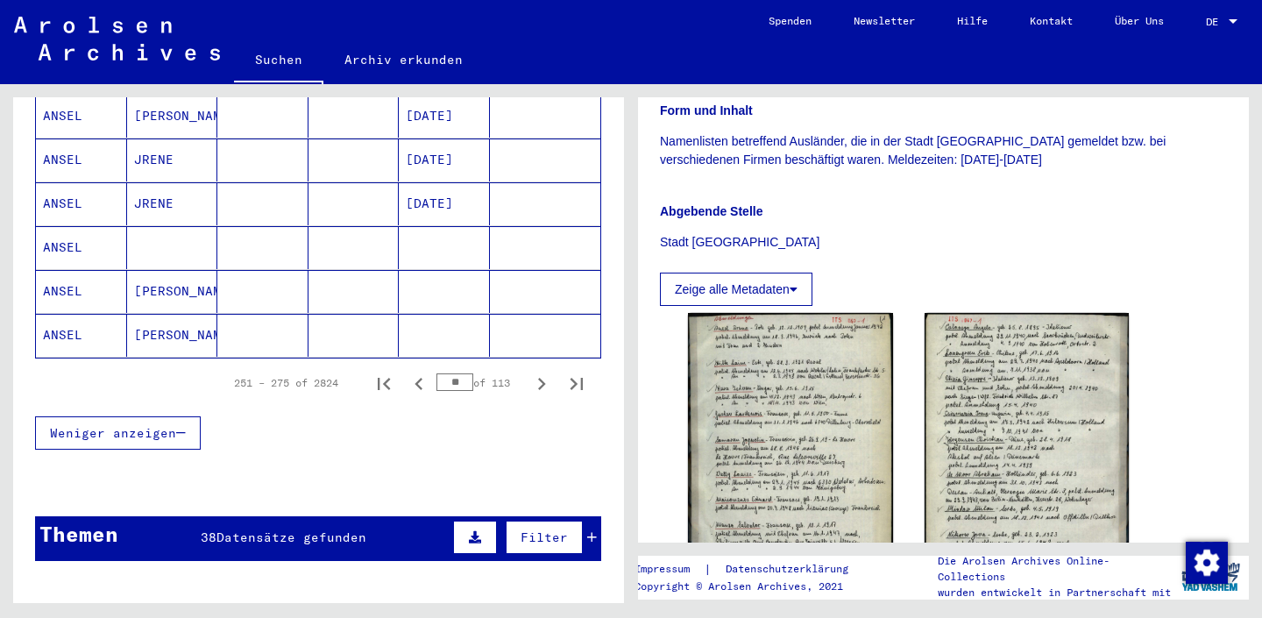
scroll to position [1116, 0]
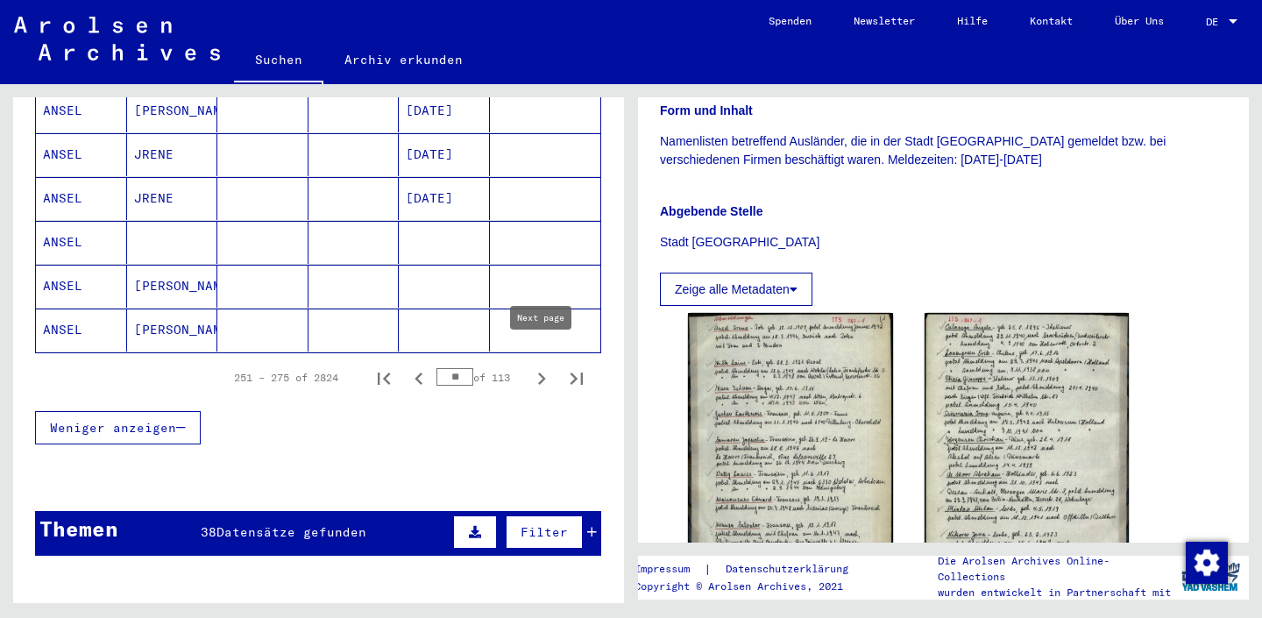
click at [534, 366] on icon "Next page" at bounding box center [541, 378] width 25 height 25
type input "**"
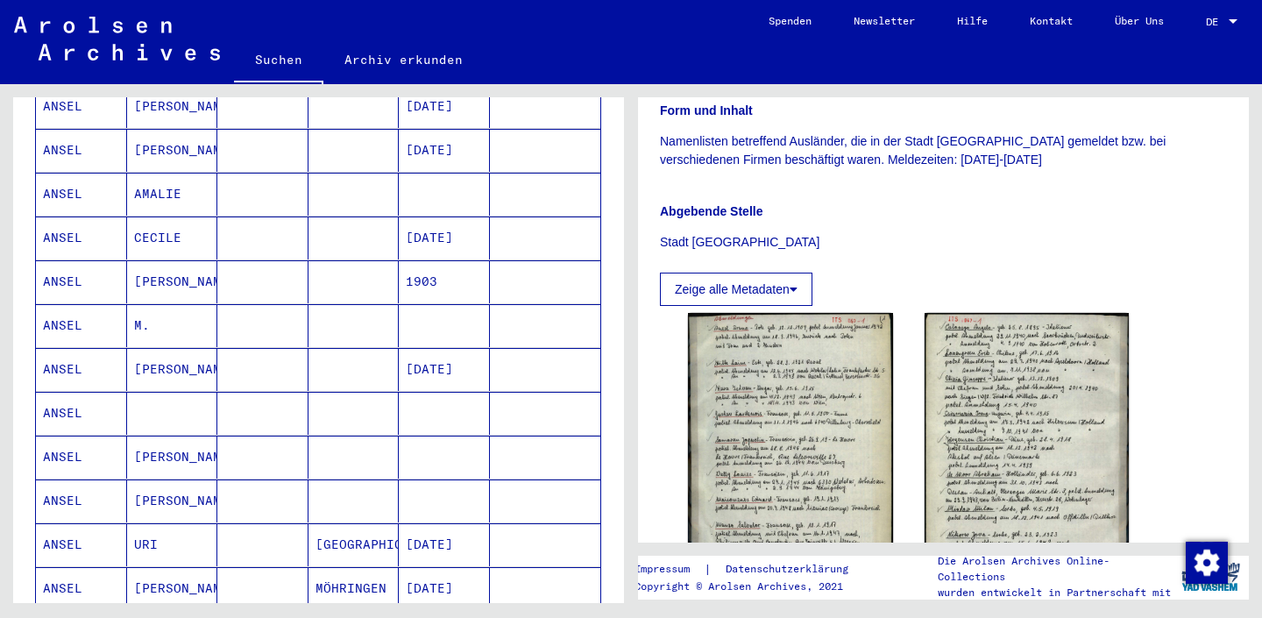
click at [357, 448] on mat-cell at bounding box center [353, 456] width 91 height 43
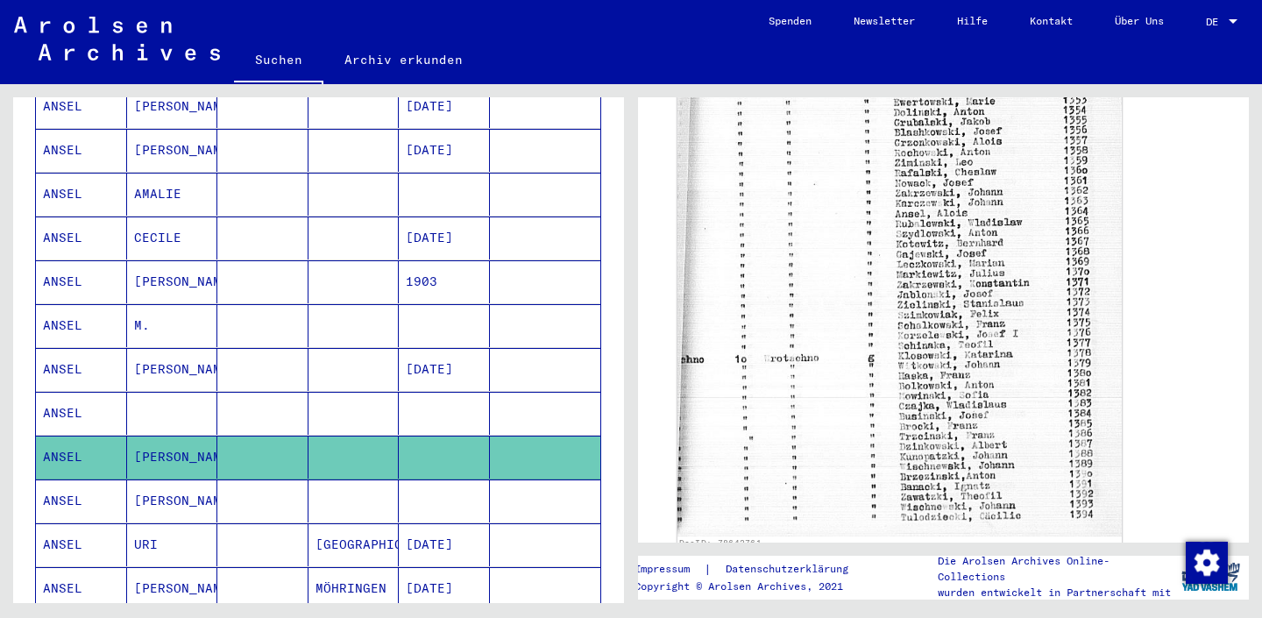
click at [806, 329] on img at bounding box center [899, 180] width 444 height 711
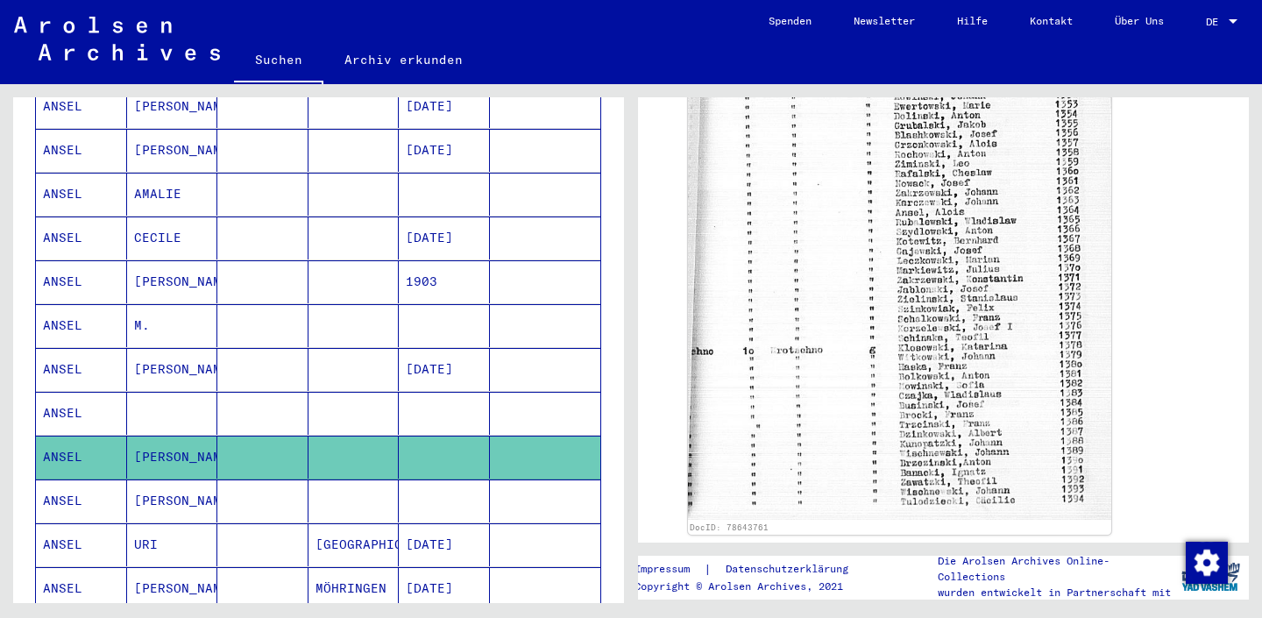
click at [202, 489] on mat-cell "[PERSON_NAME]" at bounding box center [172, 500] width 91 height 43
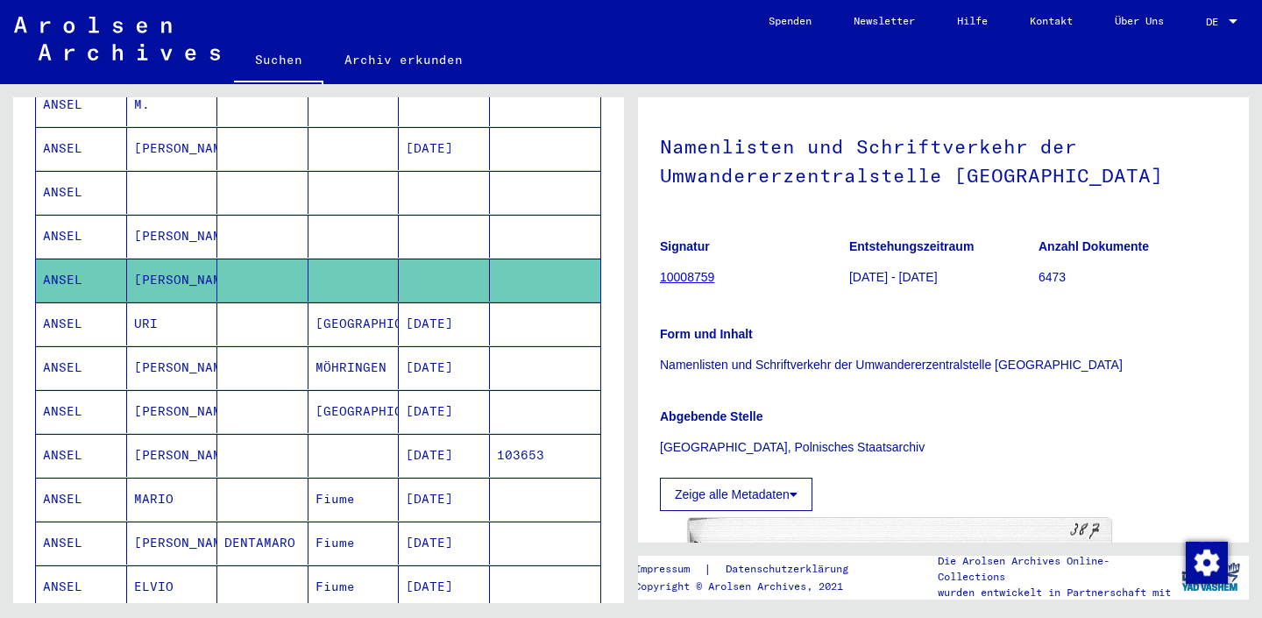
scroll to position [70, 0]
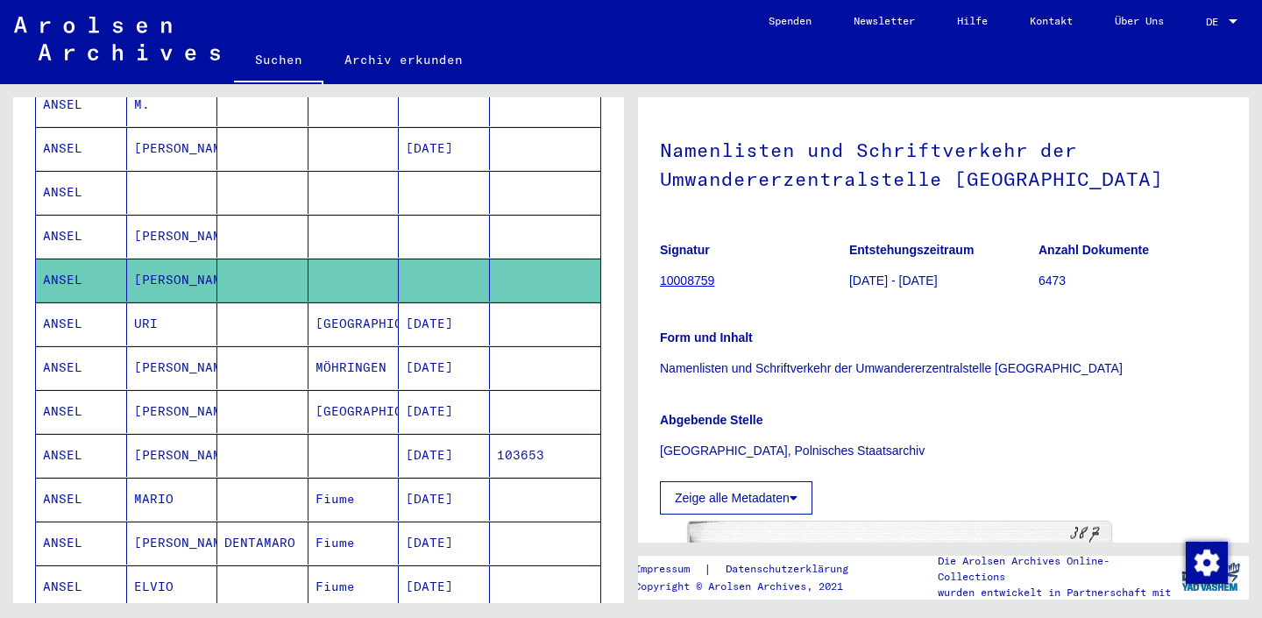
click at [686, 278] on link "10008759" at bounding box center [687, 280] width 54 height 14
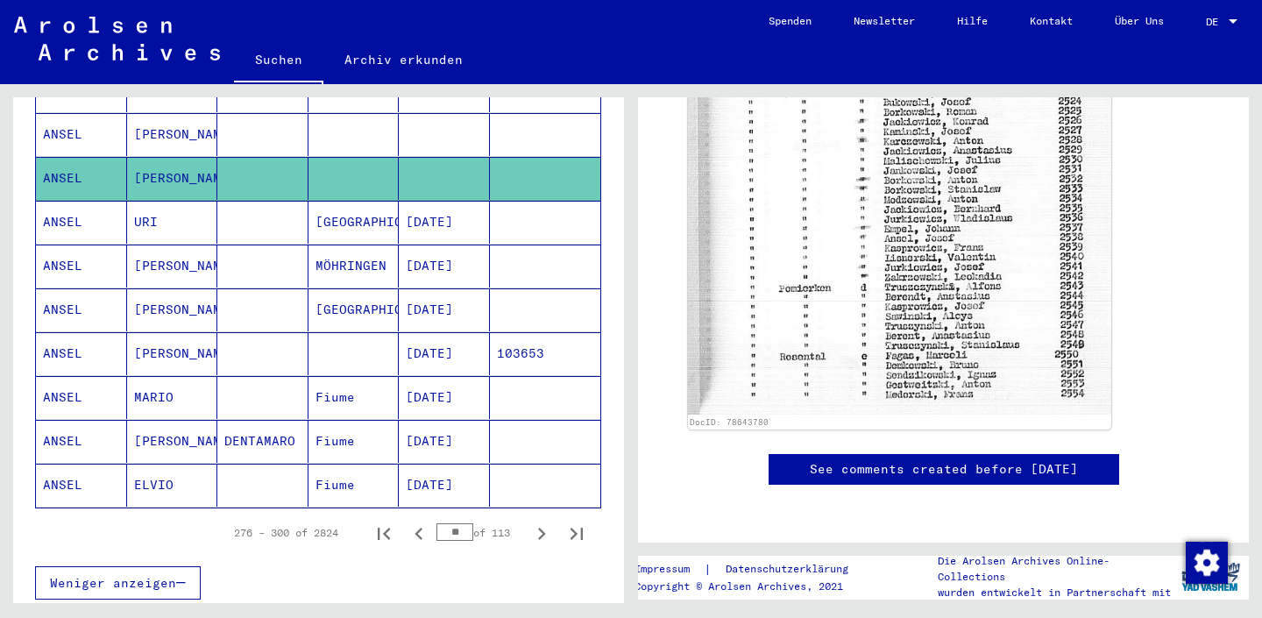
scroll to position [1000, 0]
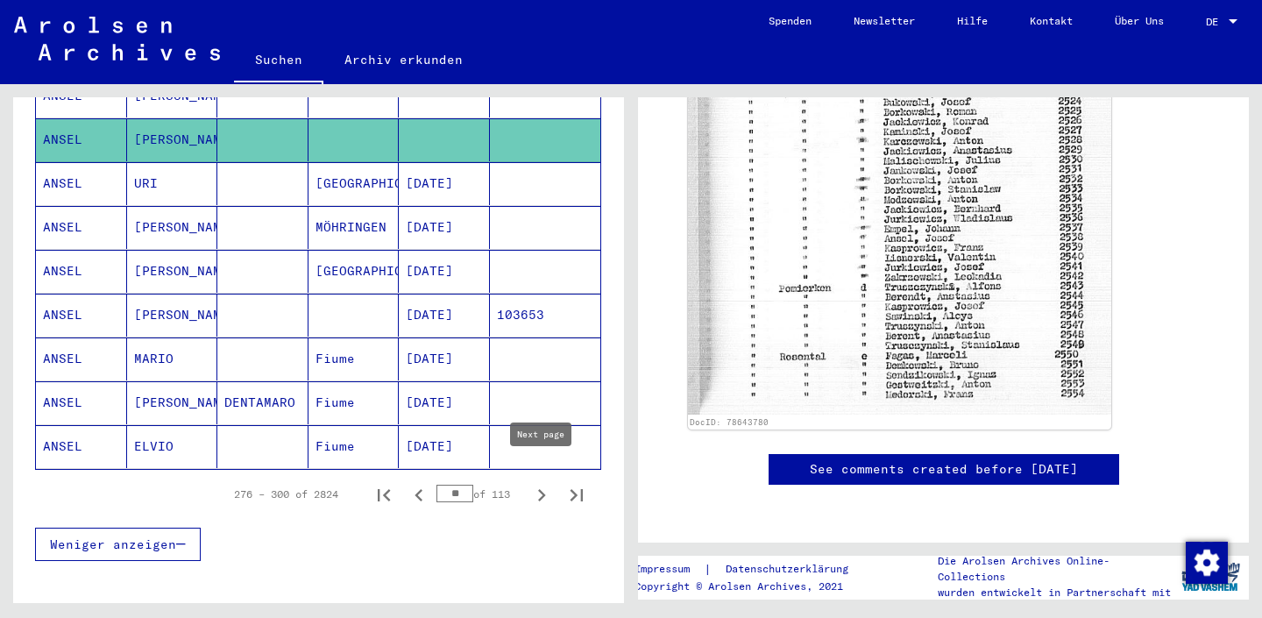
click at [528, 482] on button "Next page" at bounding box center [541, 494] width 35 height 35
type input "**"
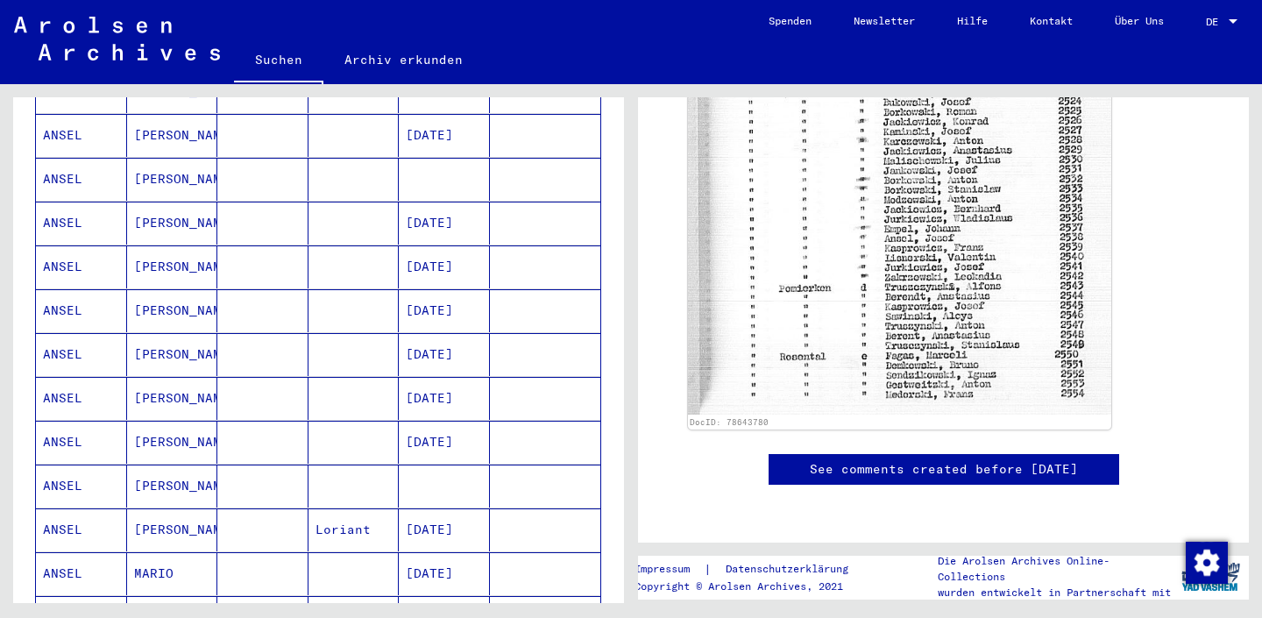
scroll to position [696, 0]
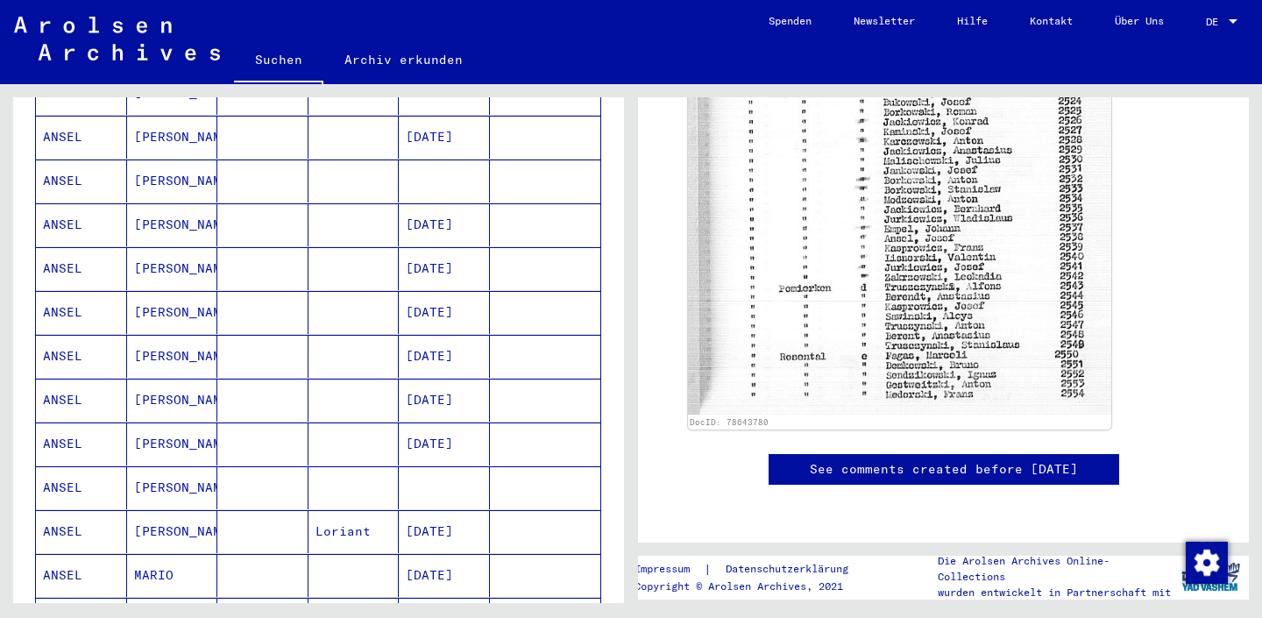
click at [319, 335] on mat-cell at bounding box center [353, 356] width 91 height 43
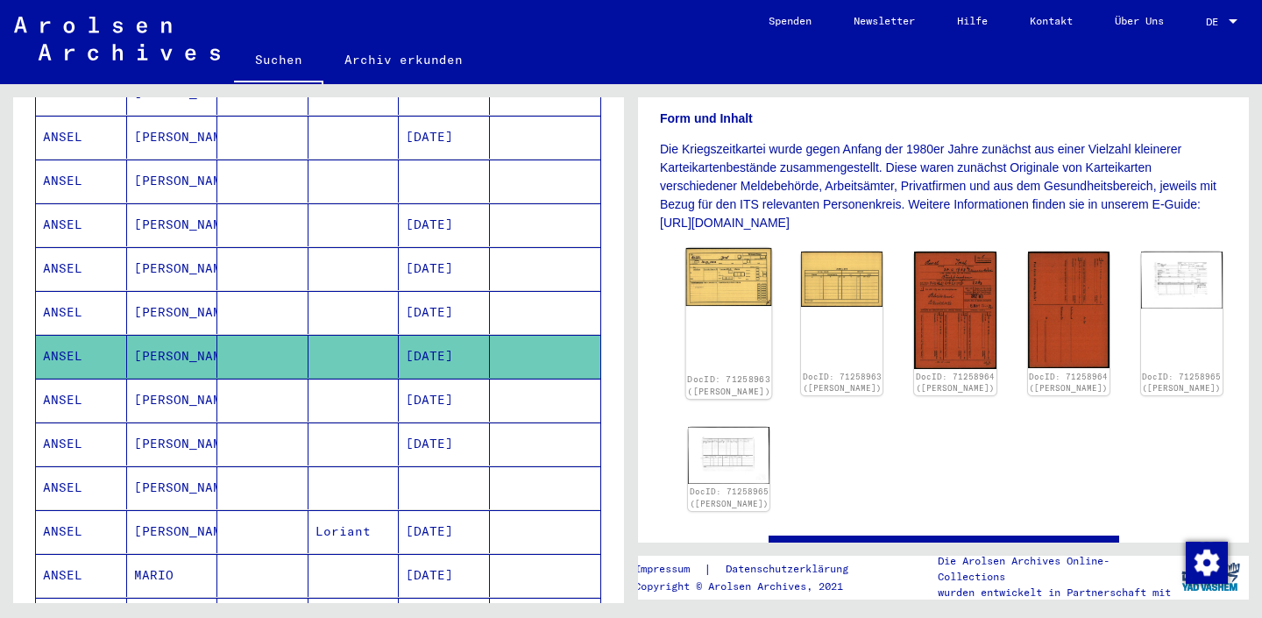
click at [714, 282] on img at bounding box center [729, 277] width 86 height 58
click at [279, 378] on mat-cell at bounding box center [262, 399] width 91 height 43
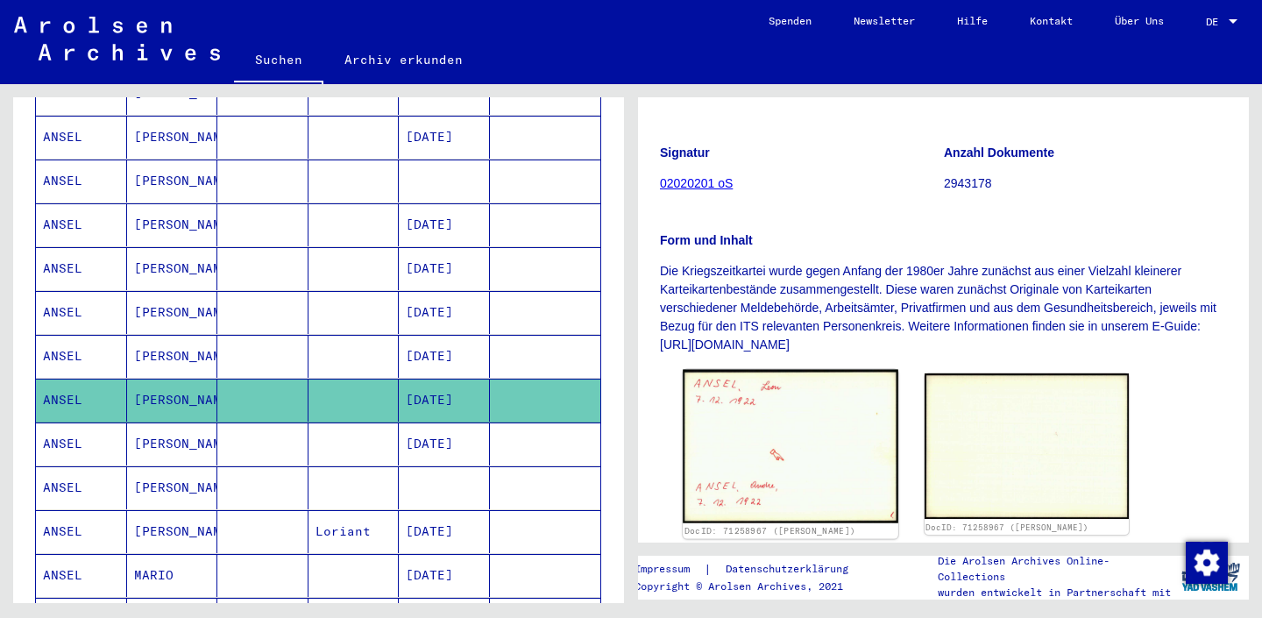
click at [830, 470] on img at bounding box center [790, 446] width 215 height 153
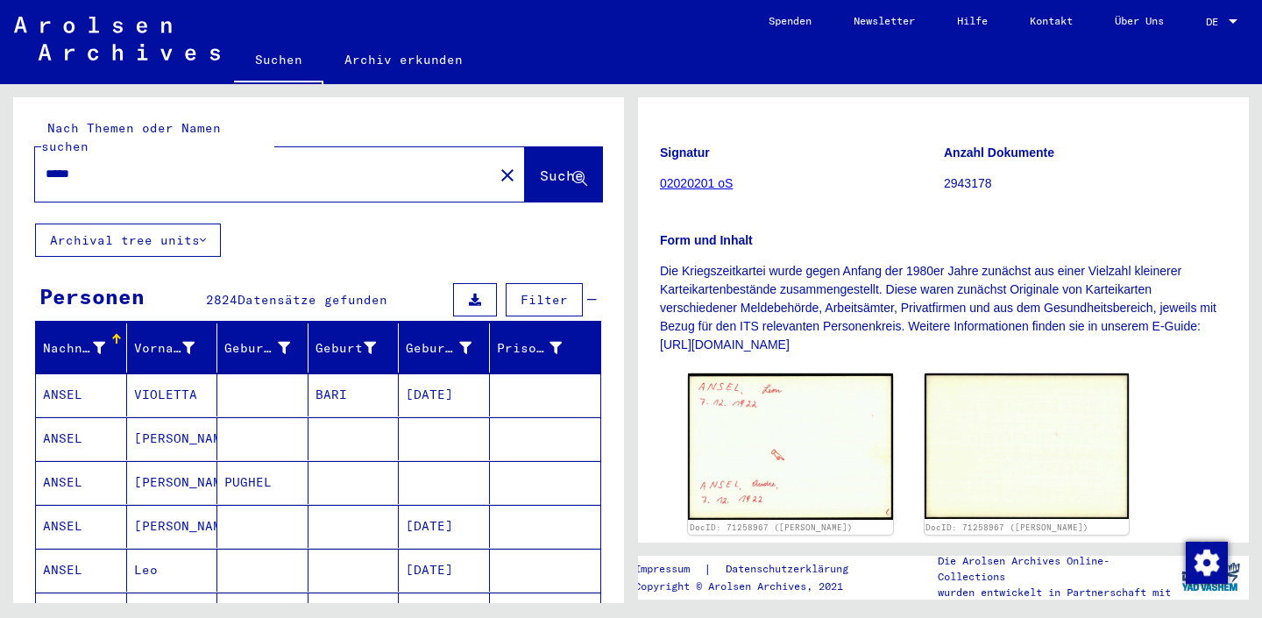
click at [328, 427] on mat-cell at bounding box center [353, 438] width 91 height 43
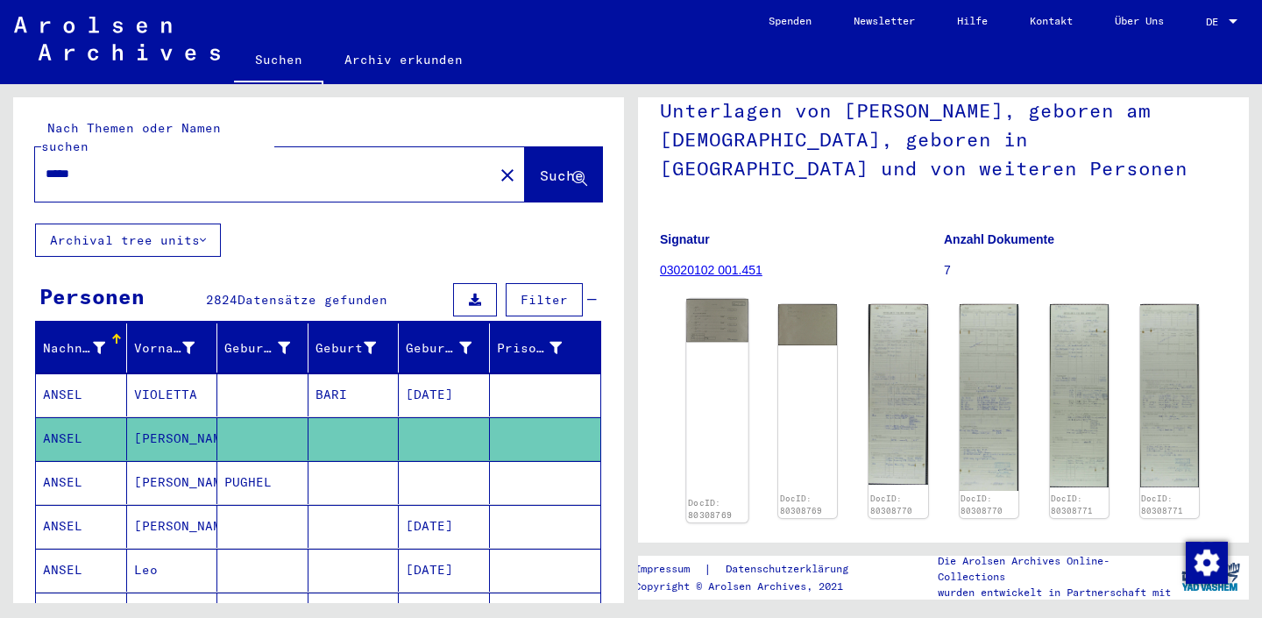
click at [725, 332] on img at bounding box center [717, 320] width 62 height 43
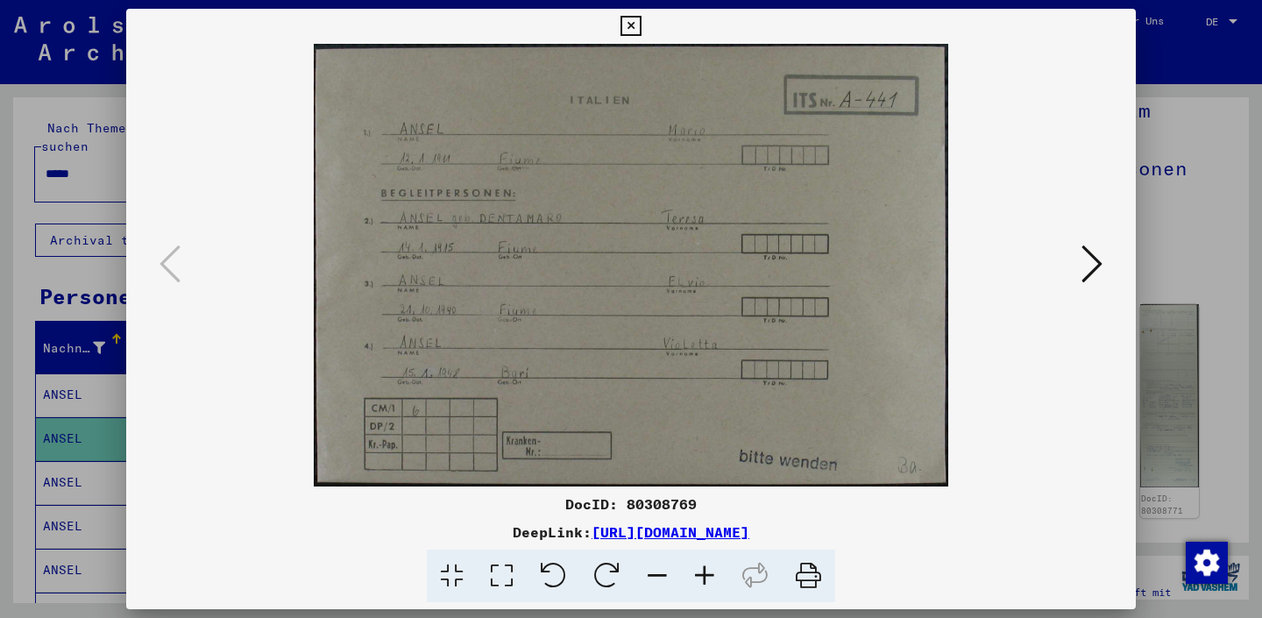
click at [1086, 261] on icon at bounding box center [1091, 264] width 21 height 42
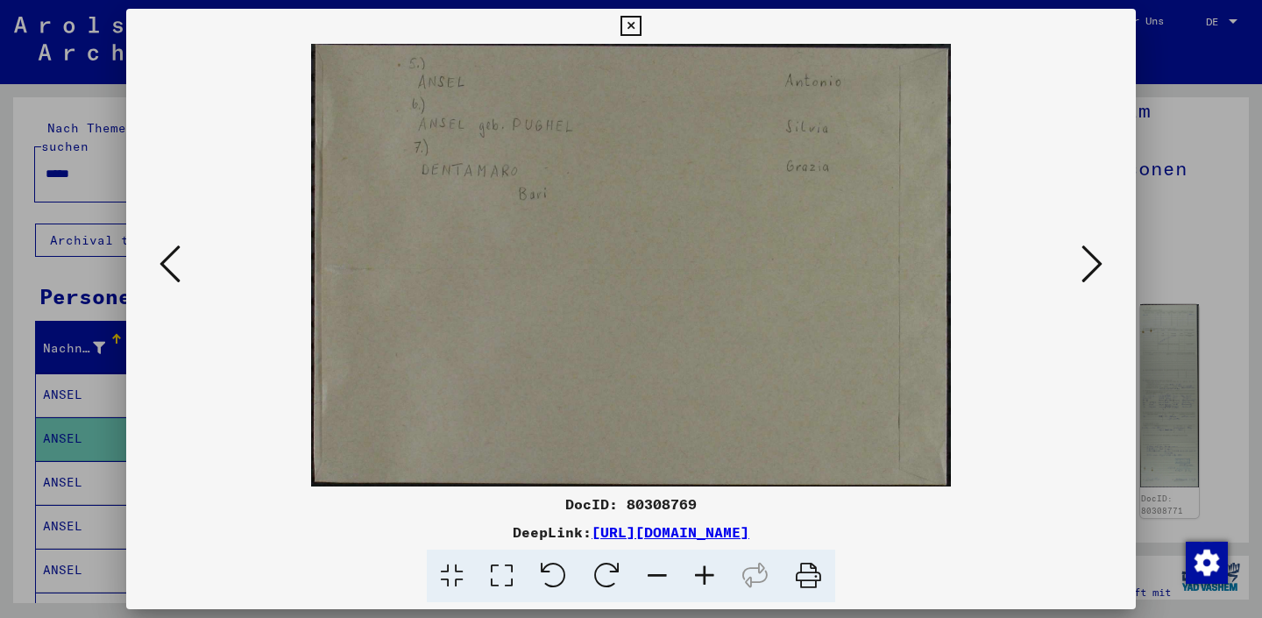
click at [1086, 261] on icon at bounding box center [1091, 264] width 21 height 42
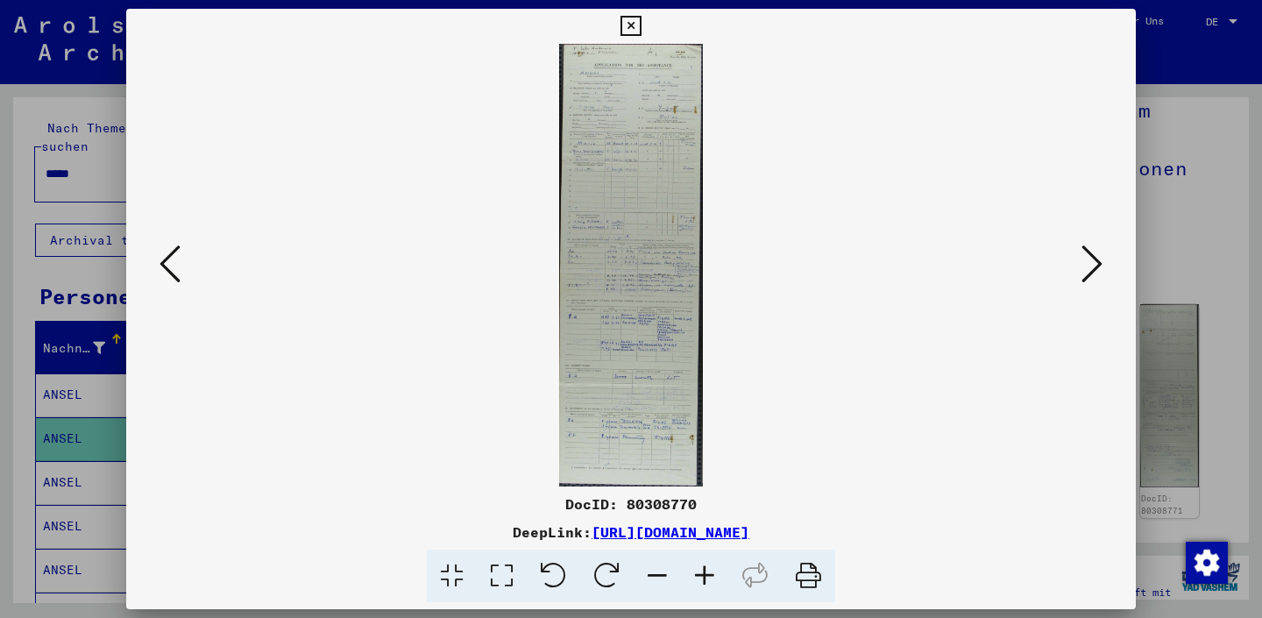
click at [1086, 261] on icon at bounding box center [1091, 264] width 21 height 42
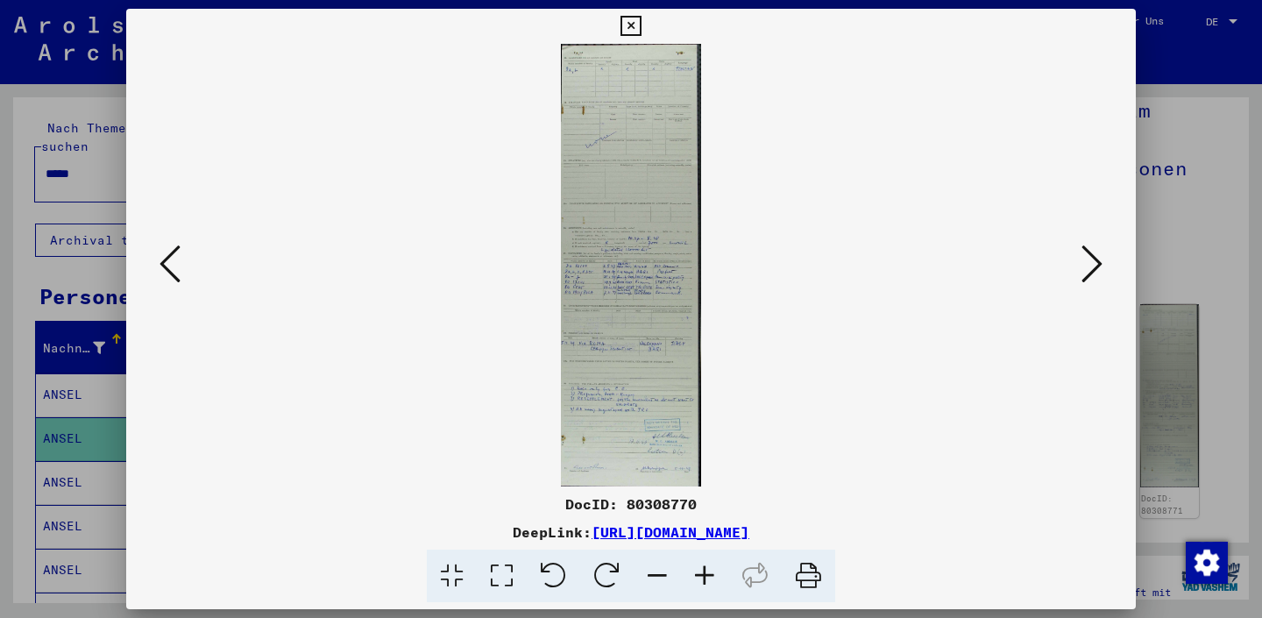
click at [1079, 278] on button at bounding box center [1092, 265] width 32 height 50
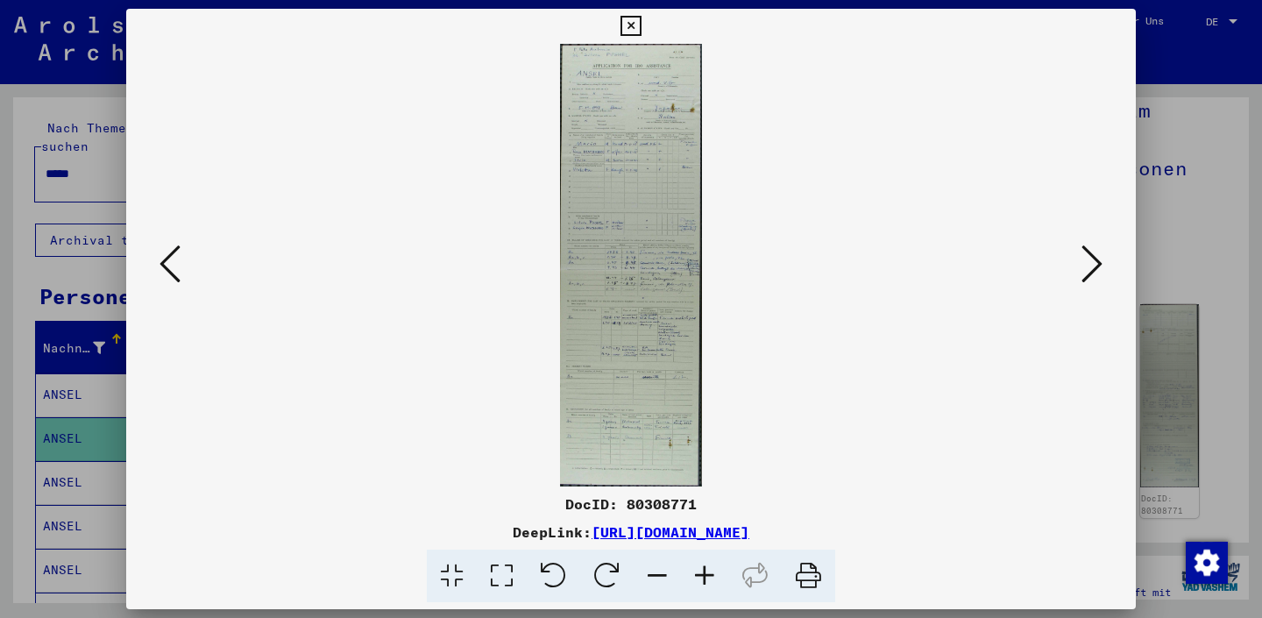
click at [1083, 274] on icon at bounding box center [1091, 264] width 21 height 42
click at [173, 269] on icon at bounding box center [169, 264] width 21 height 42
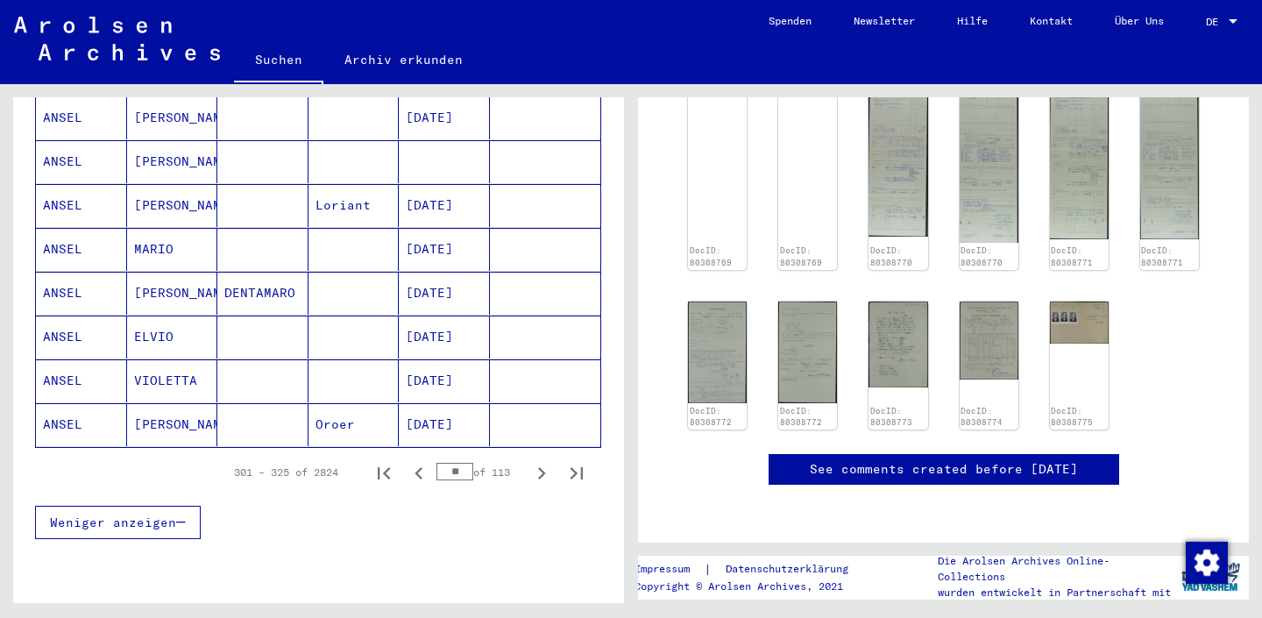
scroll to position [1022, 0]
click at [530, 466] on button "Next page" at bounding box center [541, 471] width 35 height 35
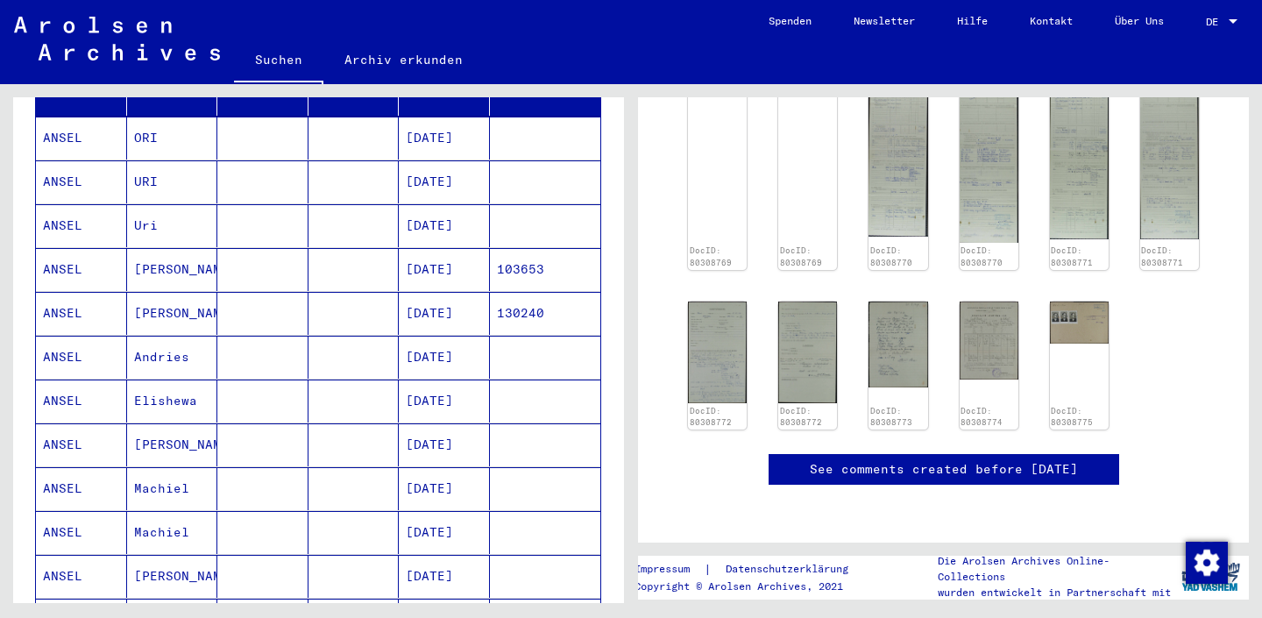
scroll to position [246, 0]
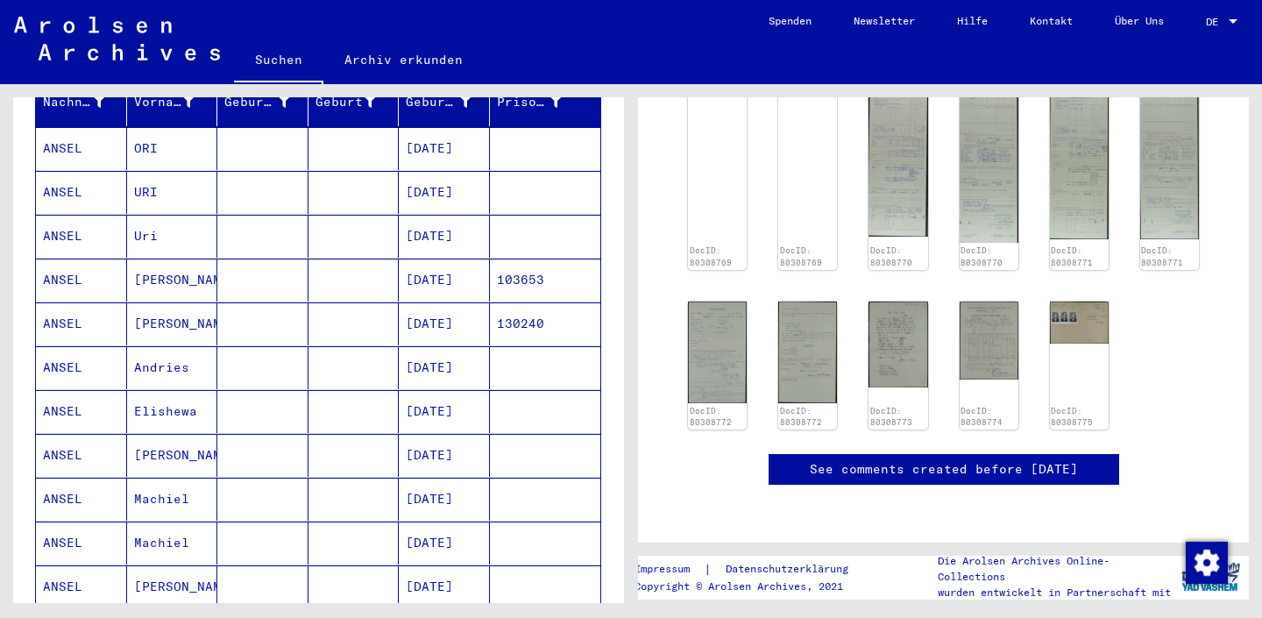
click at [321, 302] on mat-cell at bounding box center [353, 323] width 91 height 43
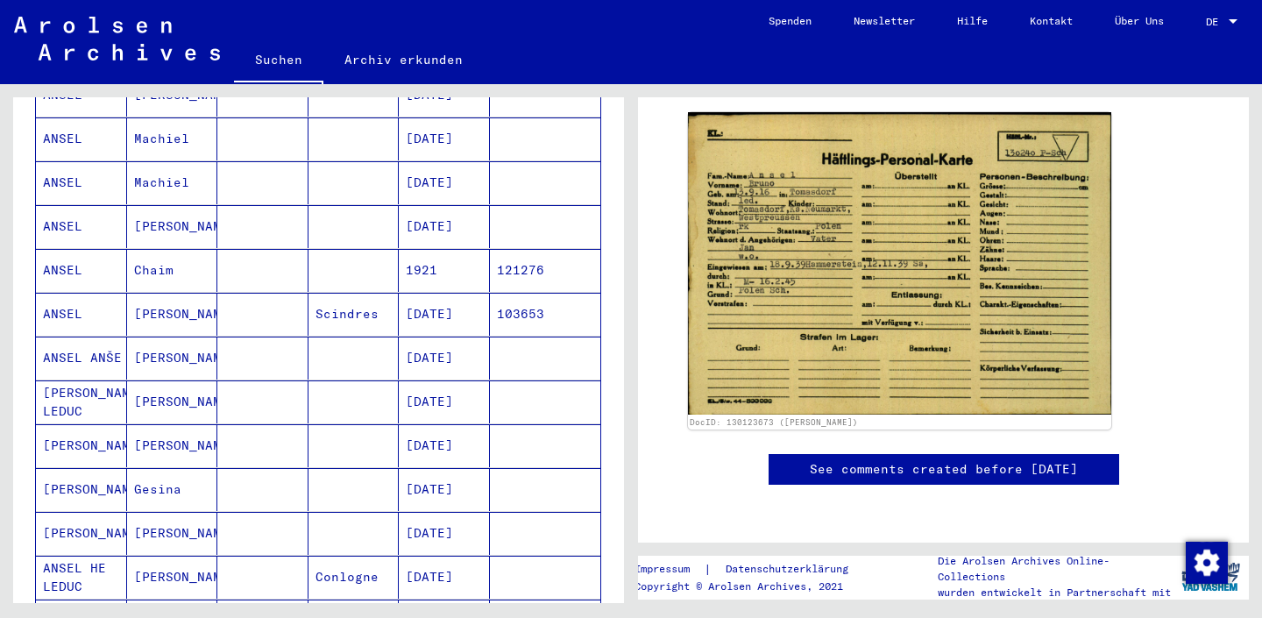
scroll to position [882, 0]
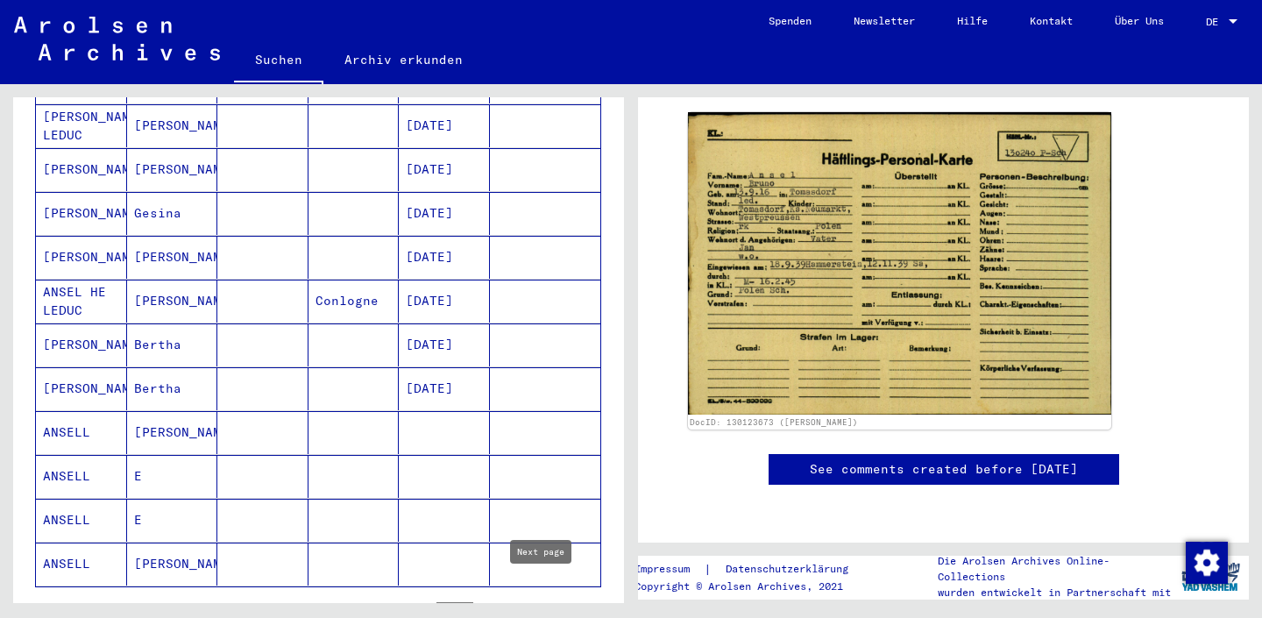
click at [542, 606] on icon "Next page" at bounding box center [542, 612] width 8 height 12
type input "**"
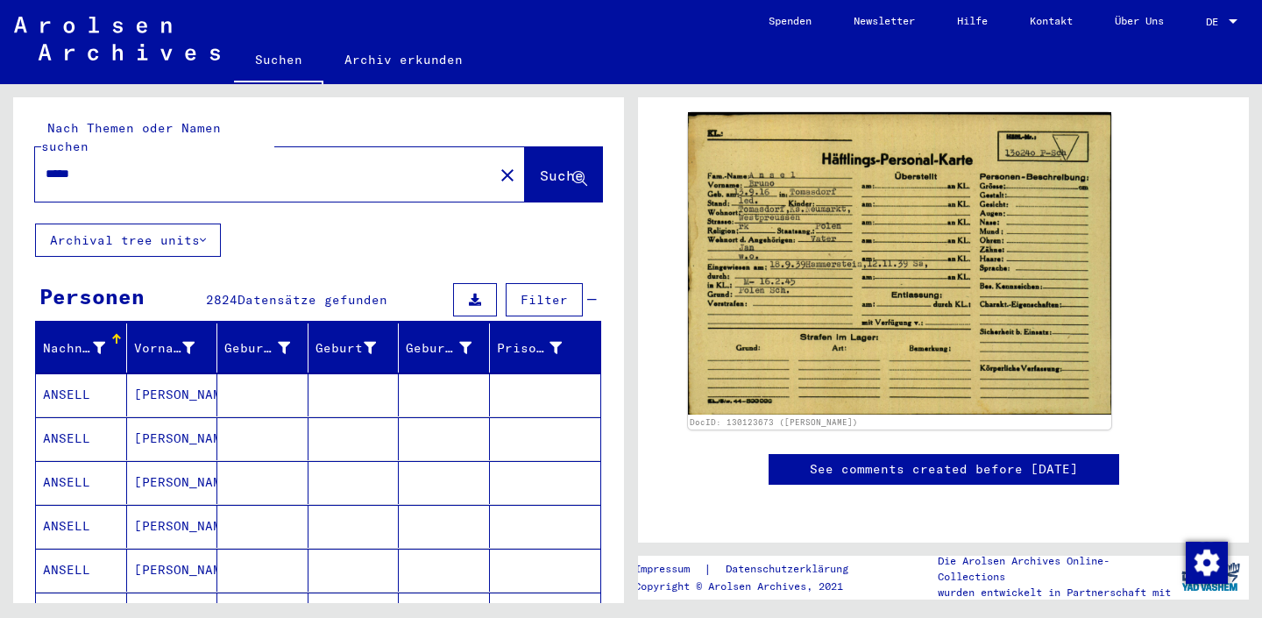
scroll to position [0, 0]
click at [224, 165] on input "*****" at bounding box center [264, 174] width 437 height 18
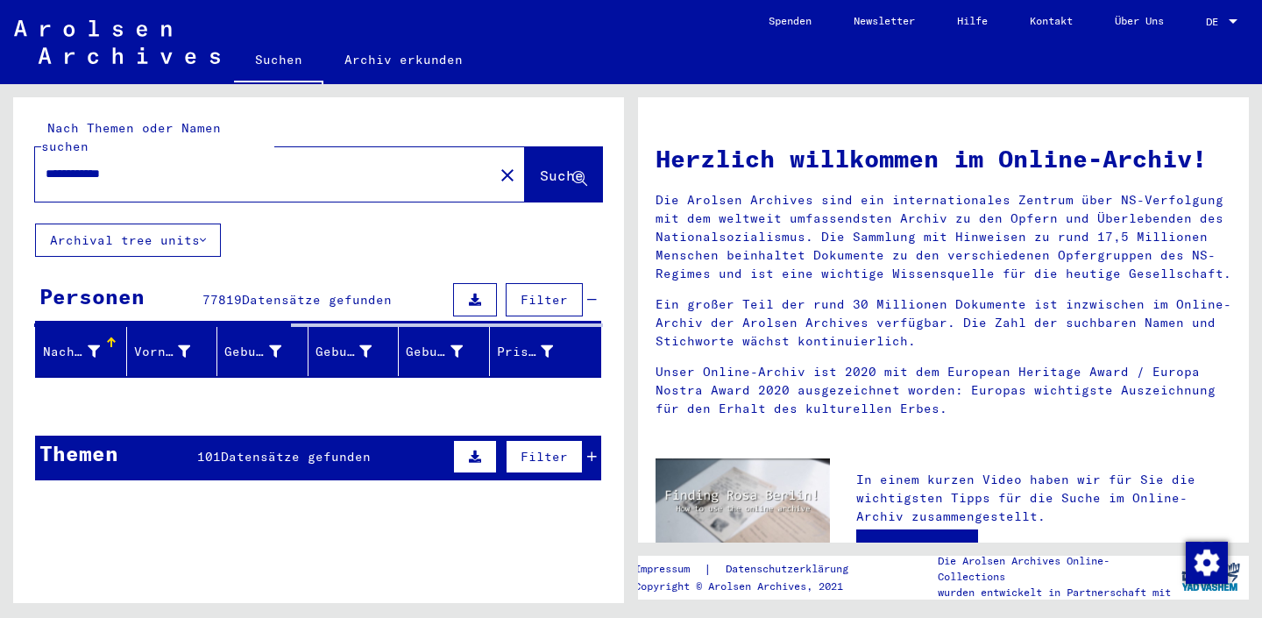
type input "**********"
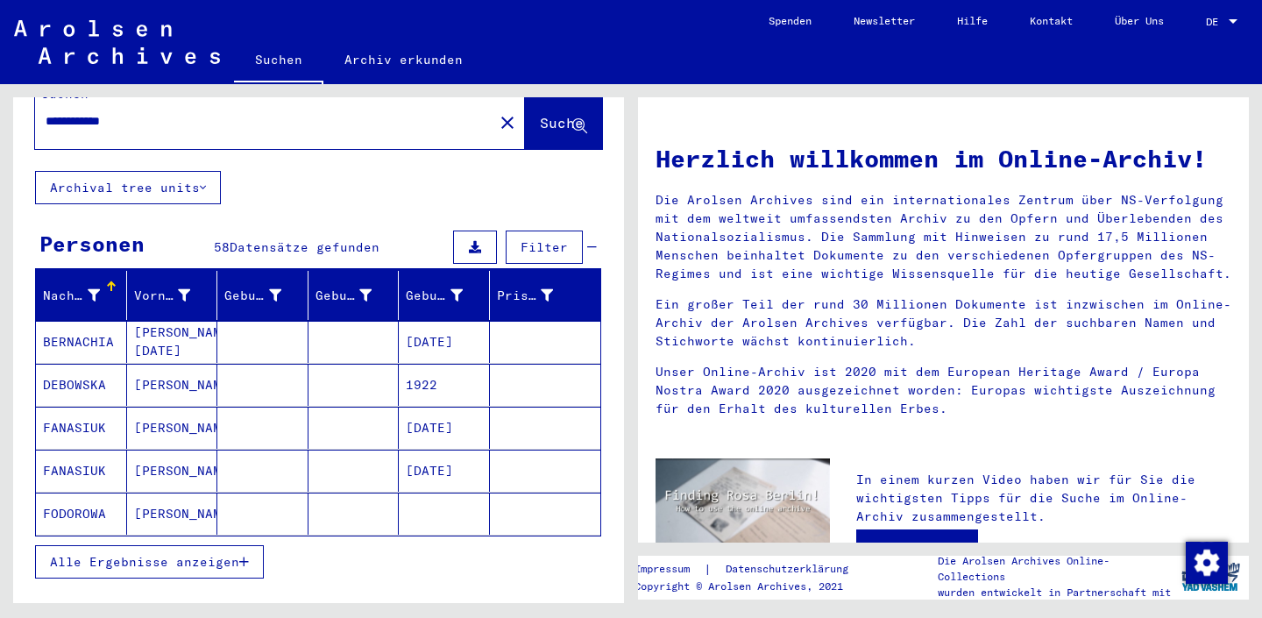
scroll to position [100, 0]
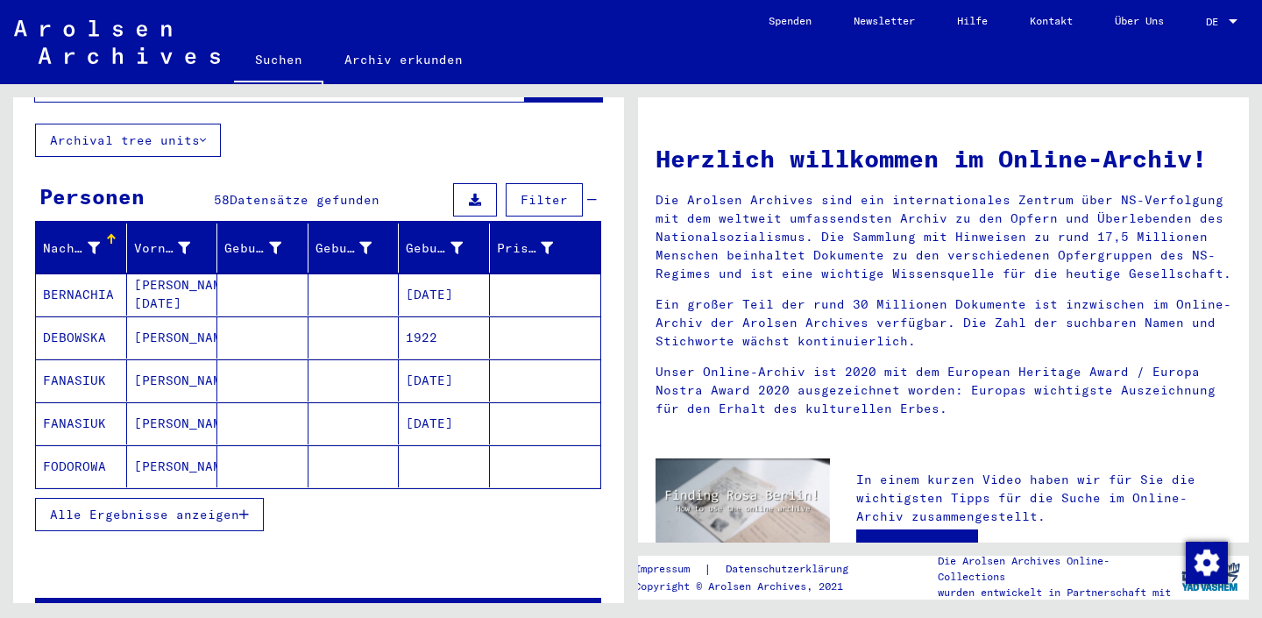
click at [233, 506] on span "Alle Ergebnisse anzeigen" at bounding box center [144, 514] width 189 height 16
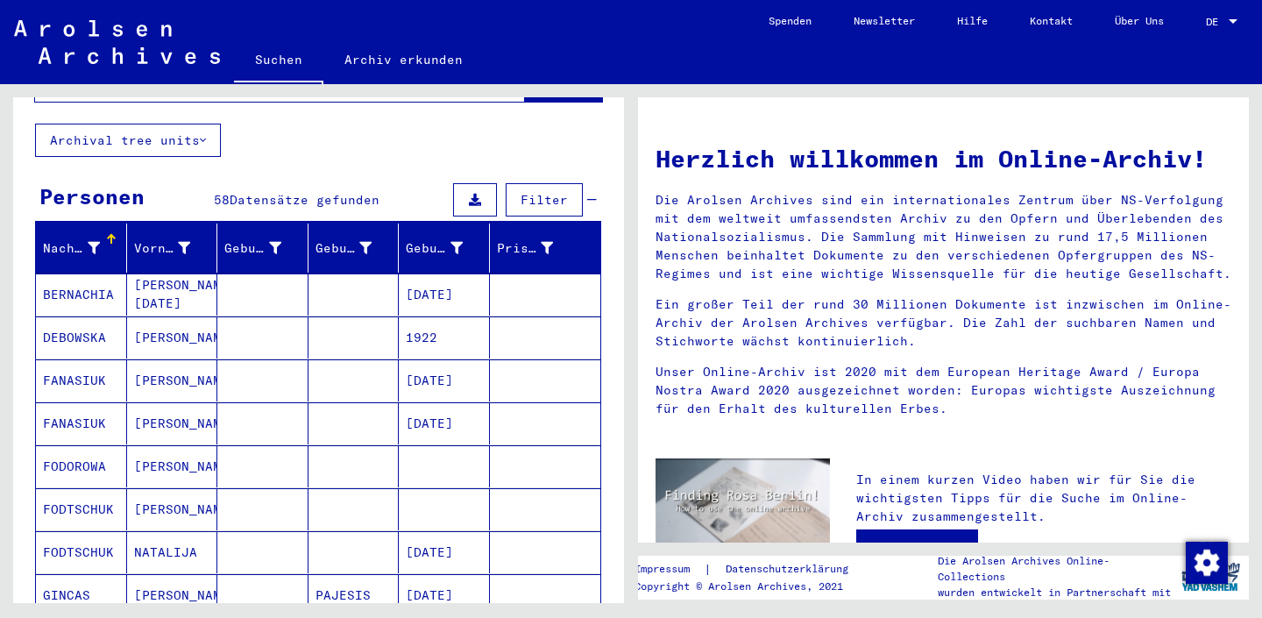
click at [91, 242] on icon at bounding box center [94, 248] width 12 height 12
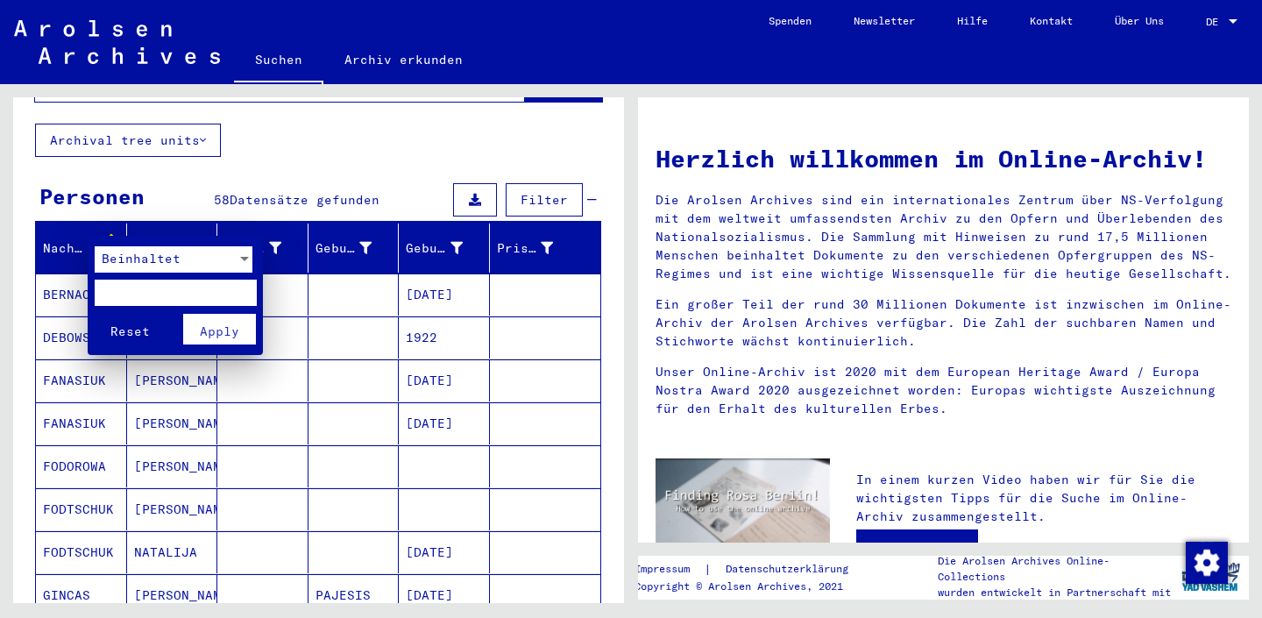
click at [179, 293] on input "text" at bounding box center [176, 292] width 162 height 26
type input "*****"
click at [229, 334] on span "Apply" at bounding box center [219, 331] width 39 height 16
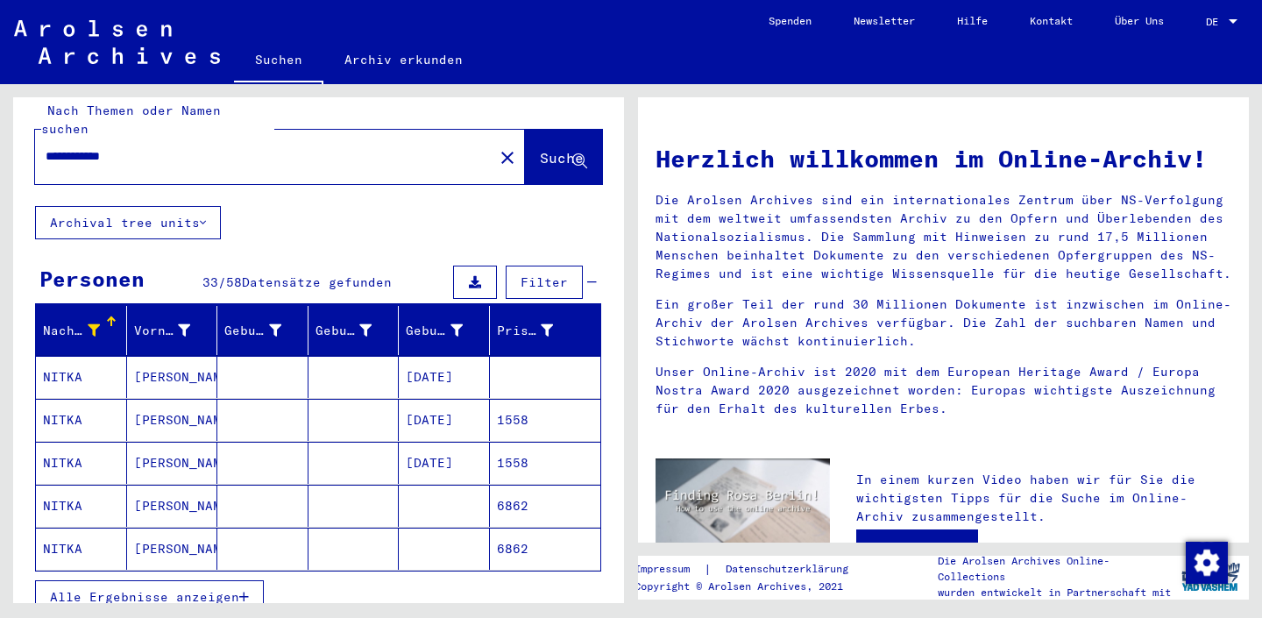
scroll to position [18, 0]
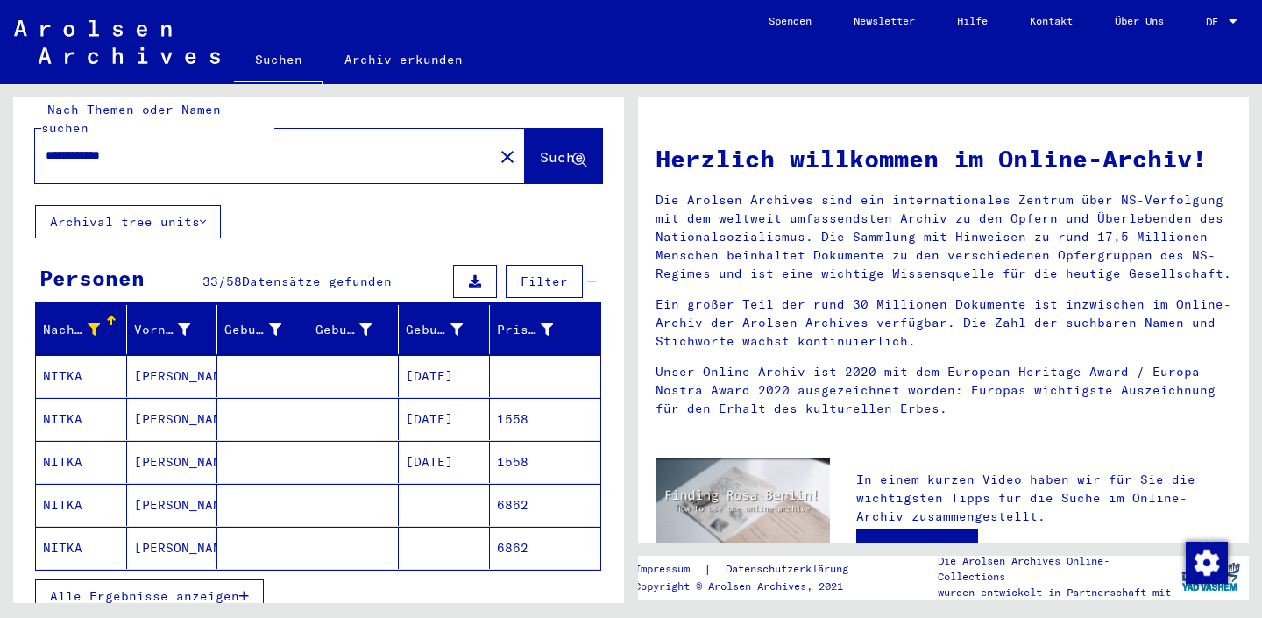
click at [251, 484] on mat-cell at bounding box center [262, 505] width 91 height 42
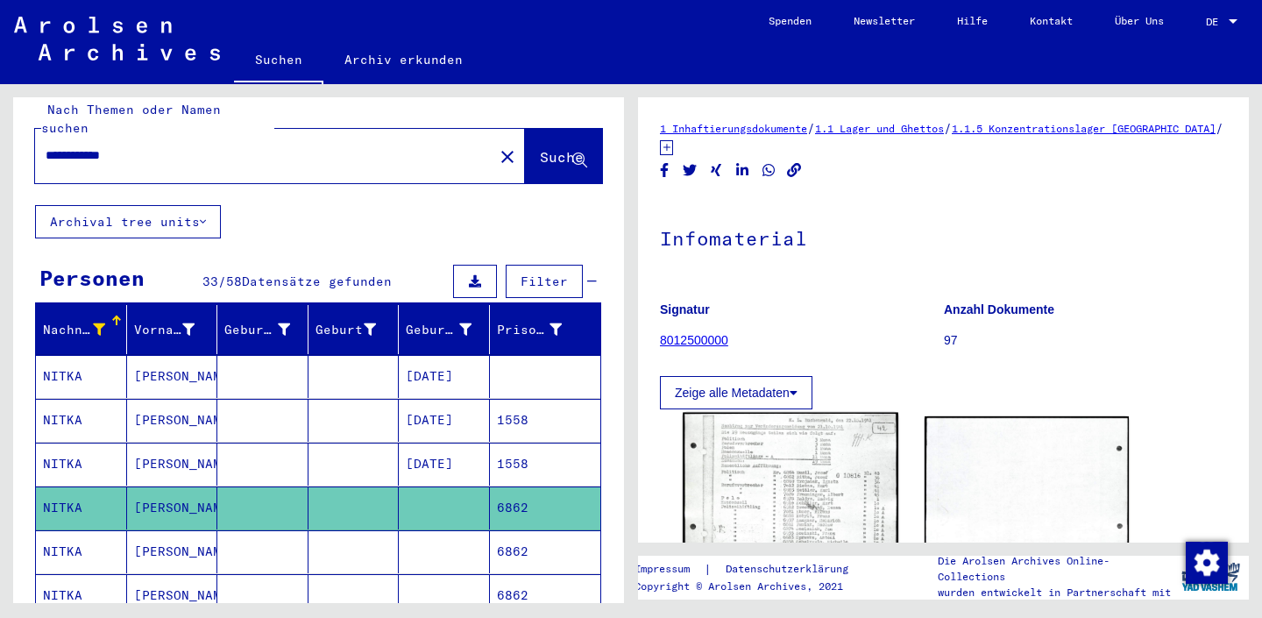
click at [781, 492] on img at bounding box center [790, 488] width 215 height 150
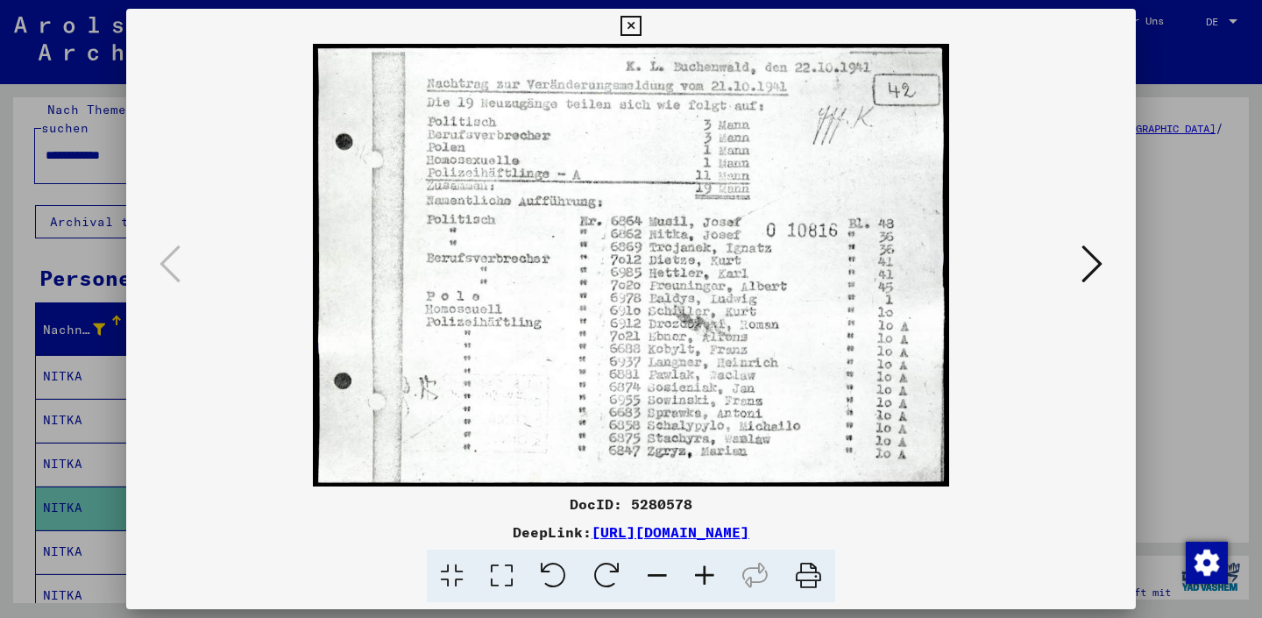
click at [1086, 268] on icon at bounding box center [1091, 264] width 21 height 42
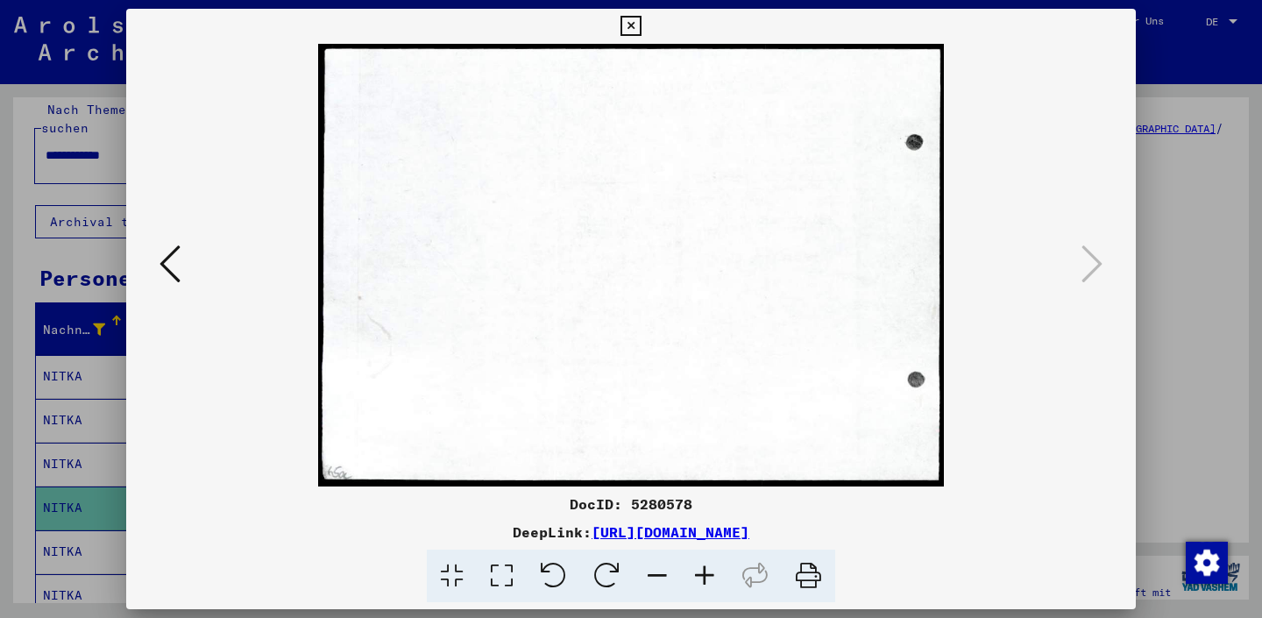
click at [1181, 268] on div at bounding box center [631, 309] width 1262 height 618
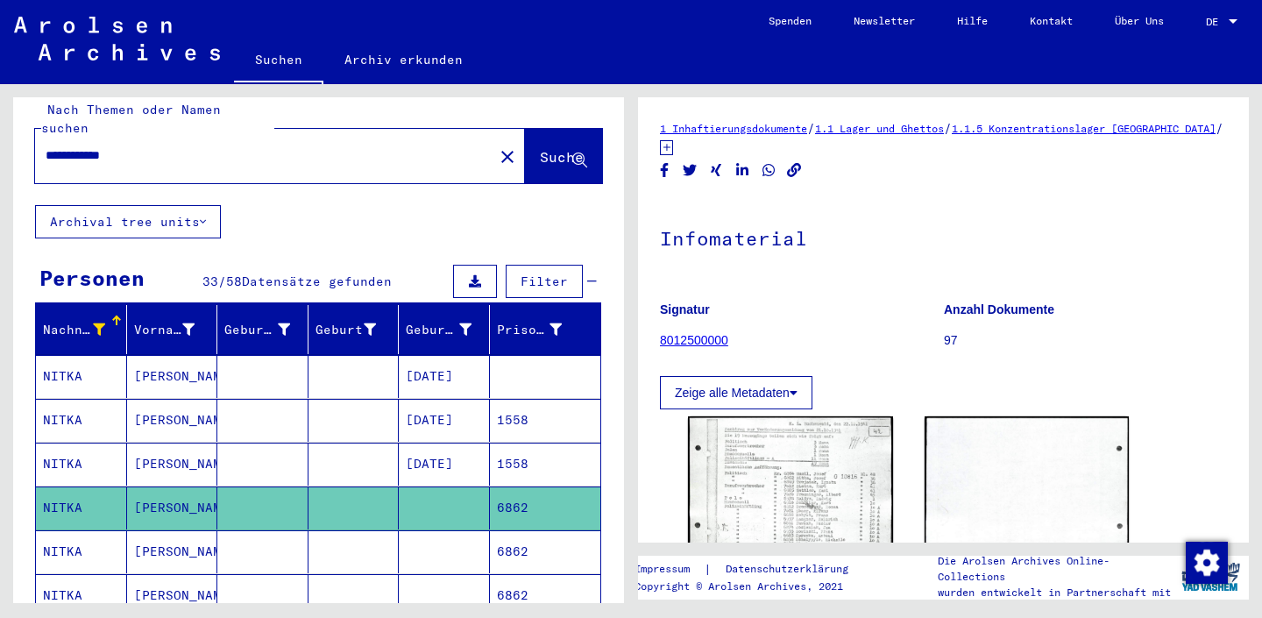
click at [485, 530] on mat-cell at bounding box center [444, 551] width 91 height 43
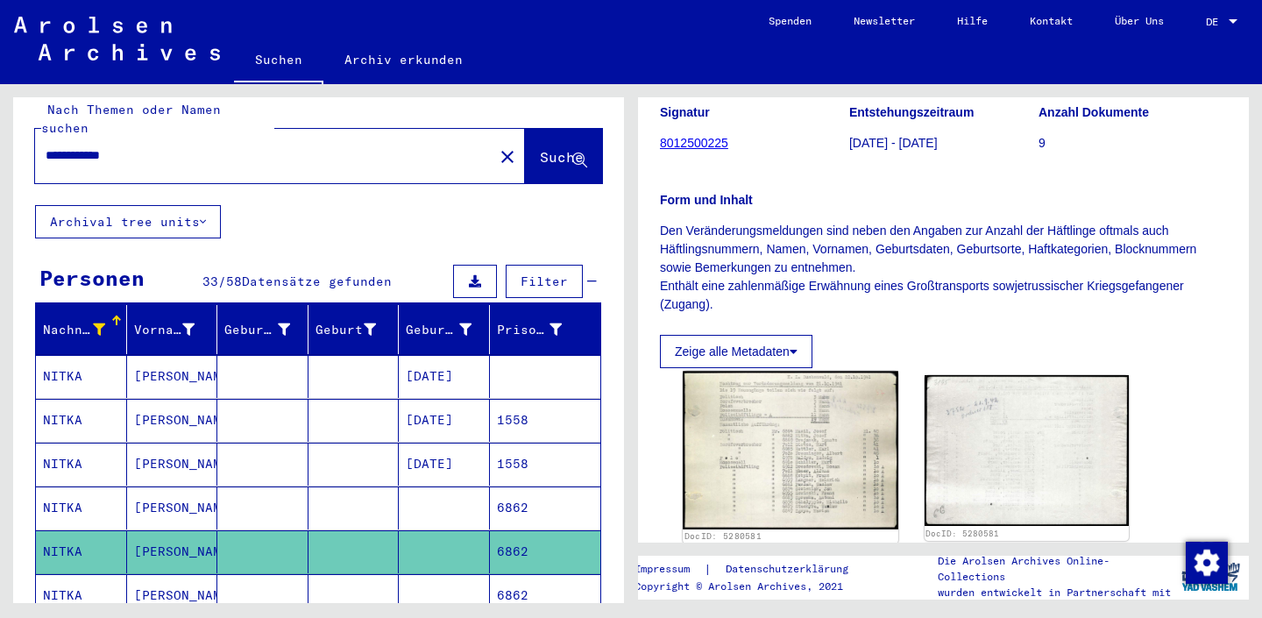
click at [818, 404] on img at bounding box center [790, 450] width 215 height 158
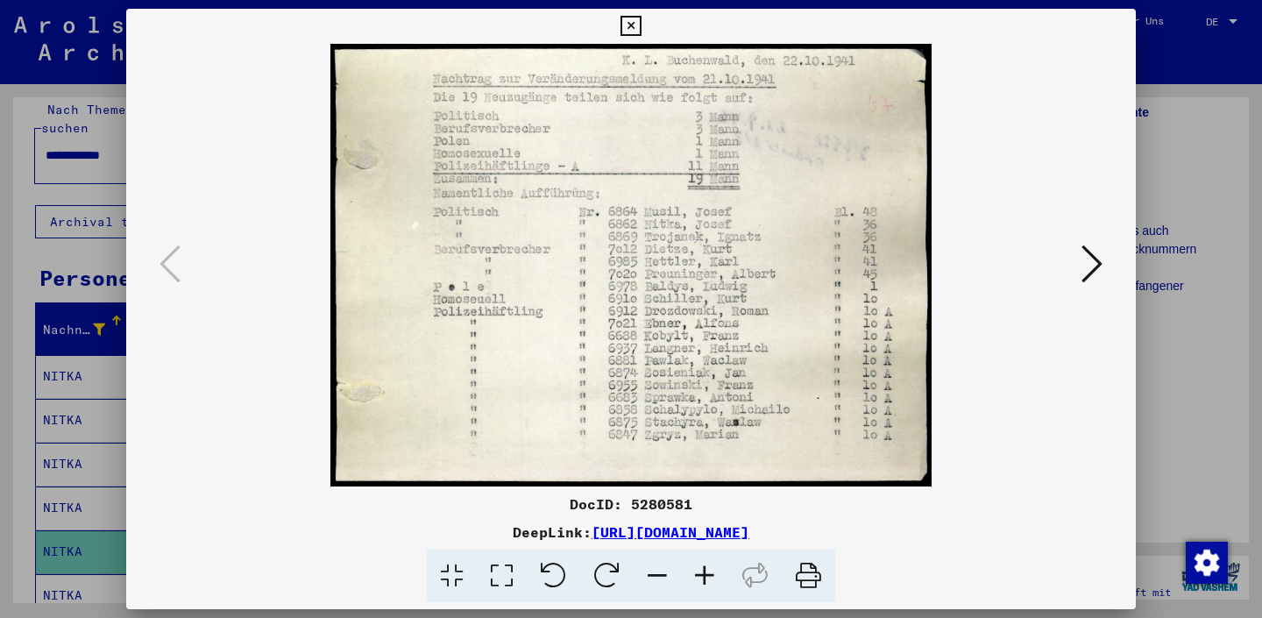
click at [1093, 265] on icon at bounding box center [1091, 264] width 21 height 42
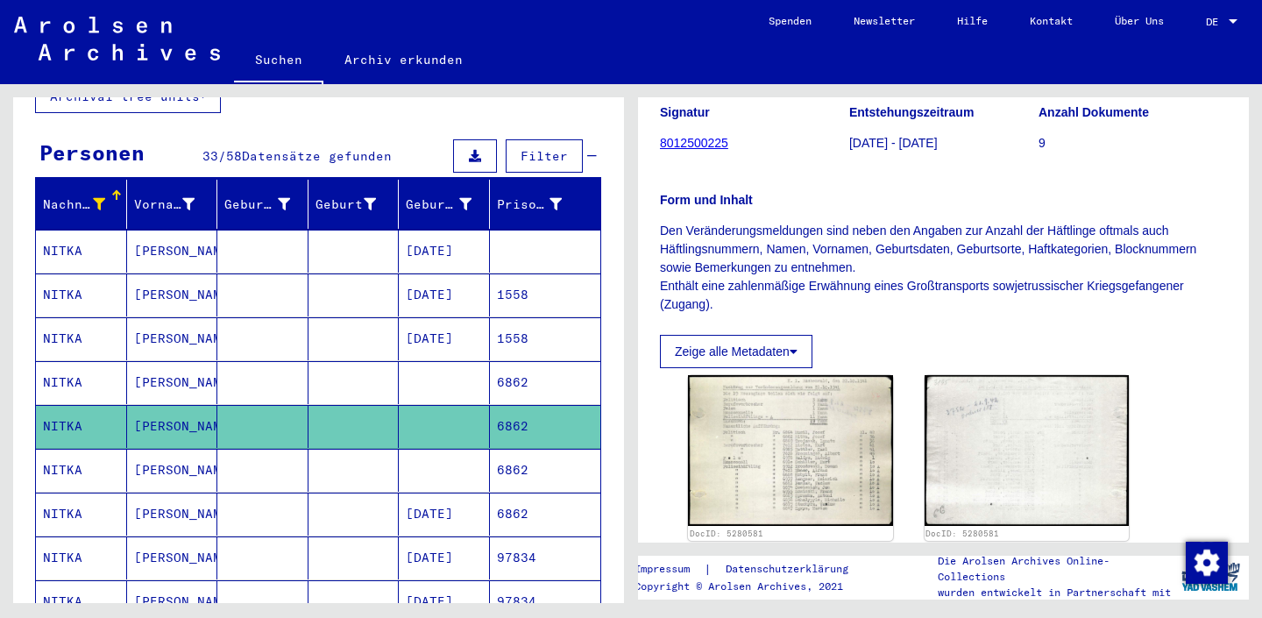
scroll to position [145, 0]
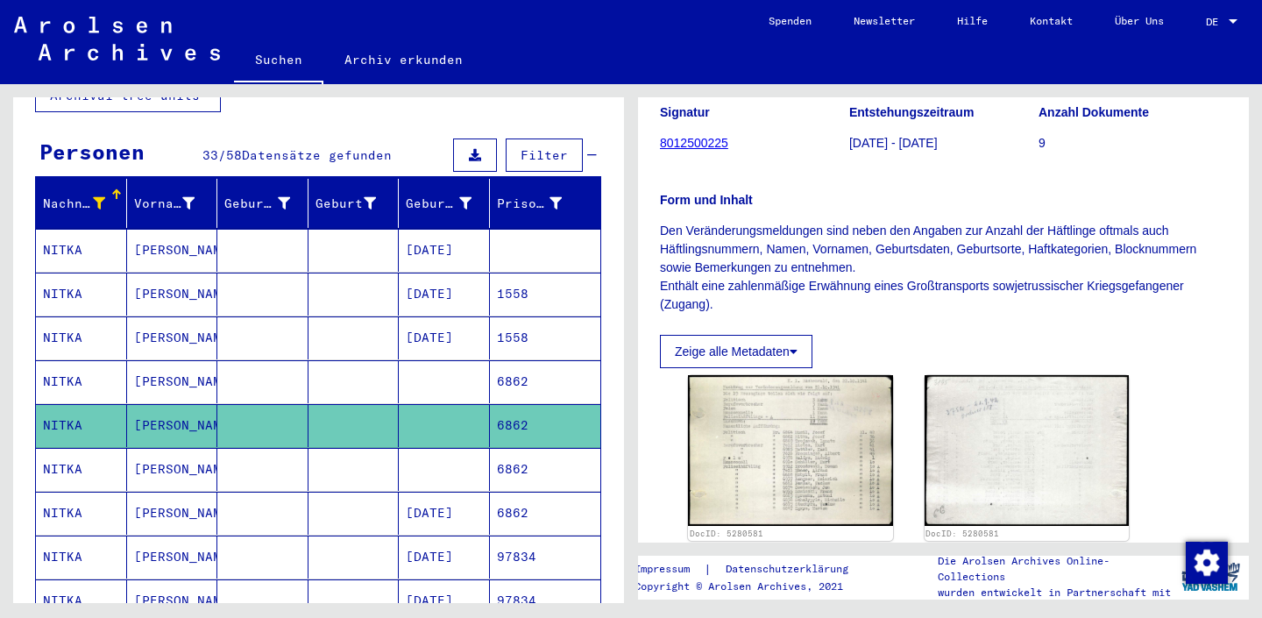
click at [478, 456] on mat-cell at bounding box center [444, 469] width 91 height 43
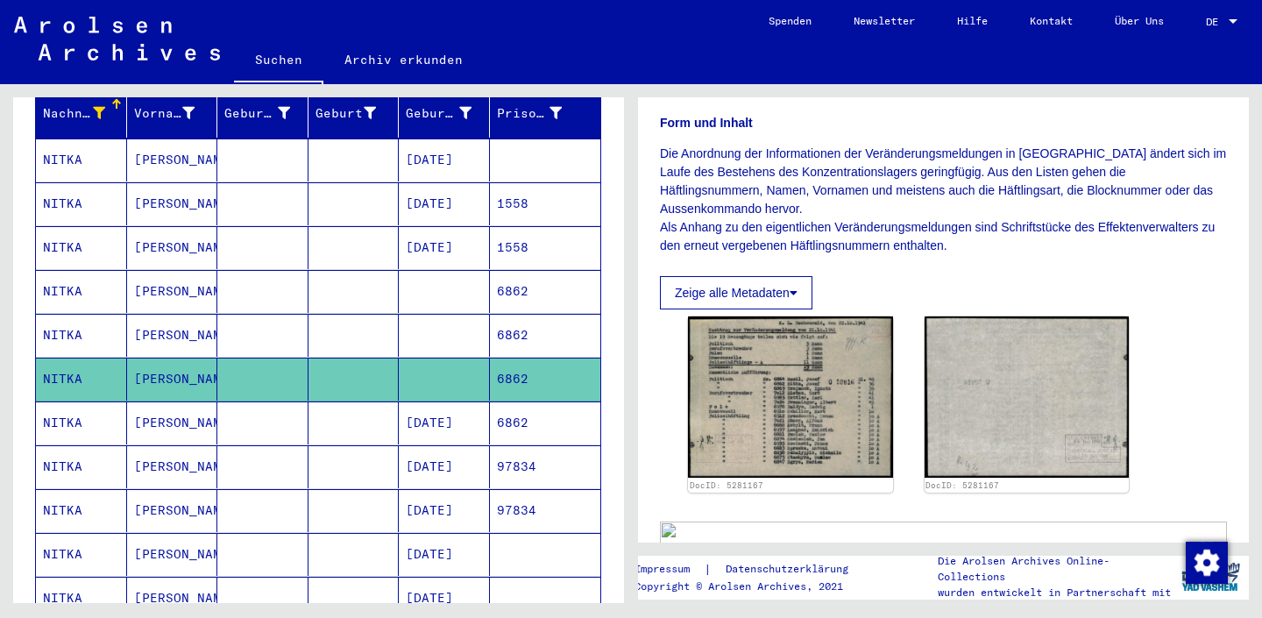
scroll to position [278, 0]
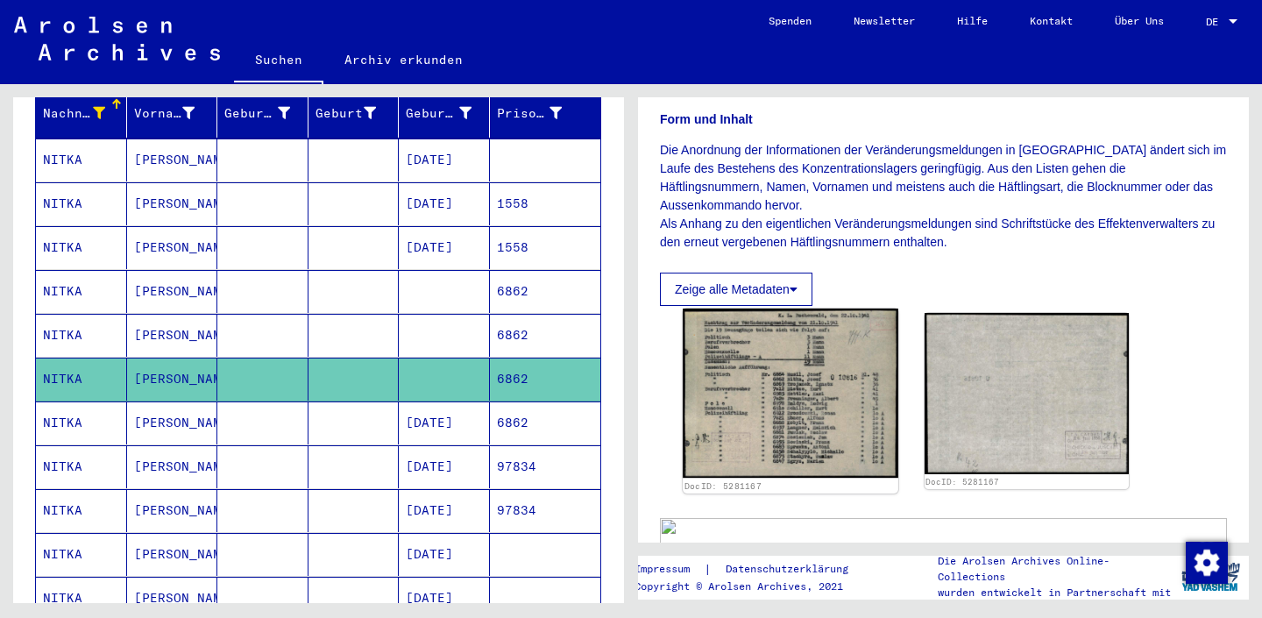
click at [836, 381] on img at bounding box center [790, 392] width 215 height 169
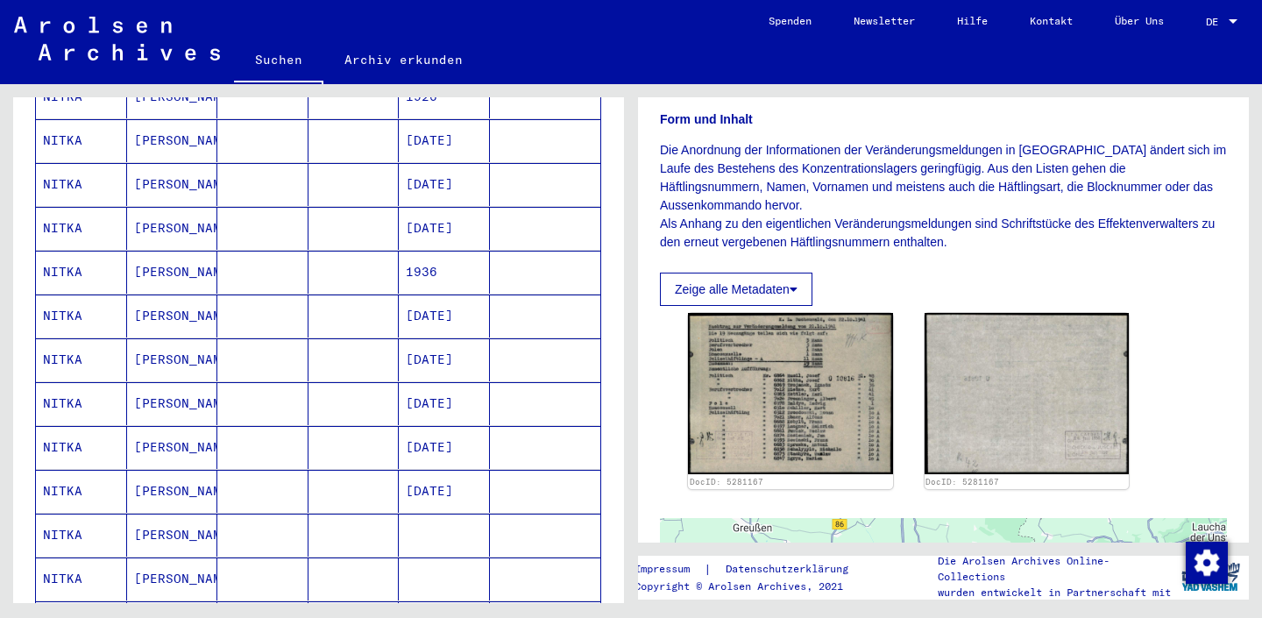
scroll to position [820, 0]
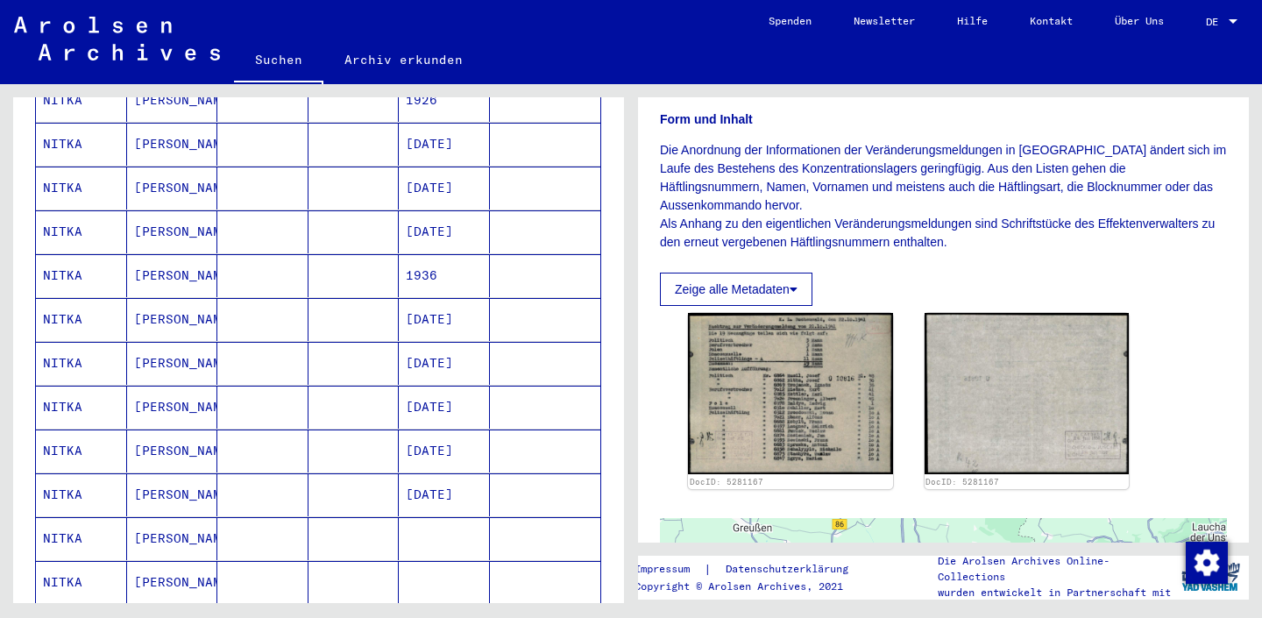
click at [373, 439] on mat-cell at bounding box center [353, 450] width 91 height 43
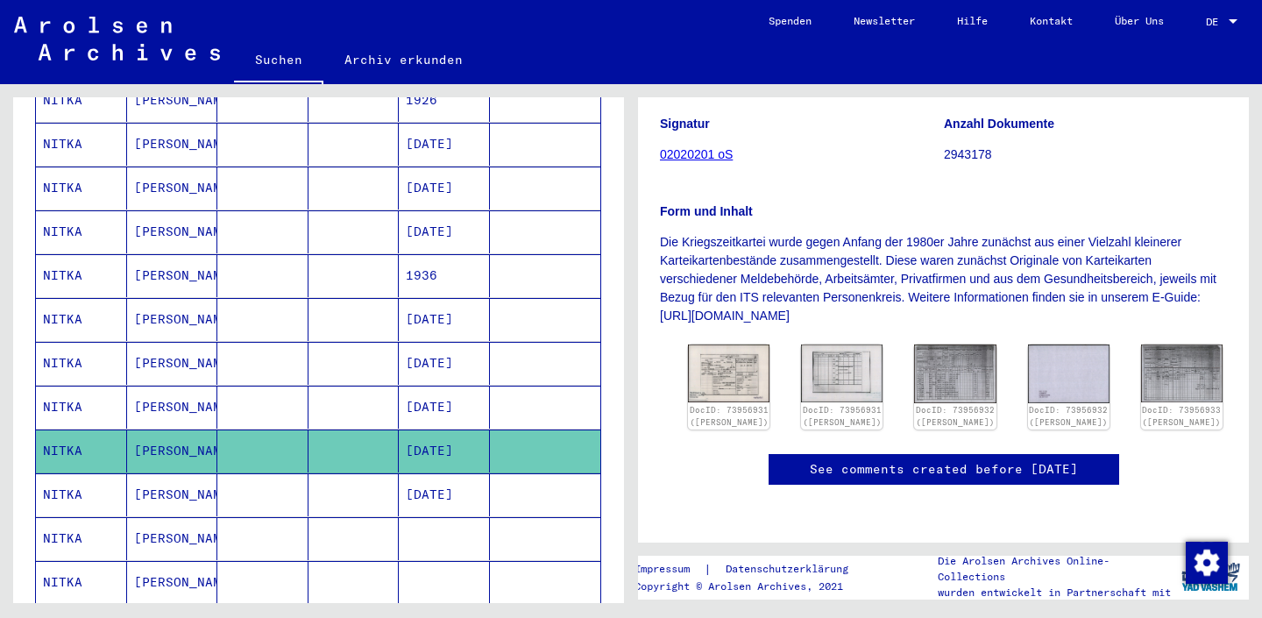
scroll to position [264, 0]
click at [713, 343] on img at bounding box center [729, 373] width 86 height 60
click at [192, 486] on mat-cell "[PERSON_NAME]" at bounding box center [172, 494] width 91 height 43
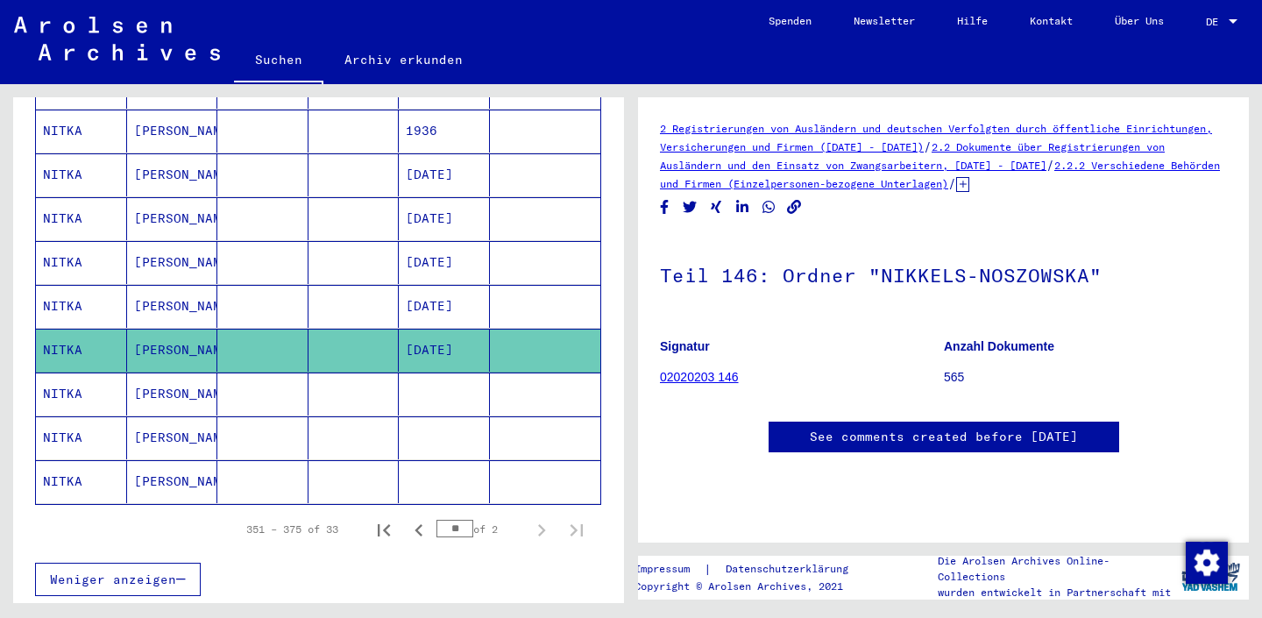
scroll to position [965, 0]
click at [279, 460] on mat-cell at bounding box center [262, 481] width 91 height 43
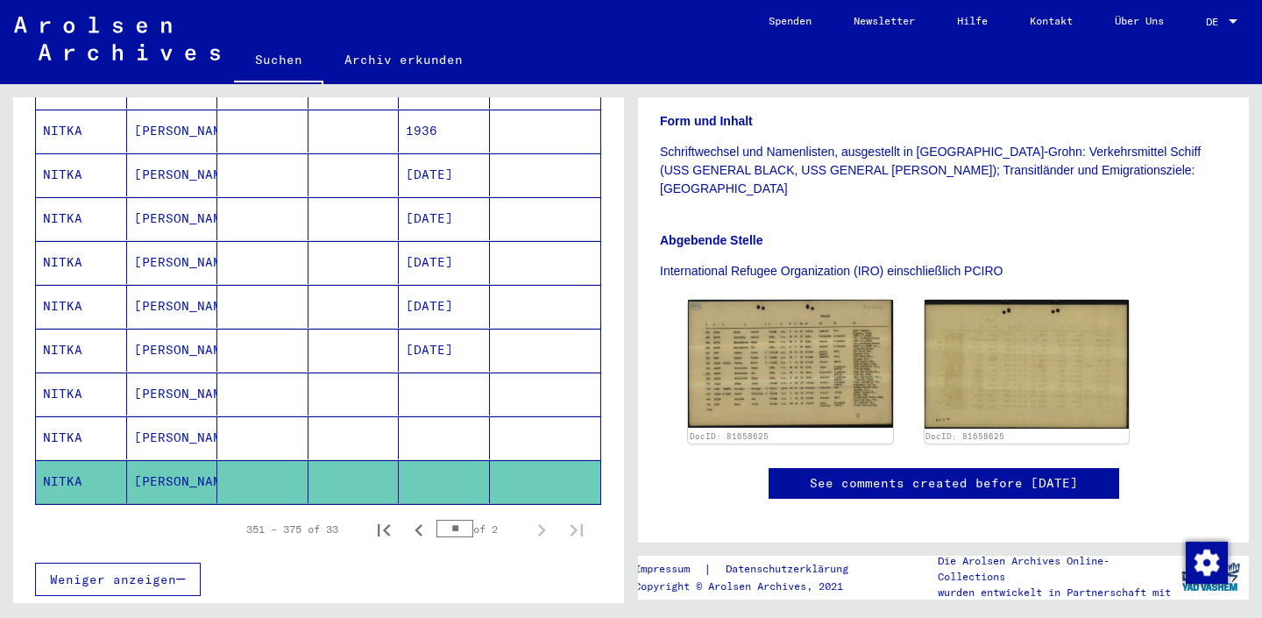
scroll to position [412, 0]
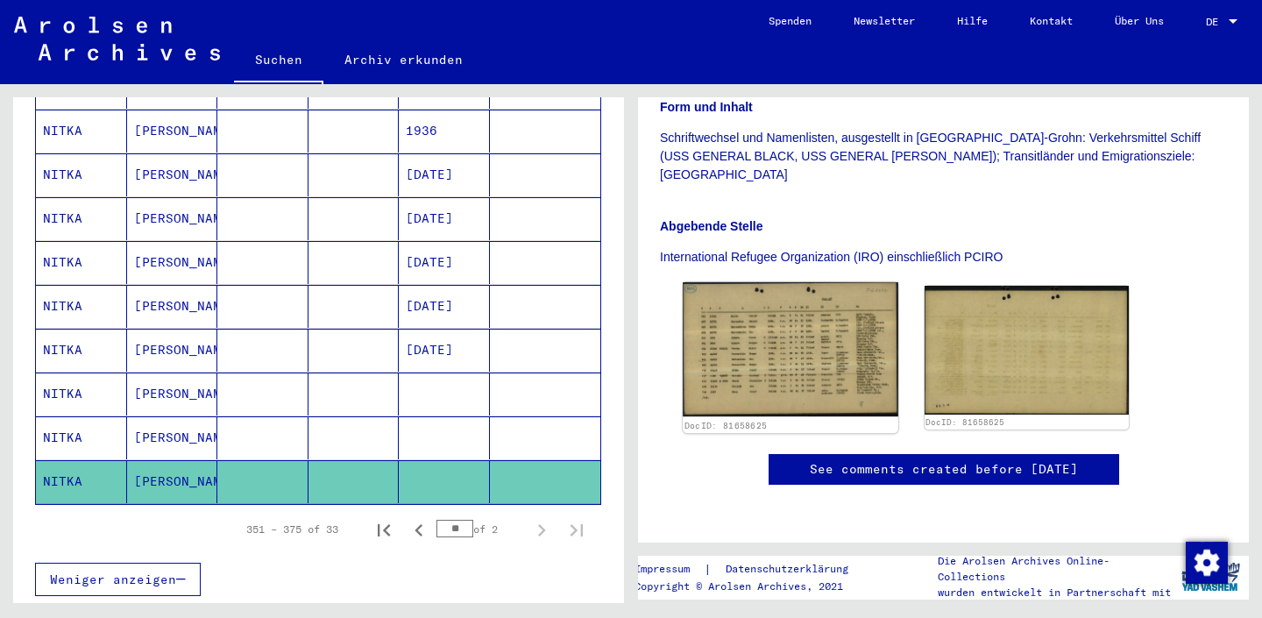
click at [811, 294] on img at bounding box center [790, 349] width 215 height 134
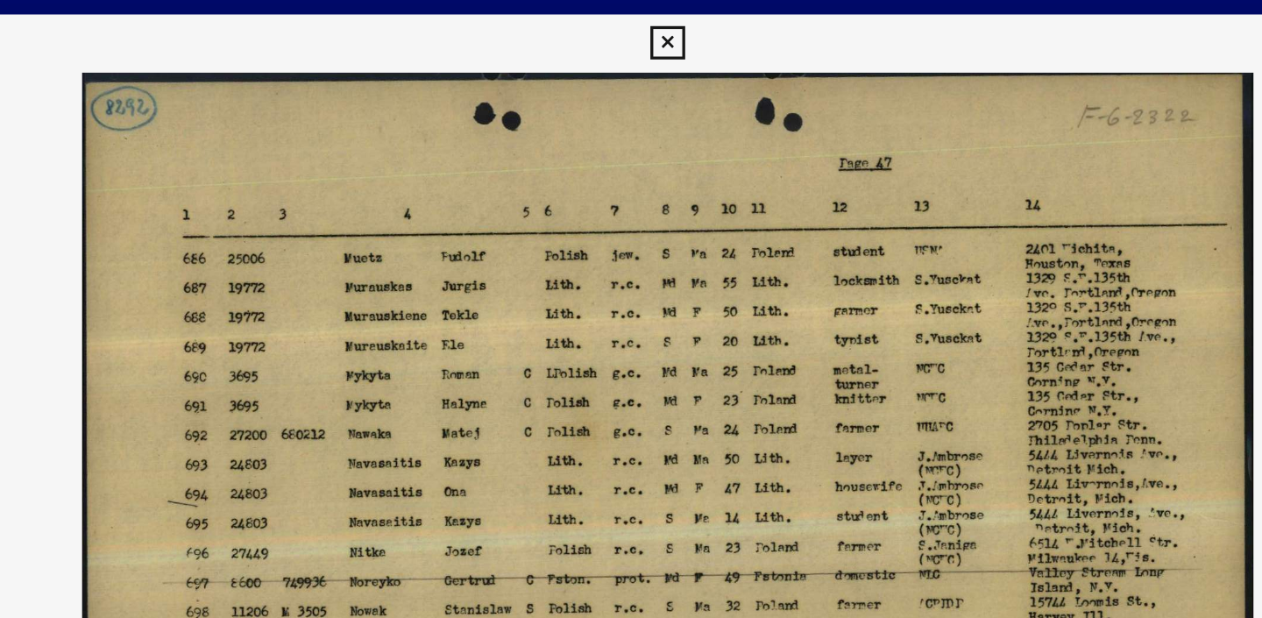
scroll to position [0, 0]
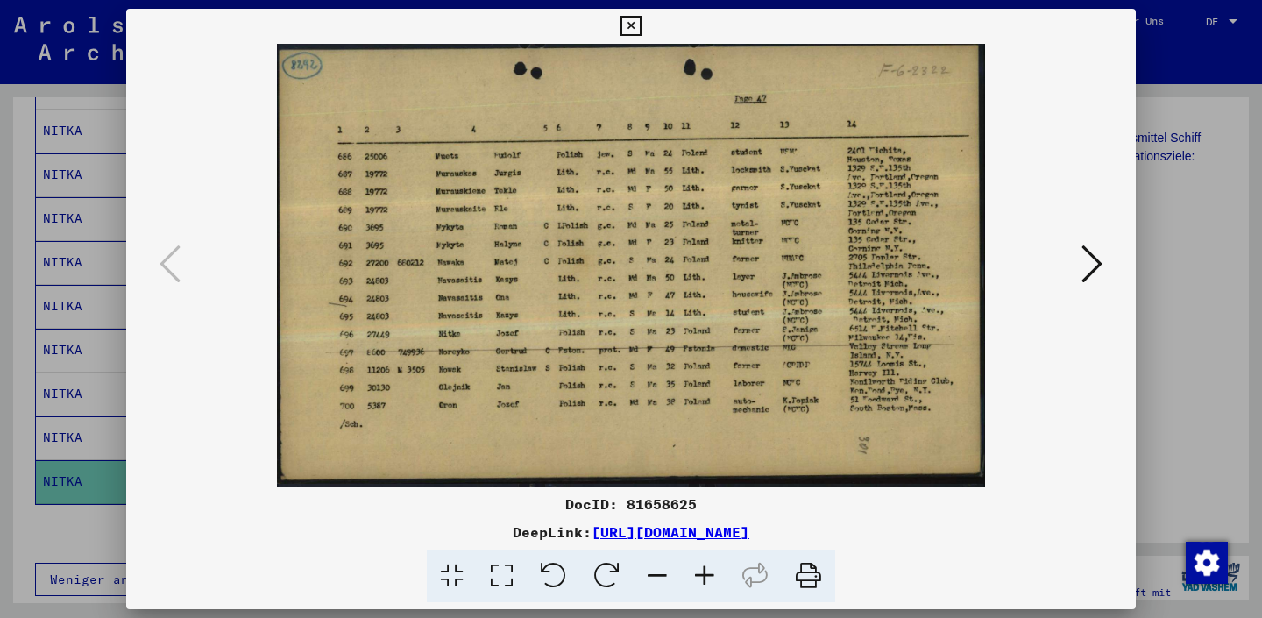
click at [1088, 266] on icon at bounding box center [1091, 264] width 21 height 42
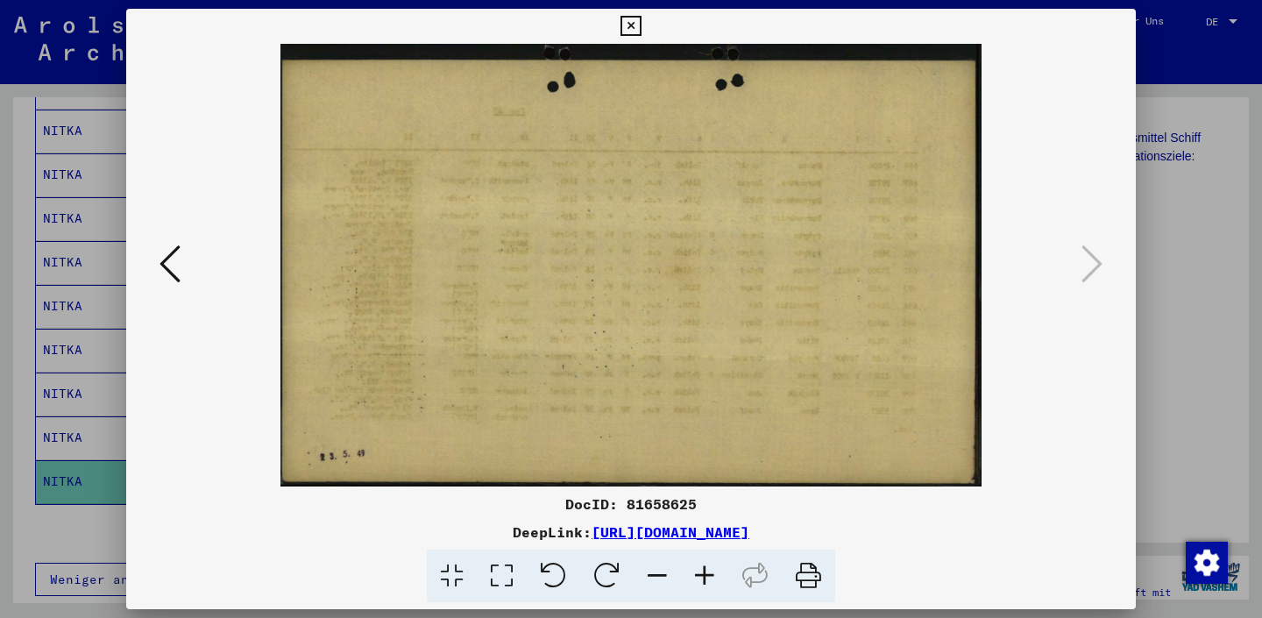
click at [1156, 284] on div at bounding box center [631, 309] width 1262 height 618
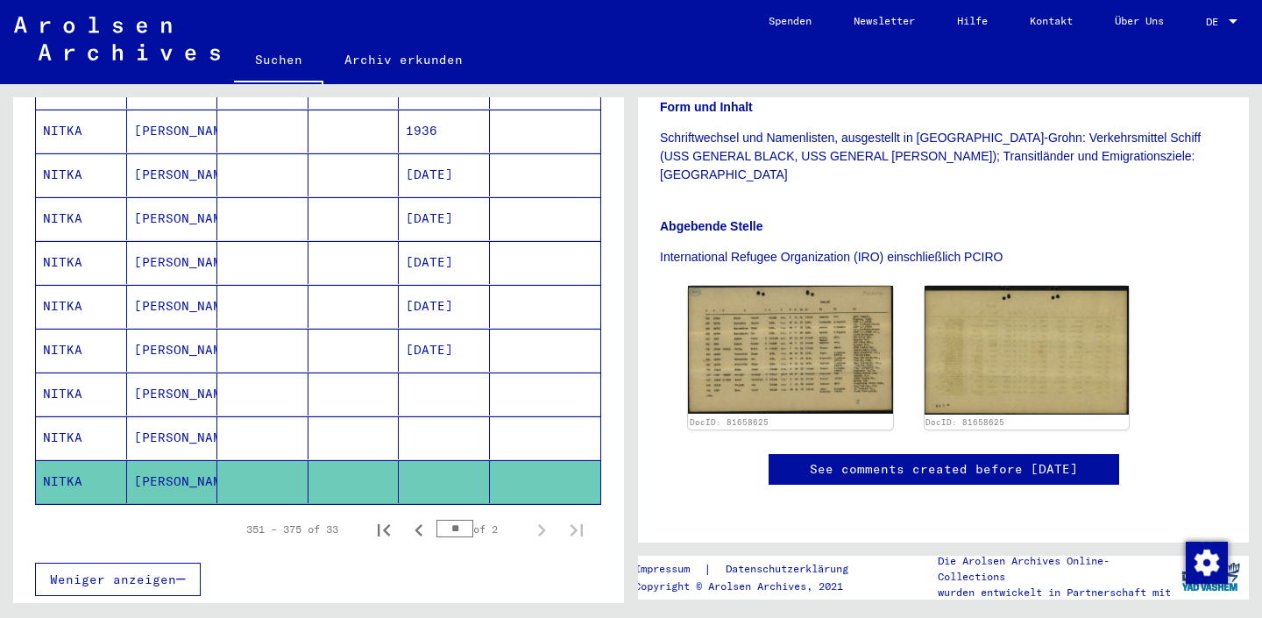
scroll to position [487, 0]
click at [417, 518] on icon "Previous page" at bounding box center [419, 530] width 25 height 25
type input "**"
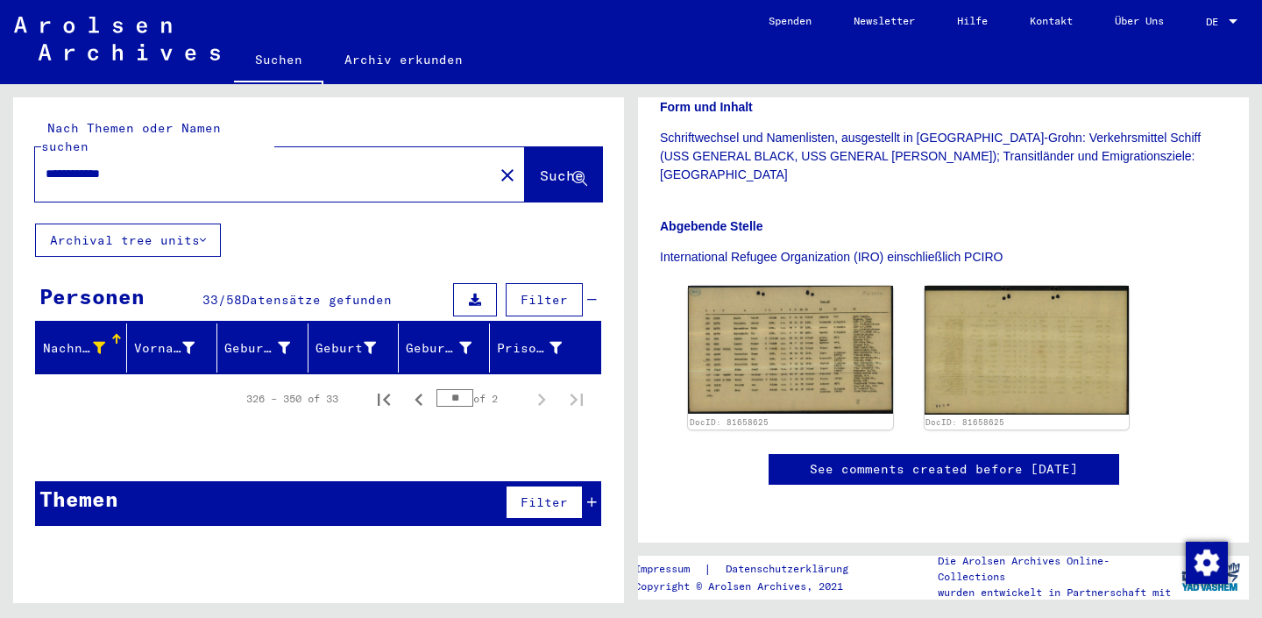
click at [106, 165] on input "**********" at bounding box center [264, 174] width 437 height 18
type input "**********"
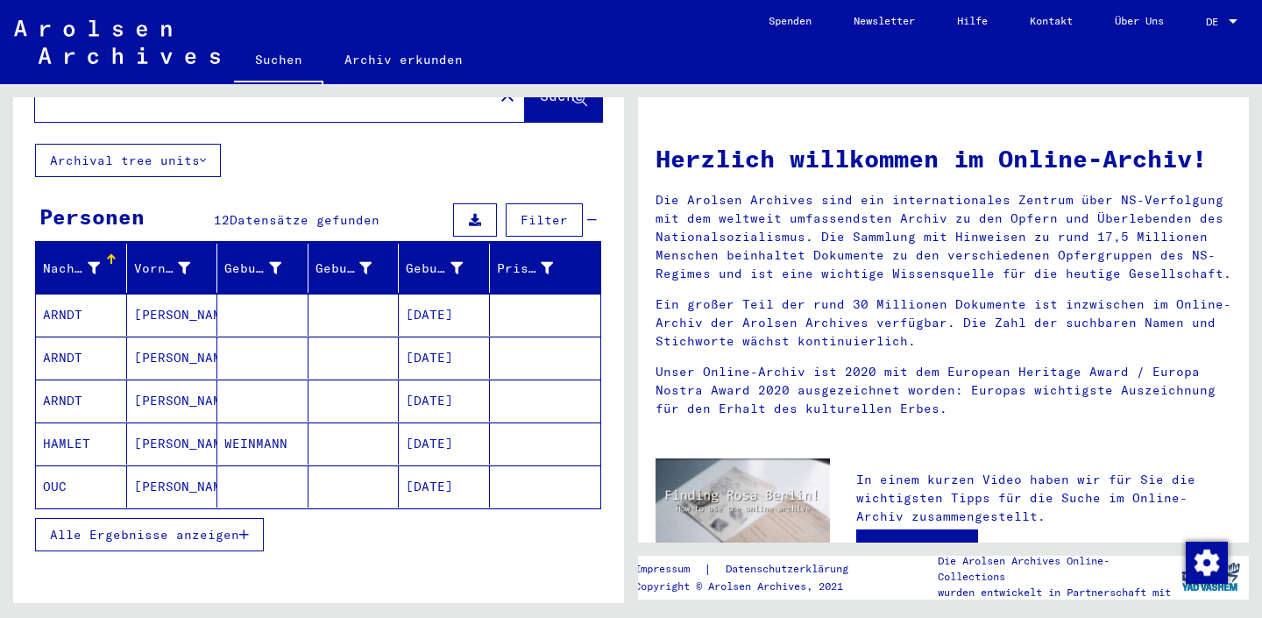
scroll to position [81, 0]
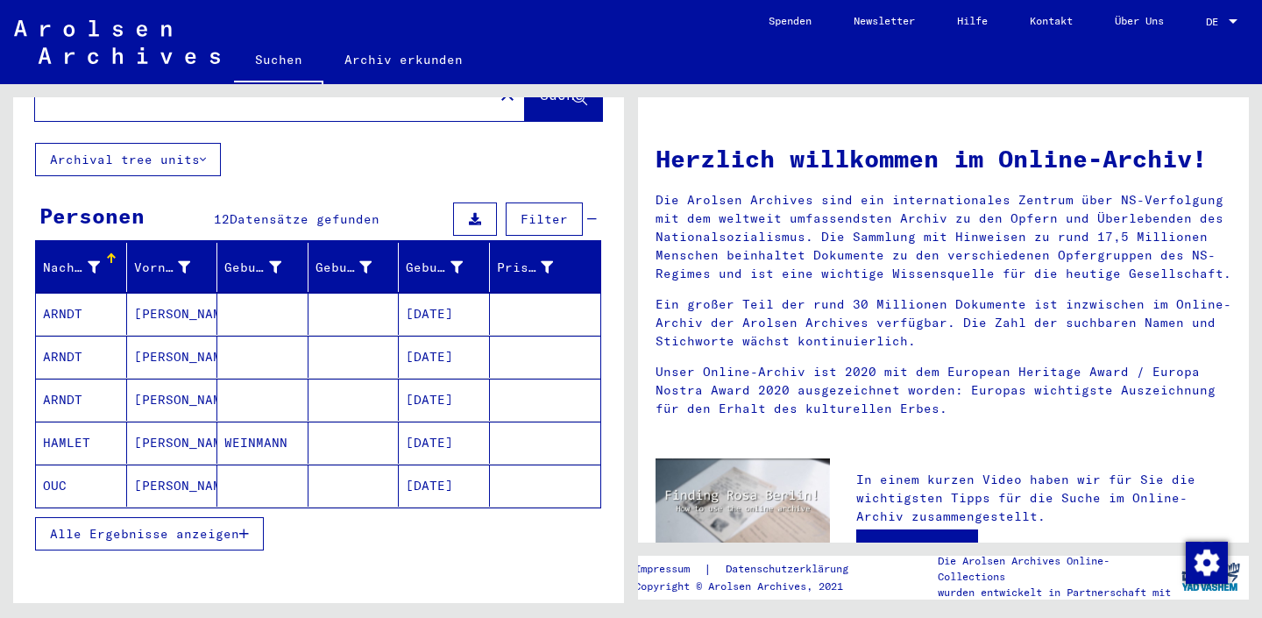
click at [94, 261] on icon at bounding box center [94, 267] width 12 height 12
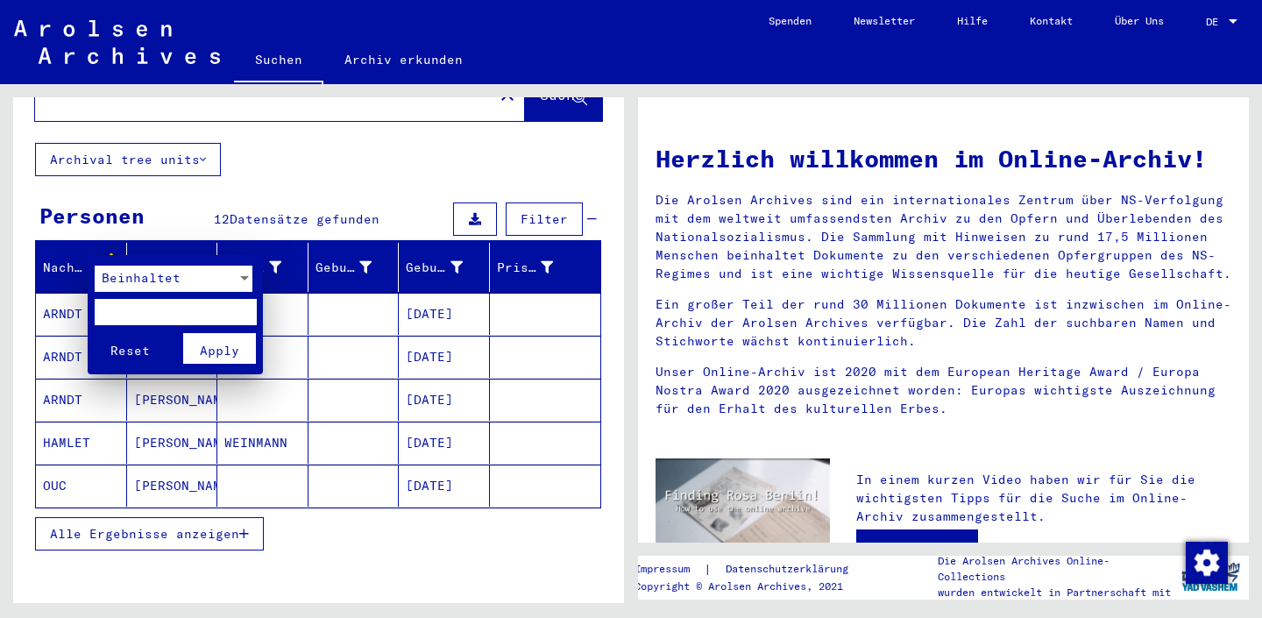
click at [159, 305] on input "text" at bounding box center [176, 312] width 162 height 26
type input "*****"
click at [234, 345] on span "Apply" at bounding box center [219, 351] width 39 height 16
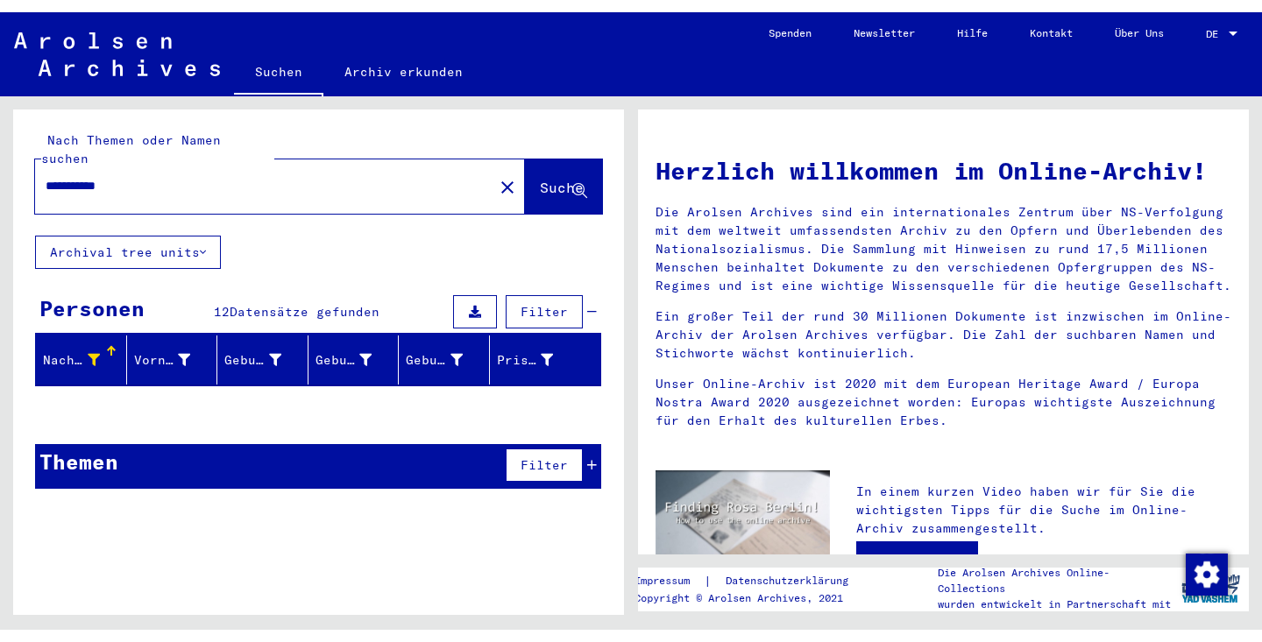
scroll to position [0, 0]
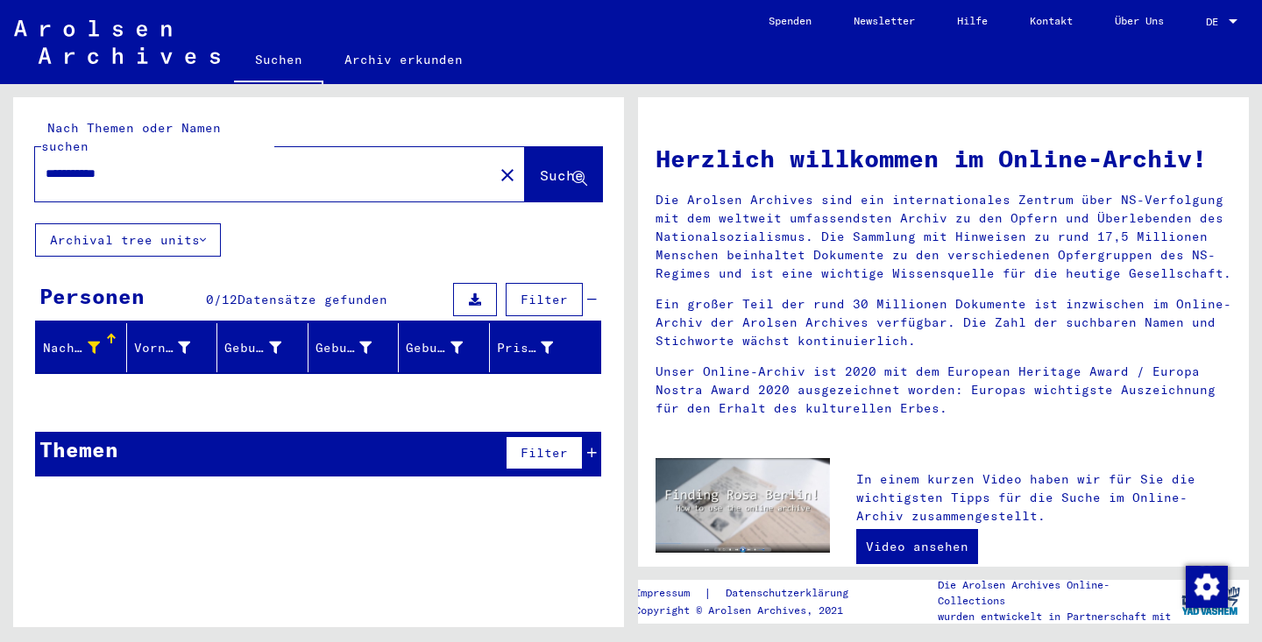
click at [276, 165] on input "**********" at bounding box center [259, 174] width 427 height 18
click at [115, 165] on input "**********" at bounding box center [259, 174] width 427 height 18
click at [219, 165] on input "**********" at bounding box center [259, 174] width 427 height 18
type input "**********"
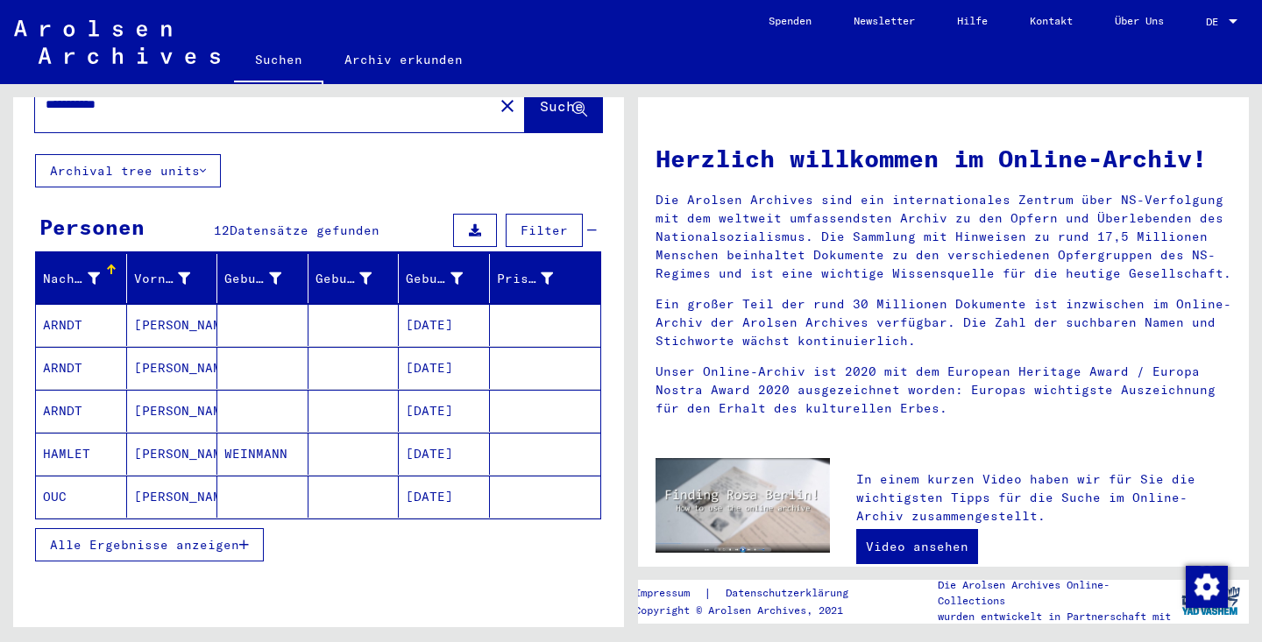
click at [224, 537] on span "Alle Ergebnisse anzeigen" at bounding box center [144, 545] width 189 height 16
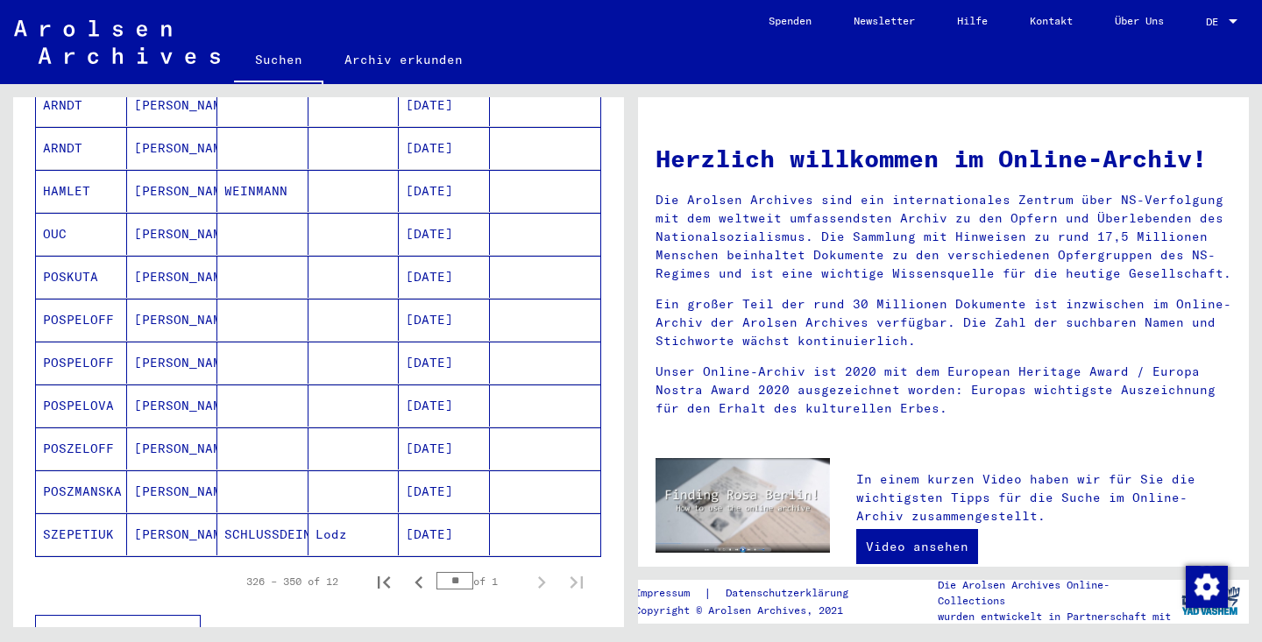
scroll to position [339, 0]
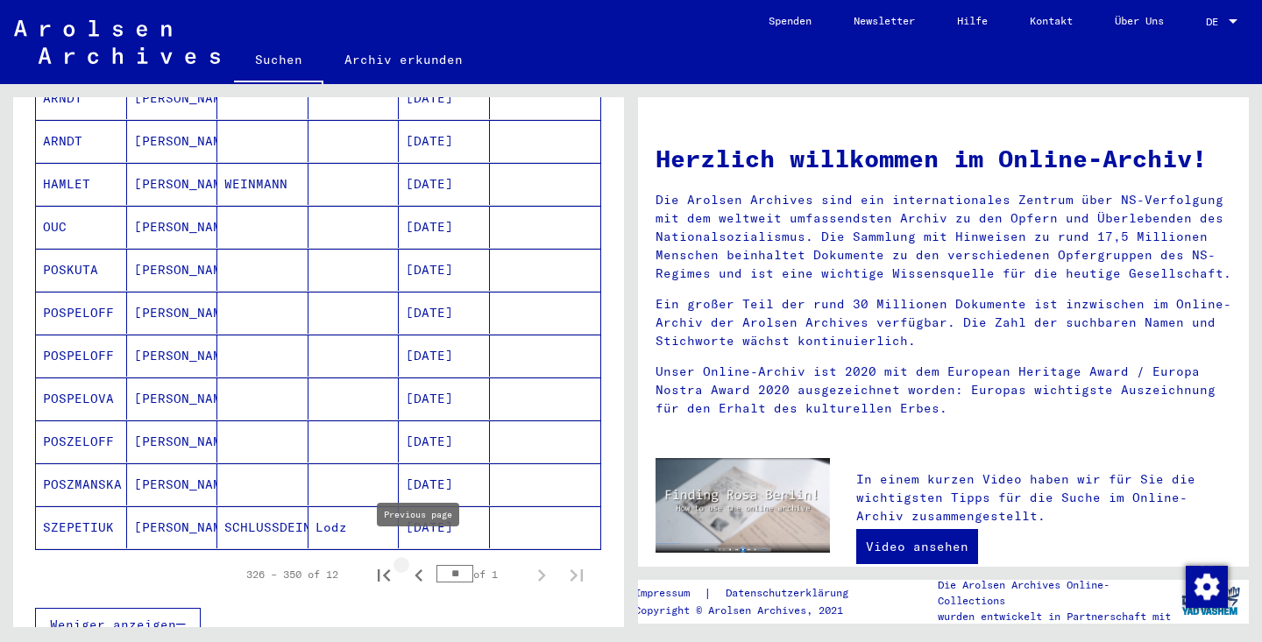
click at [432, 564] on button "Previous page" at bounding box center [418, 574] width 35 height 35
type input "**"
